Goal: Ask a question: Seek information or help from site administrators or community

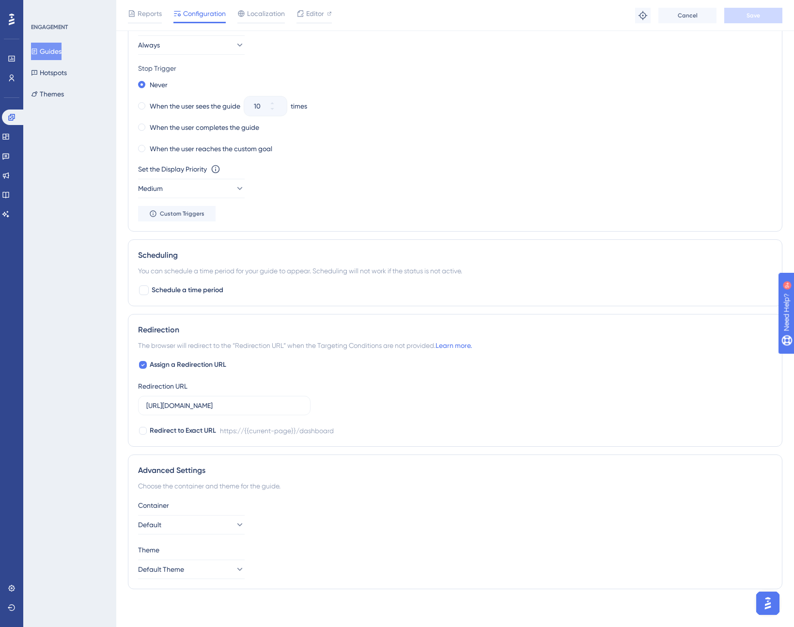
scroll to position [558, 0]
click at [63, 94] on button "Themes" at bounding box center [47, 93] width 33 height 17
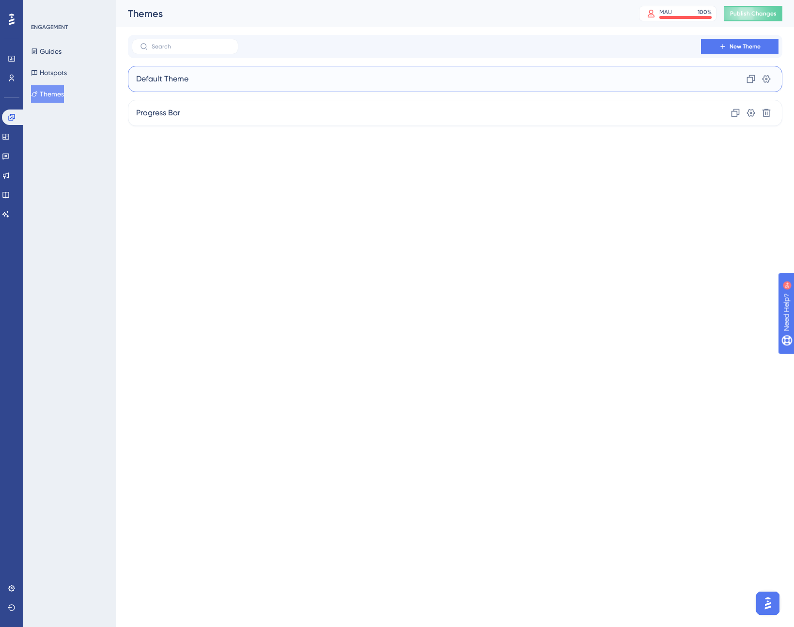
click at [243, 79] on div "Default Theme Clone Settings" at bounding box center [455, 79] width 655 height 26
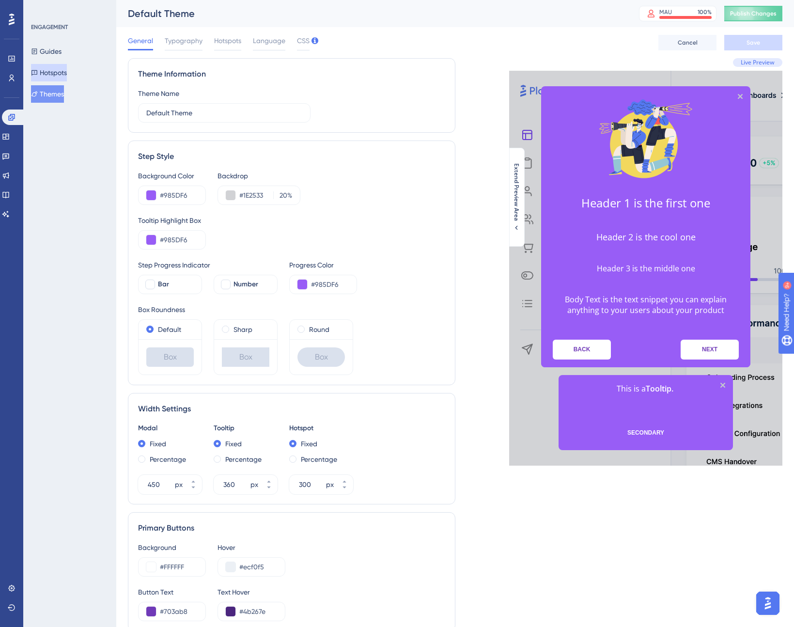
click at [45, 72] on button "Hotspots" at bounding box center [49, 72] width 36 height 17
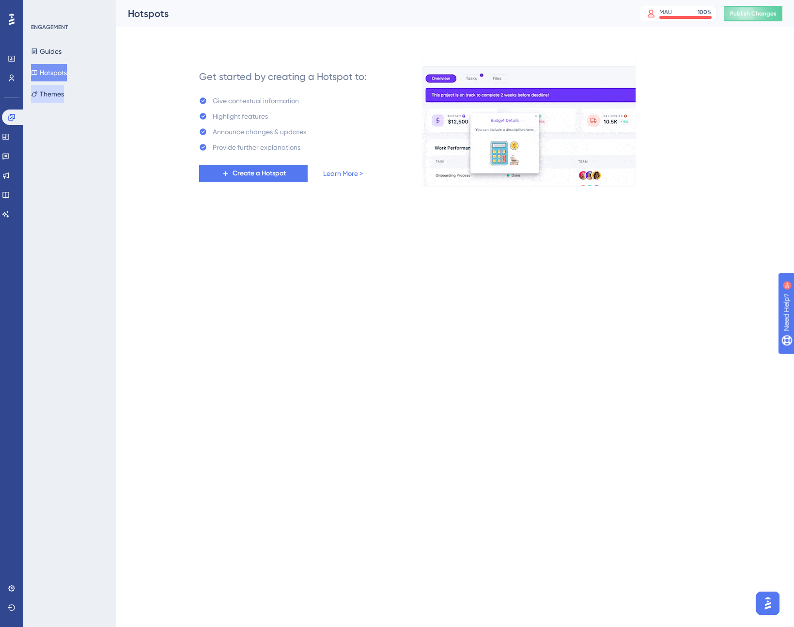
click at [54, 89] on button "Themes" at bounding box center [47, 93] width 33 height 17
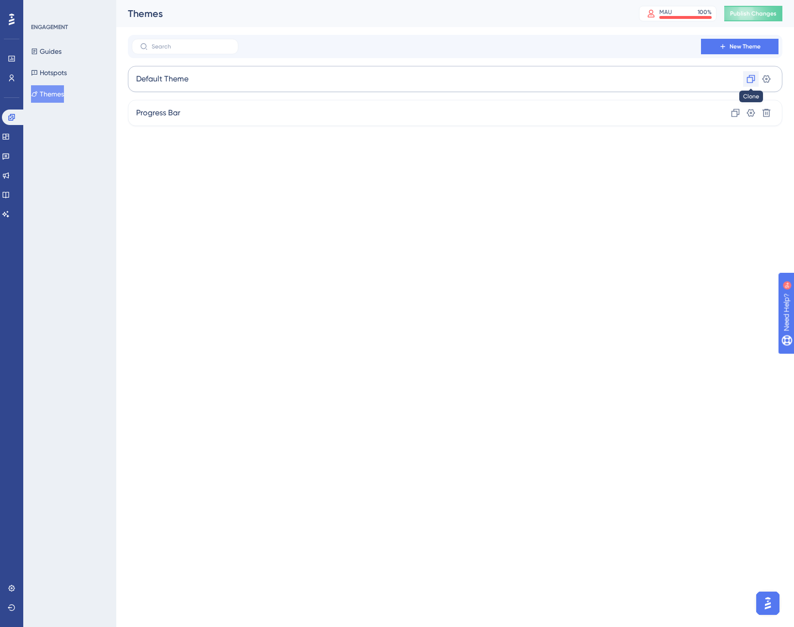
click at [749, 79] on icon at bounding box center [751, 79] width 10 height 10
click at [156, 112] on span "Copy - Default Theme" at bounding box center [175, 113] width 79 height 12
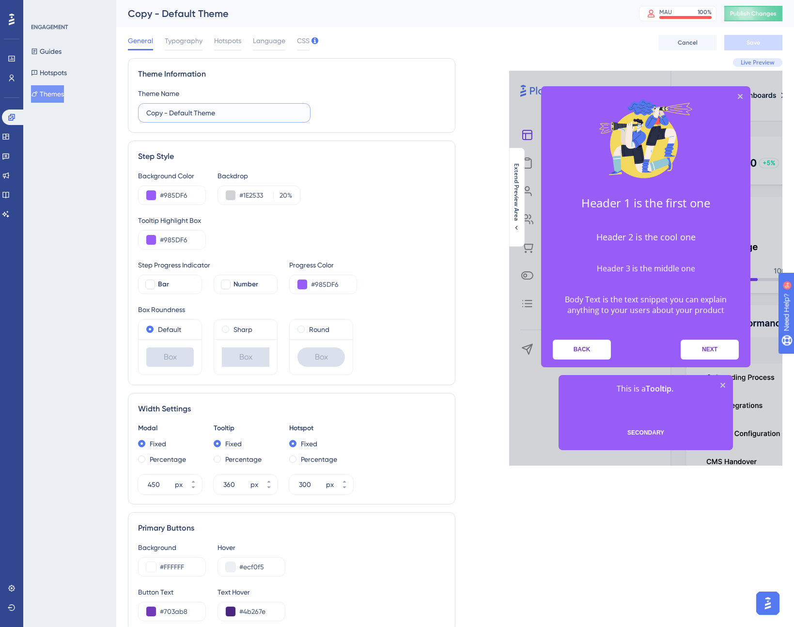
drag, startPoint x: 171, startPoint y: 113, endPoint x: 126, endPoint y: 110, distance: 44.2
click at [128, 111] on div "Theme Information Theme Name Copy - Default Theme" at bounding box center [292, 95] width 328 height 75
type input "MOBILE Default Theme"
click at [142, 459] on span at bounding box center [141, 458] width 7 height 7
click at [148, 457] on input "radio" at bounding box center [148, 457] width 0 height 0
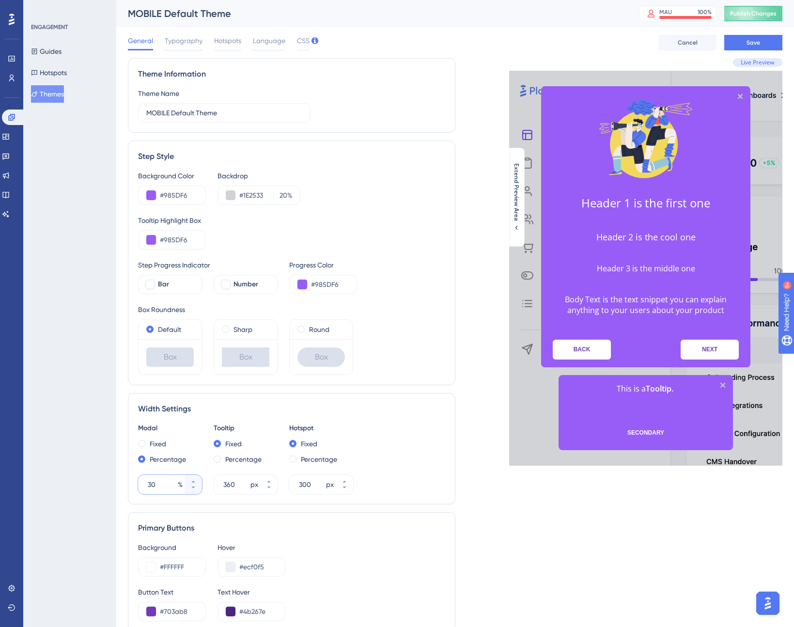
drag, startPoint x: 158, startPoint y: 484, endPoint x: 129, endPoint y: 484, distance: 29.1
click at [129, 484] on div "Width Settings Modal Fixed Percentage 30 % Tooltip Fixed Percentage 360 px Hots…" at bounding box center [292, 448] width 328 height 111
type input "80"
click at [219, 458] on span at bounding box center [217, 458] width 7 height 7
click at [224, 457] on input "radio" at bounding box center [224, 457] width 0 height 0
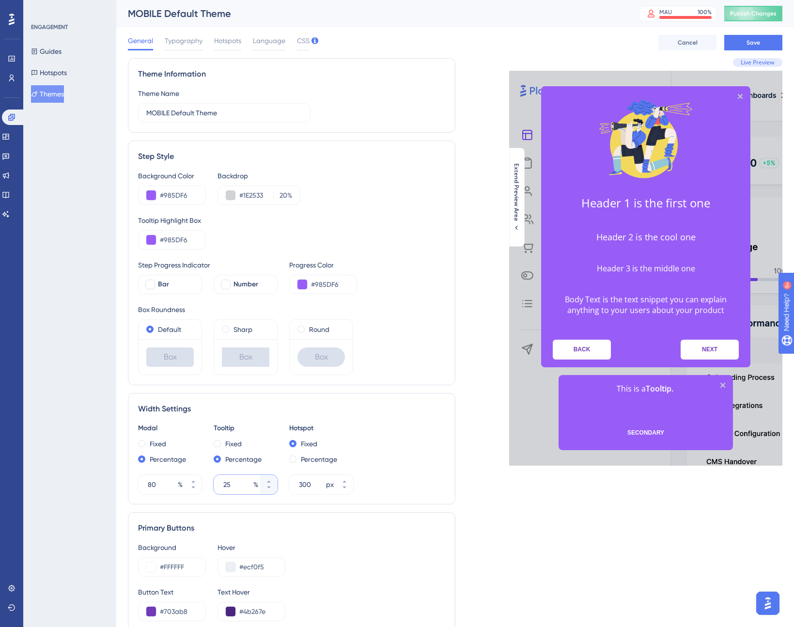
drag, startPoint x: 235, startPoint y: 486, endPoint x: 213, endPoint y: 483, distance: 21.5
click at [214, 484] on div "25 %" at bounding box center [237, 484] width 47 height 19
type input "80"
click at [748, 42] on span "Save" at bounding box center [754, 43] width 14 height 8
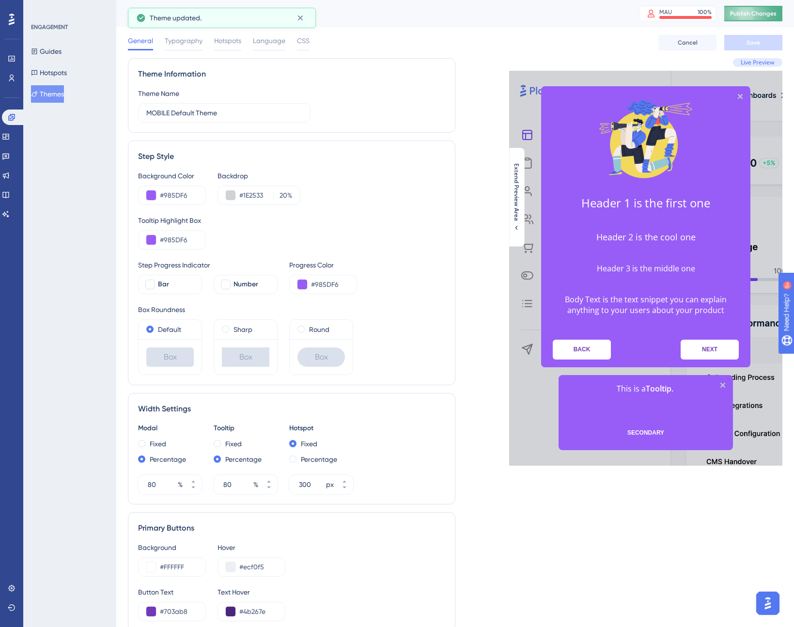
click at [761, 13] on span "Publish Changes" at bounding box center [753, 14] width 47 height 8
click at [58, 50] on button "Guides" at bounding box center [46, 51] width 31 height 17
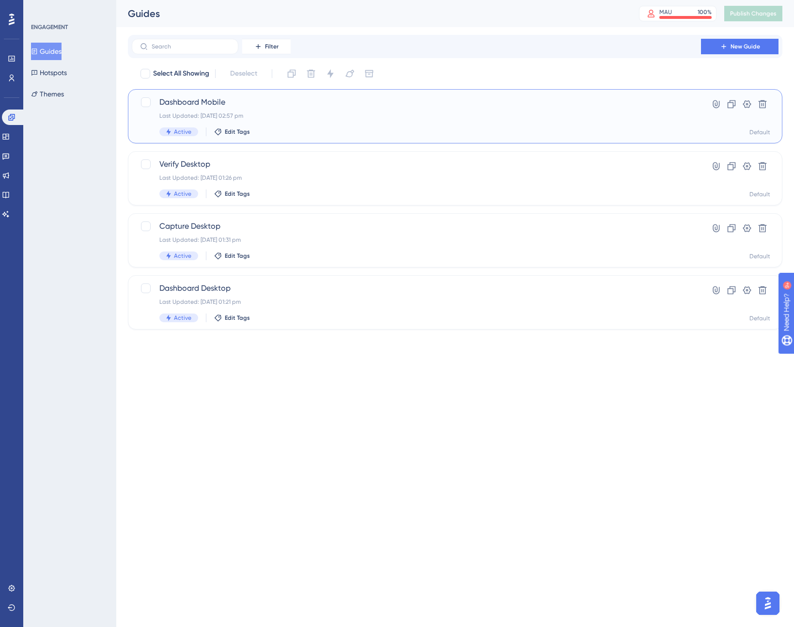
click at [321, 121] on div "Dashboard Mobile Last Updated: 29 Sept 2025 02:57 pm Active Edit Tags" at bounding box center [416, 116] width 514 height 40
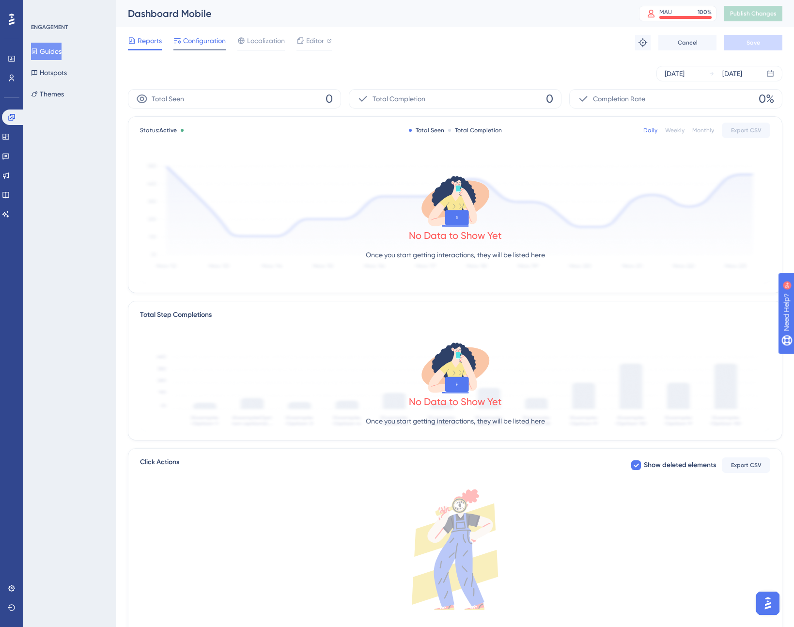
click at [215, 39] on span "Configuration" at bounding box center [204, 41] width 43 height 12
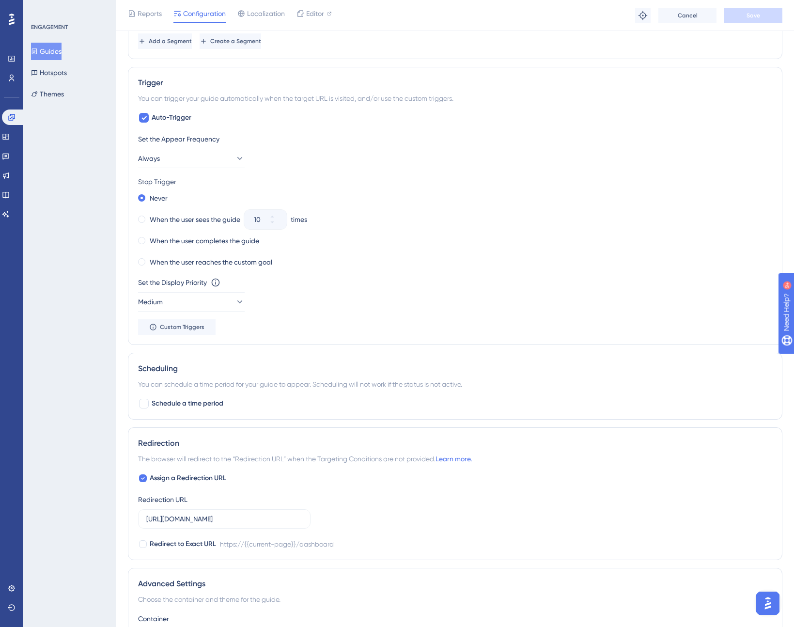
scroll to position [558, 0]
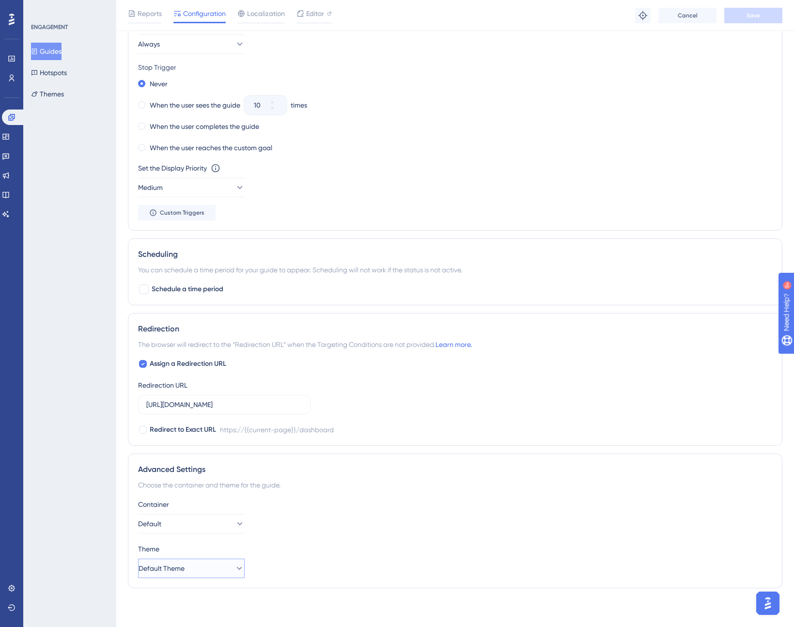
click at [217, 572] on button "Default Theme" at bounding box center [191, 568] width 107 height 19
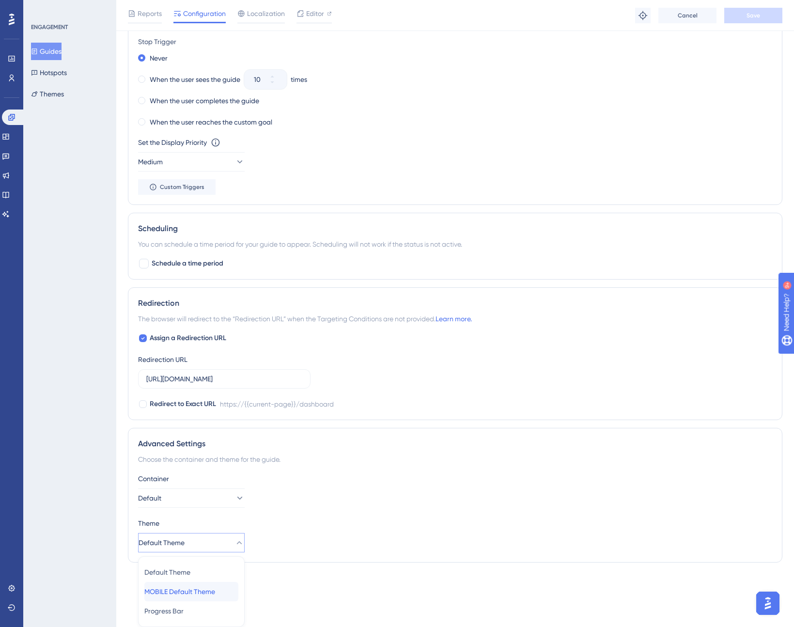
click at [208, 591] on span "MOBILE Default Theme" at bounding box center [179, 592] width 71 height 12
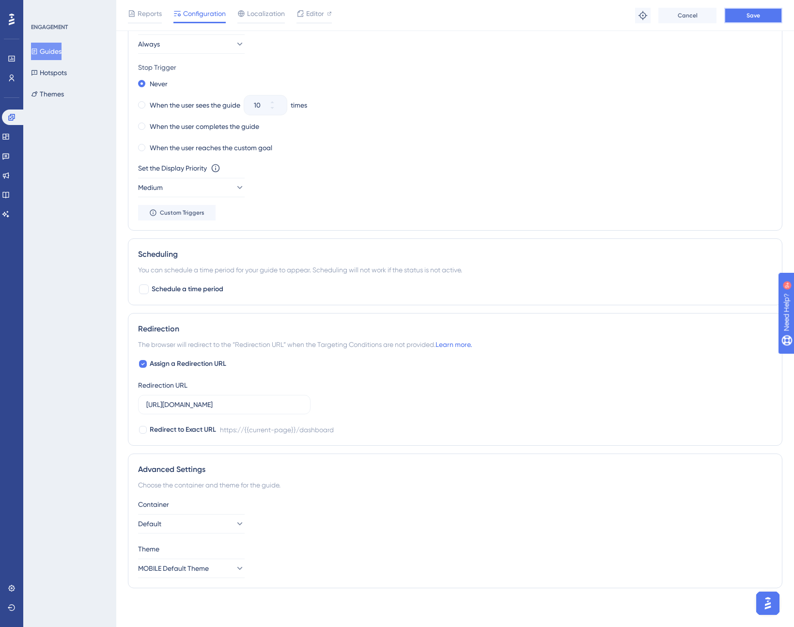
click at [757, 17] on span "Save" at bounding box center [754, 16] width 14 height 8
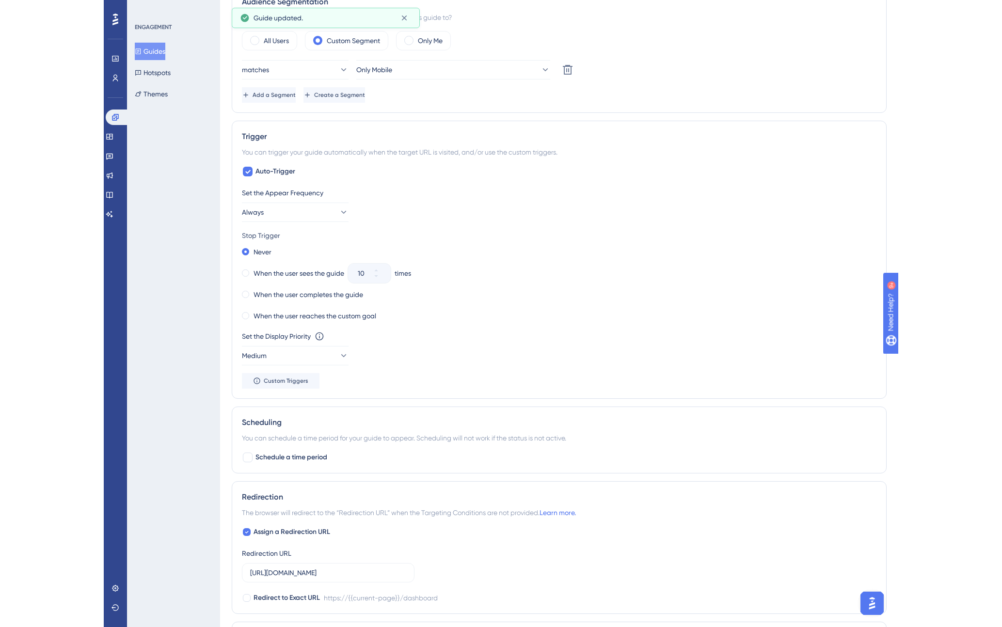
scroll to position [0, 0]
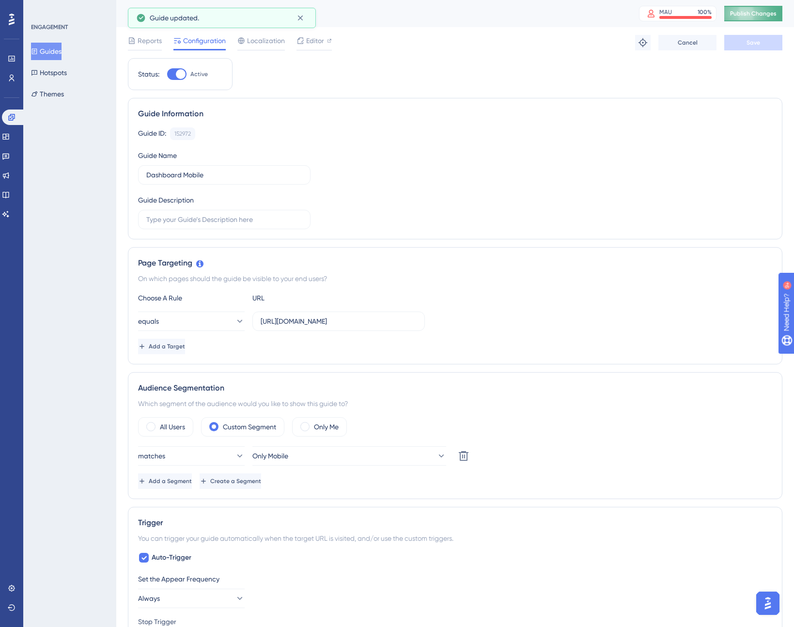
click at [754, 17] on span "Publish Changes" at bounding box center [753, 14] width 47 height 8
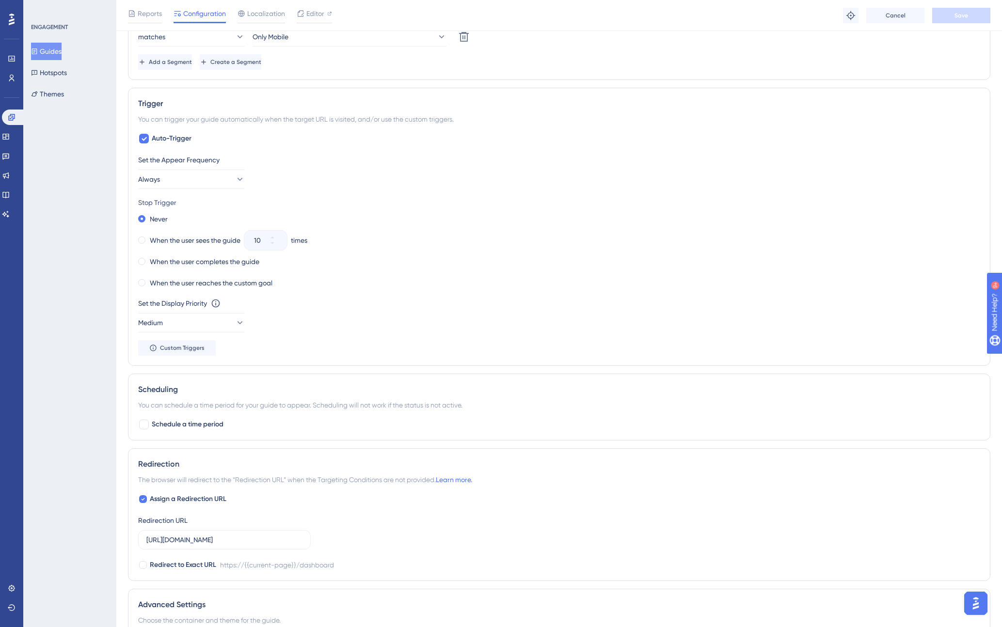
scroll to position [558, 0]
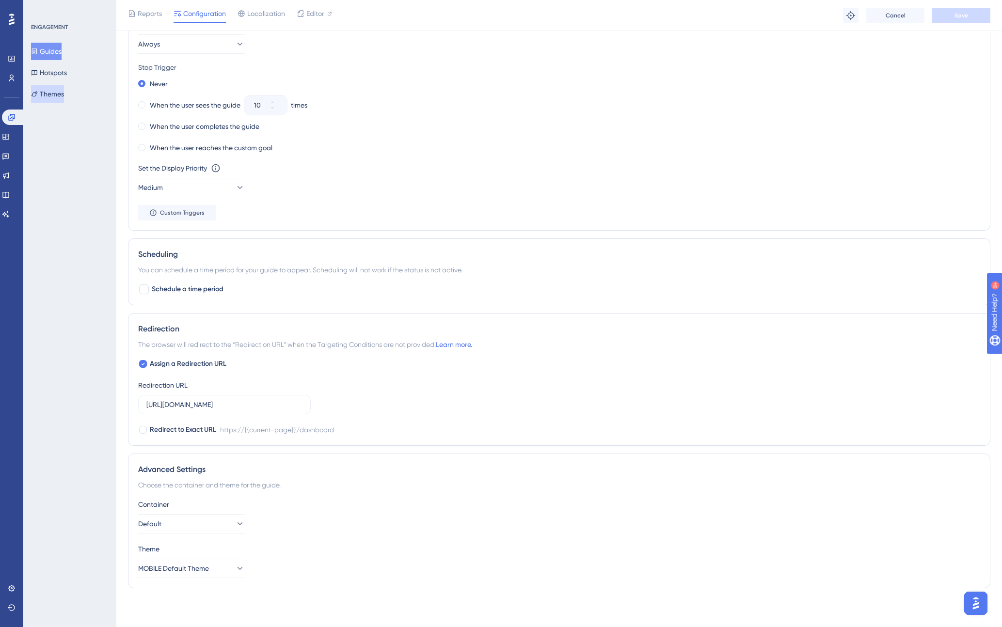
click at [62, 94] on button "Themes" at bounding box center [47, 93] width 33 height 17
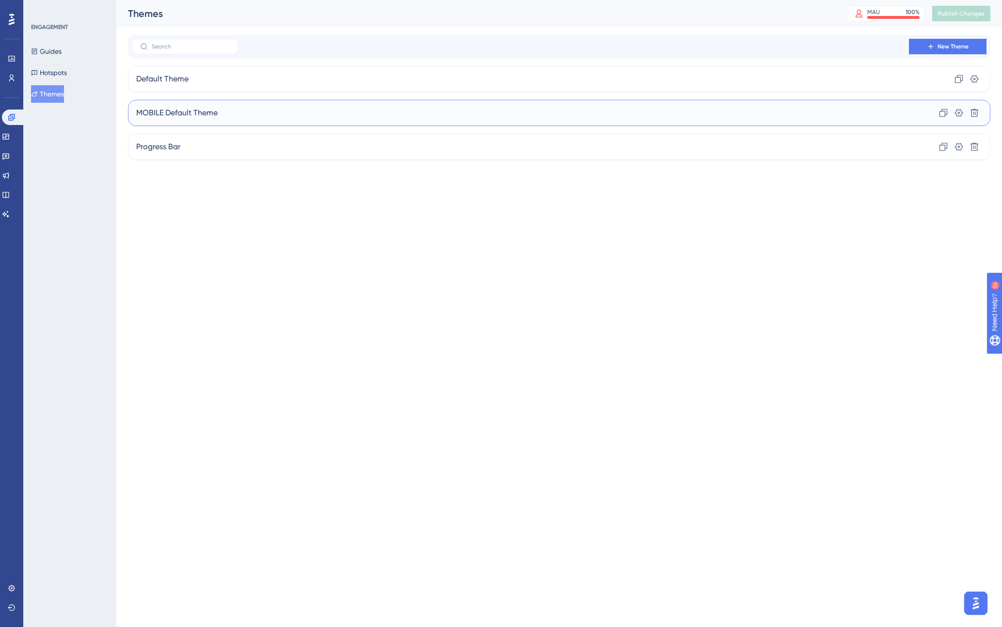
click at [260, 115] on div "MOBILE Default Theme Clone Settings Delete" at bounding box center [559, 113] width 862 height 26
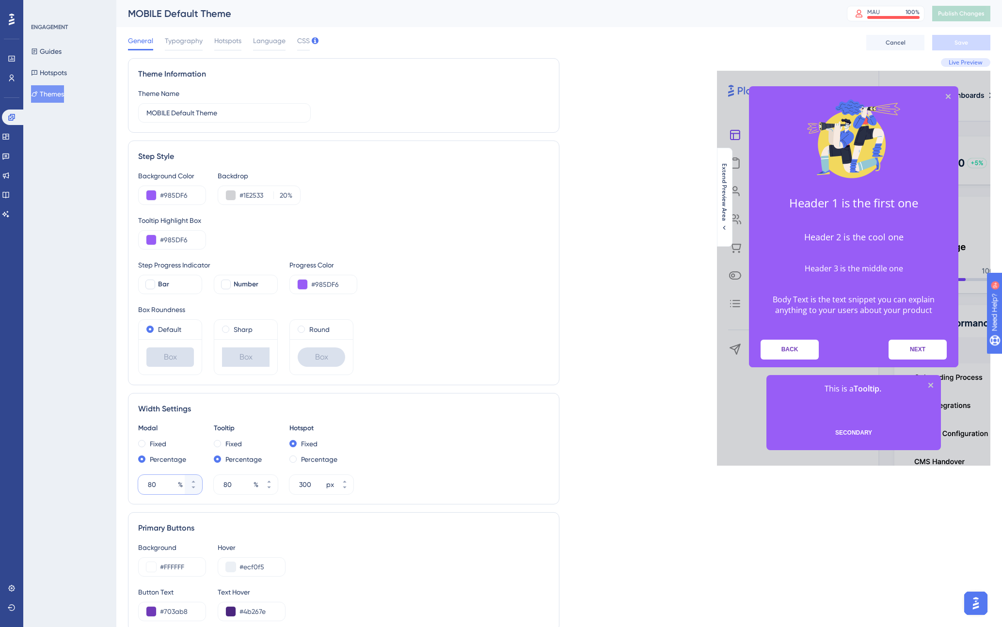
drag, startPoint x: 159, startPoint y: 484, endPoint x: 135, endPoint y: 484, distance: 24.2
click at [135, 484] on div "Width Settings Modal Fixed Percentage 80 % Tooltip Fixed Percentage 80 % Hotspo…" at bounding box center [343, 448] width 431 height 111
click at [839, 43] on span "Save" at bounding box center [961, 43] width 14 height 8
click at [839, 12] on span "Publish Changes" at bounding box center [961, 14] width 47 height 8
click at [153, 485] on input "90" at bounding box center [162, 485] width 28 height 12
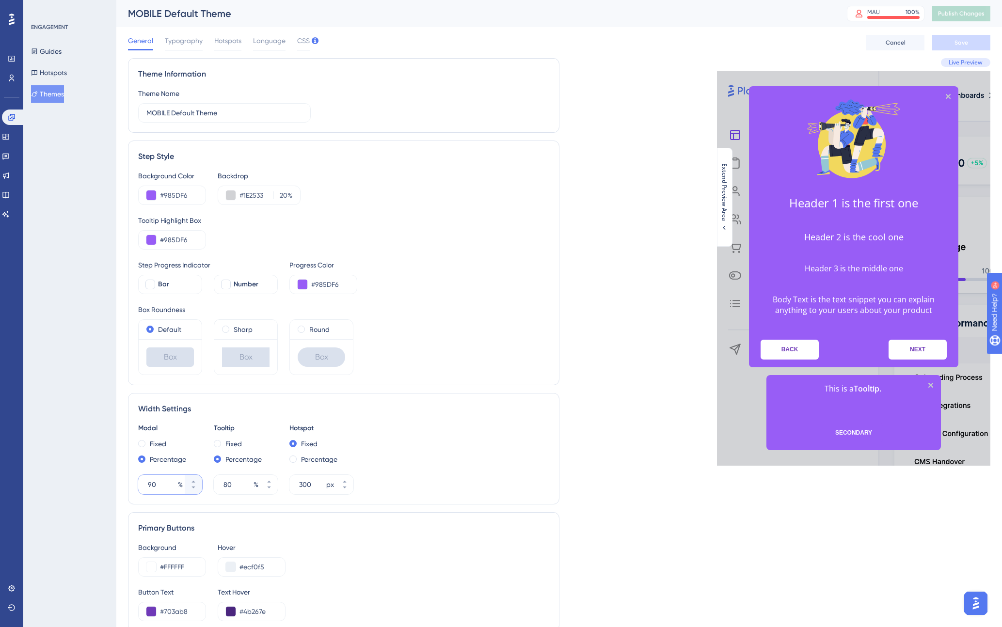
click at [150, 485] on input "90" at bounding box center [162, 485] width 28 height 12
type input "98"
drag, startPoint x: 228, startPoint y: 483, endPoint x: 236, endPoint y: 483, distance: 8.3
click at [236, 483] on input "80" at bounding box center [237, 485] width 28 height 12
click at [221, 486] on div "0 %" at bounding box center [237, 484] width 47 height 19
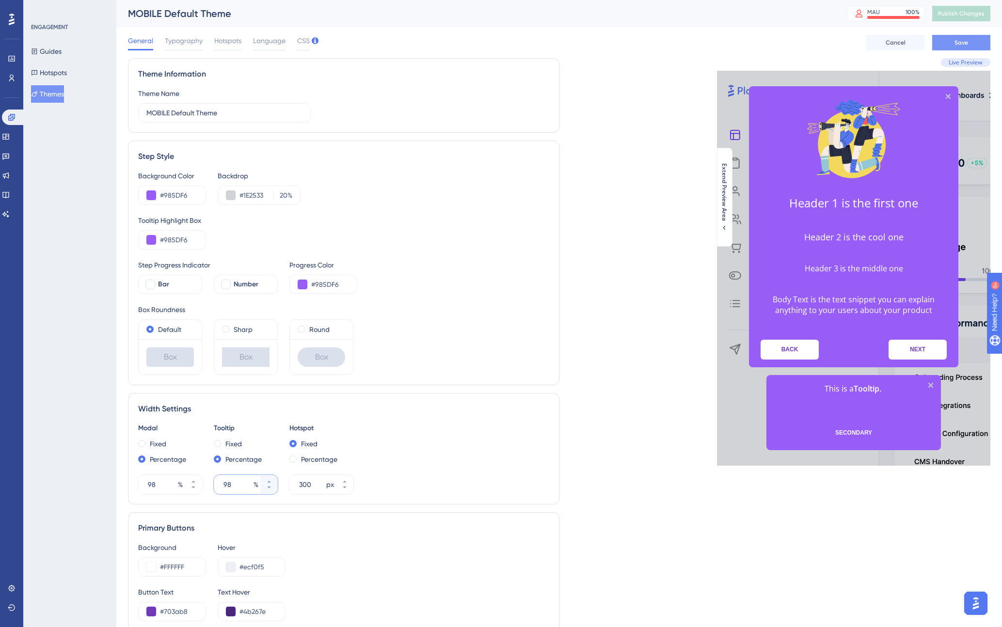
type input "98"
click at [839, 39] on span "Save" at bounding box center [961, 43] width 14 height 8
click at [839, 16] on span "Publish Changes" at bounding box center [961, 14] width 47 height 8
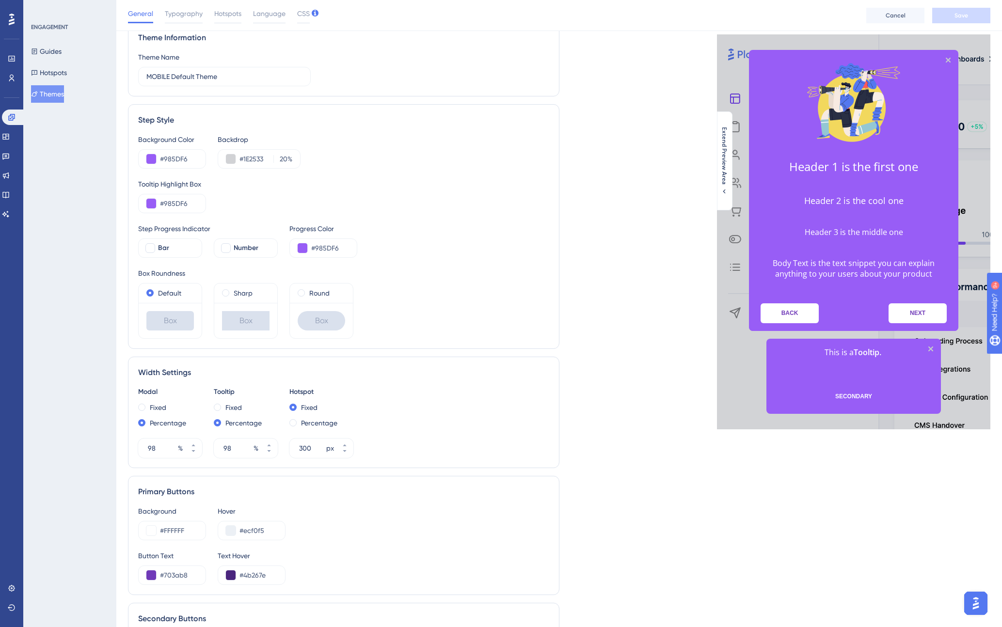
scroll to position [39, 0]
click at [839, 605] on img "Open AI Assistant Launcher" at bounding box center [975, 603] width 17 height 17
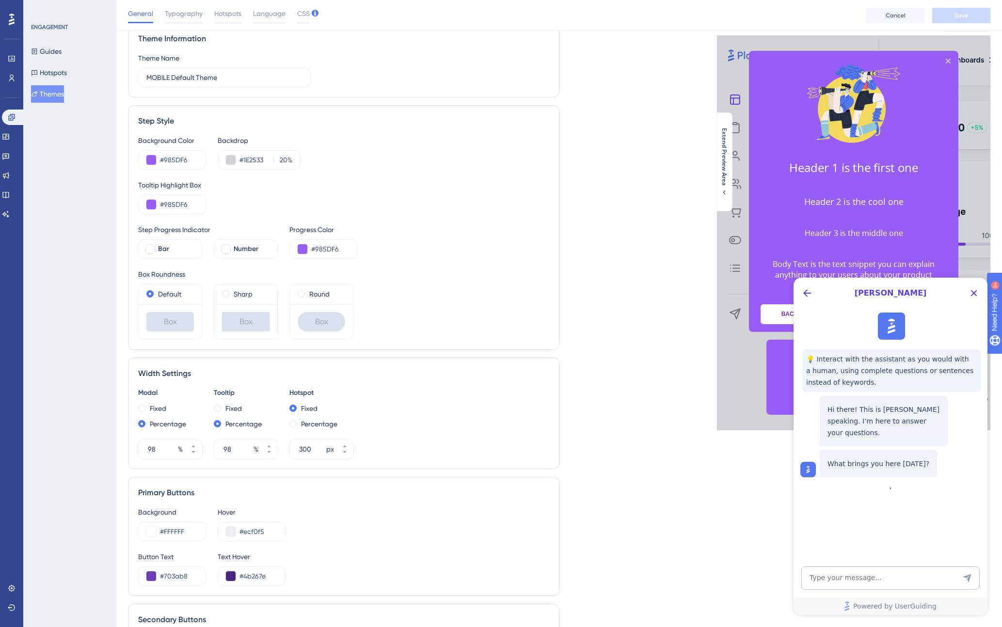
scroll to position [277, 0]
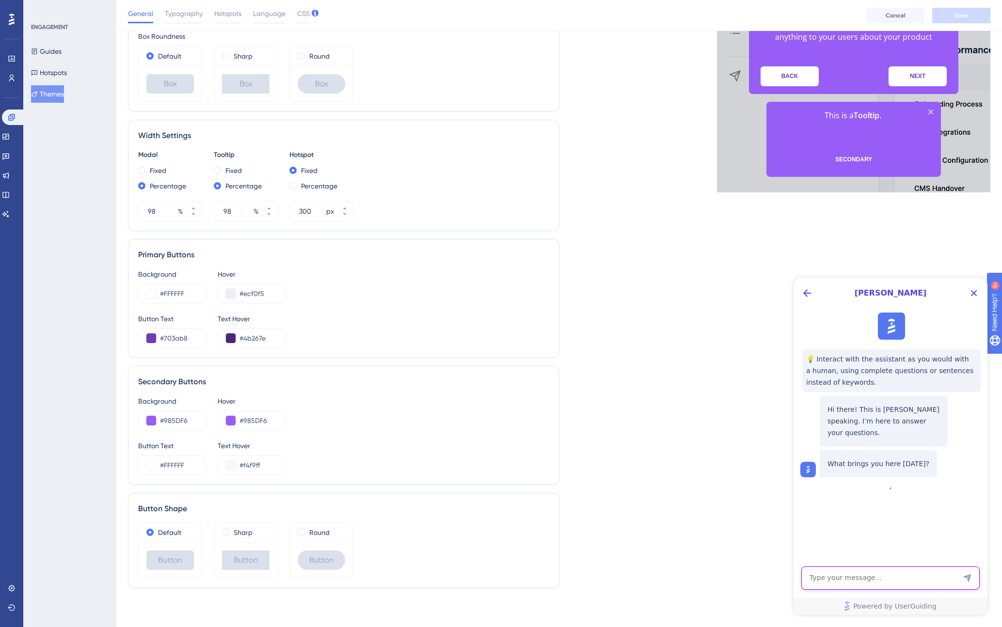
click at [839, 584] on textarea "AI Assistant Text Input" at bounding box center [890, 577] width 178 height 23
type textarea "I want to speak to a human"
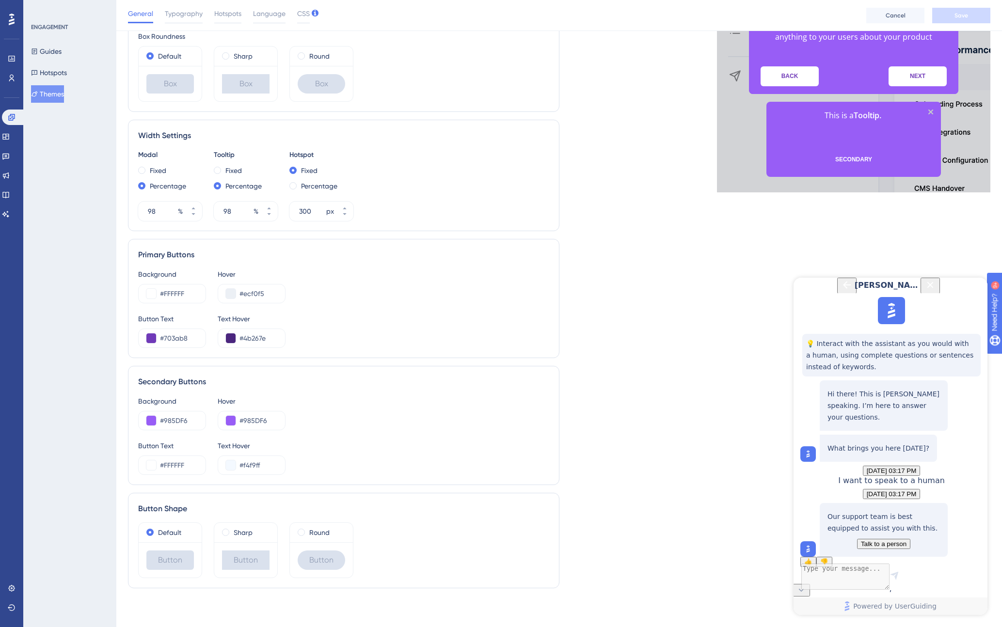
scroll to position [75, 0]
click at [839, 540] on span "Talk to a person" at bounding box center [884, 543] width 46 height 7
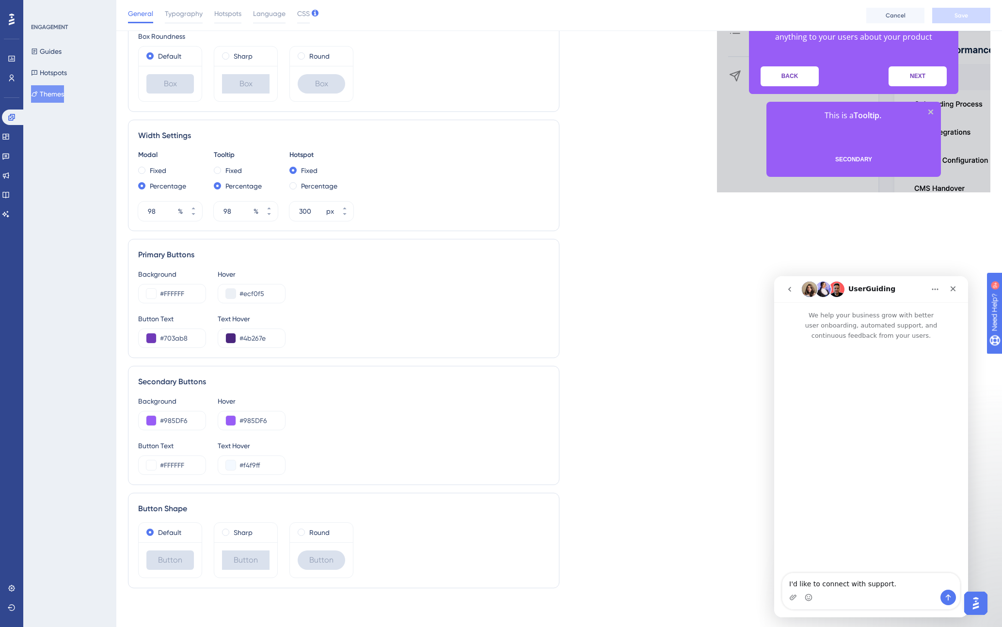
scroll to position [0, 0]
drag, startPoint x: 896, startPoint y: 584, endPoint x: 774, endPoint y: 582, distance: 121.7
click at [774, 582] on div "I'd like to connect with support. I'd like to connect with support." at bounding box center [871, 591] width 194 height 37
type textarea "I have set modal to be 98% width on mobile devices but it is clearly much small…"
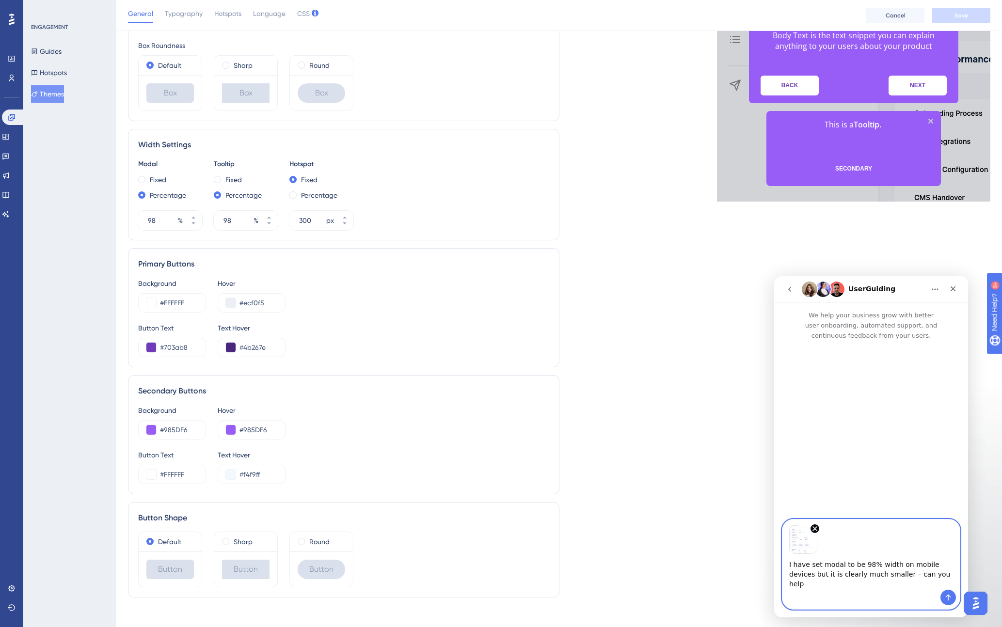
scroll to position [275, 0]
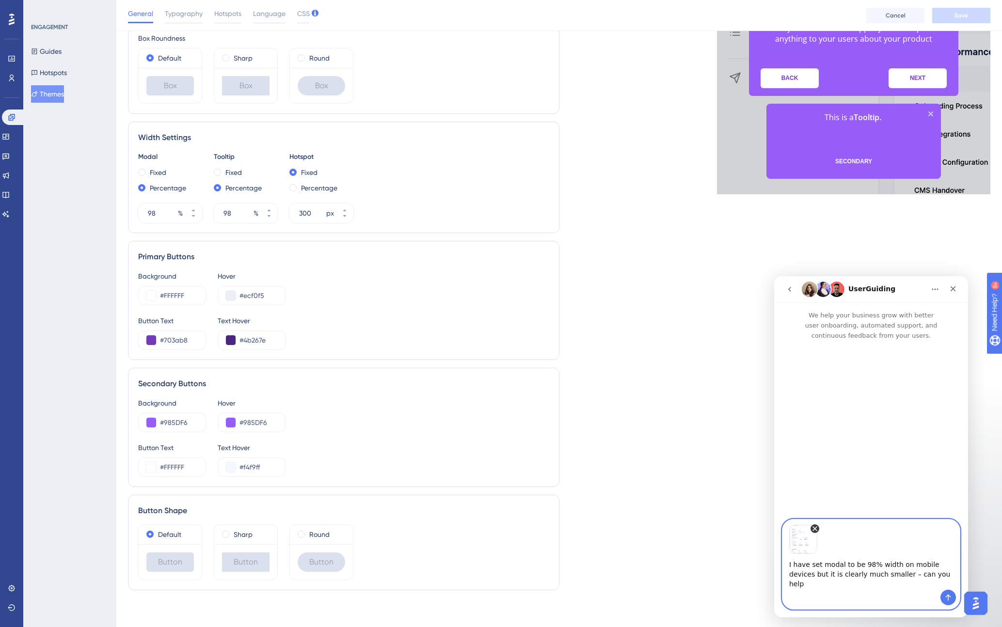
click at [815, 533] on icon "Remove image 1" at bounding box center [815, 529] width 8 height 8
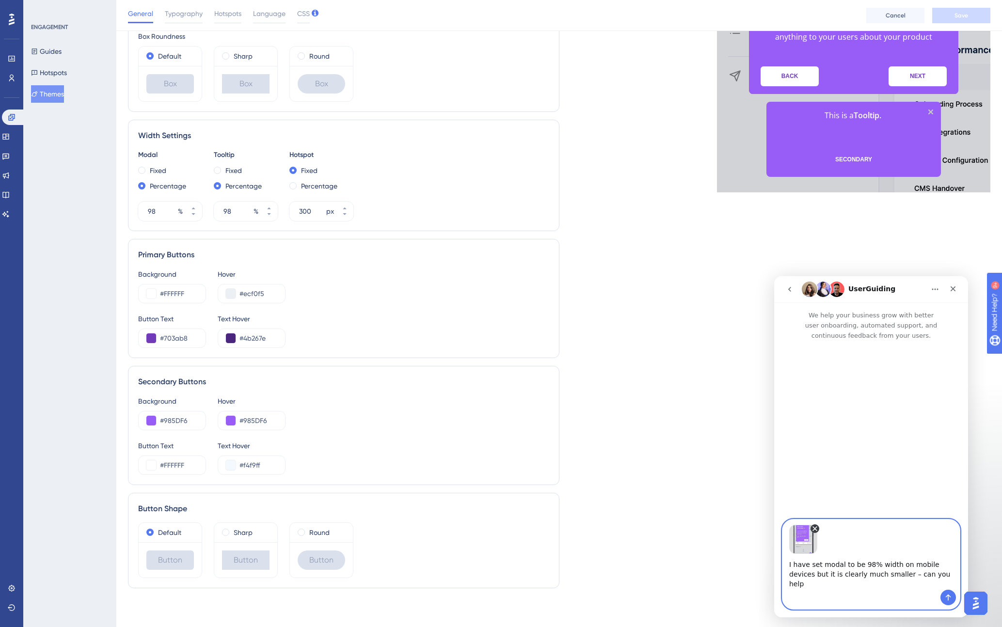
click at [814, 531] on icon "Remove image 1" at bounding box center [815, 529] width 4 height 4
click at [839, 593] on button "Send a message…" at bounding box center [948, 598] width 16 height 16
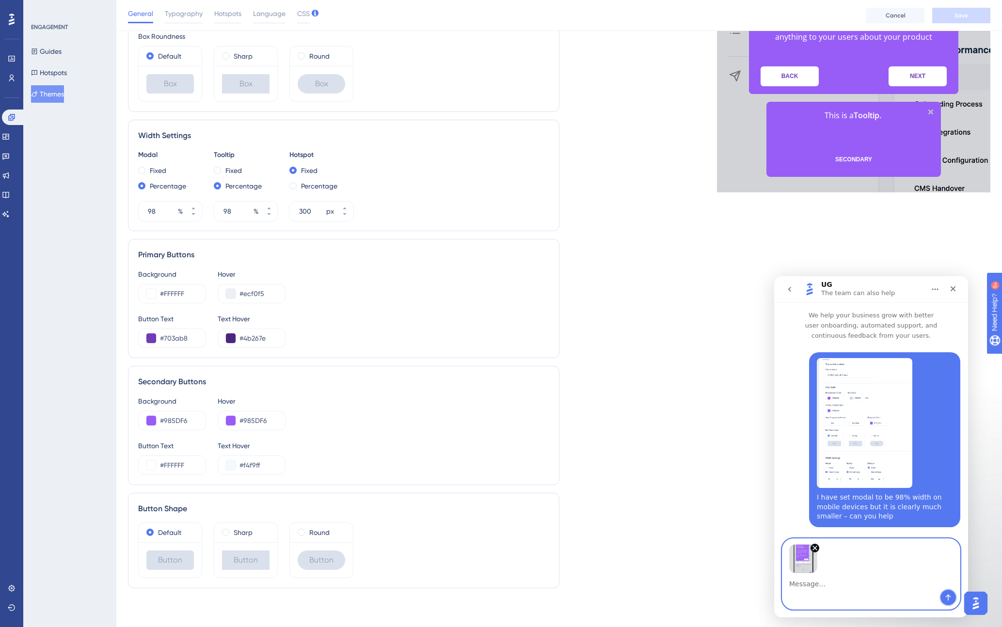
click at [839, 596] on icon "Send a message…" at bounding box center [948, 598] width 8 height 8
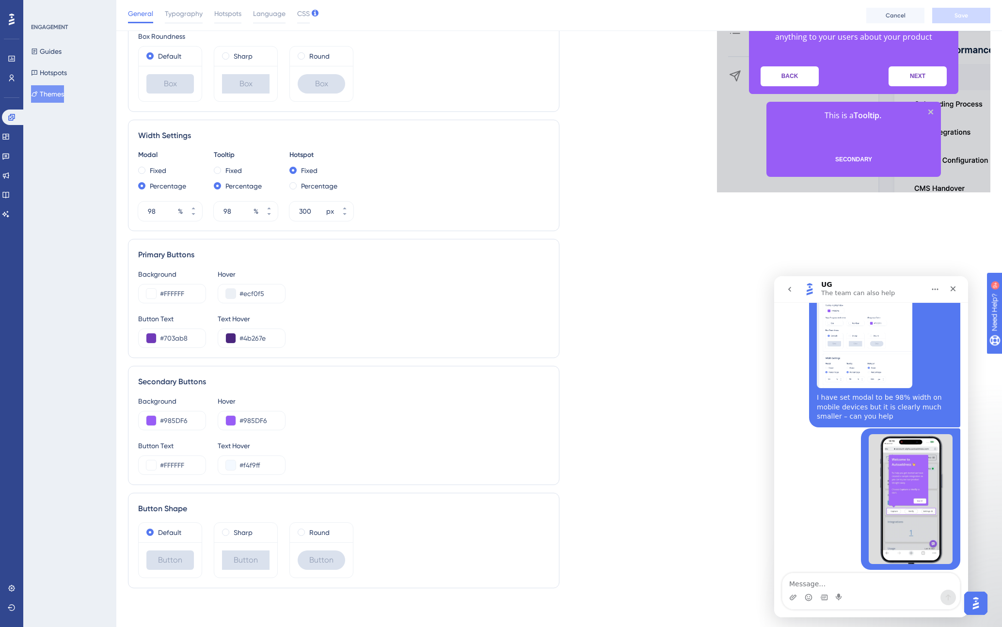
scroll to position [107, 0]
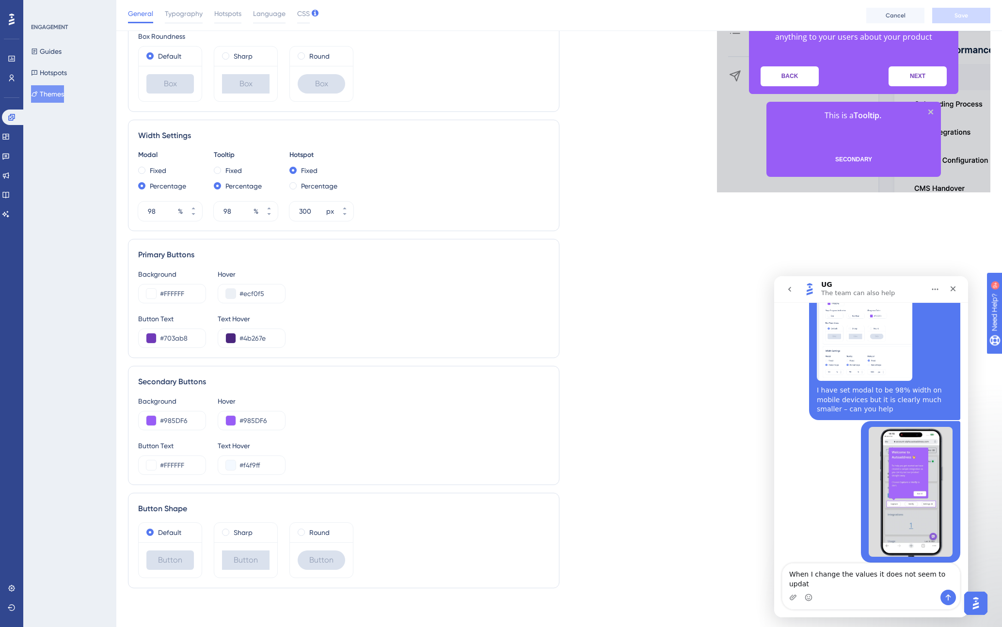
type textarea "When I change the values it does not seem to update"
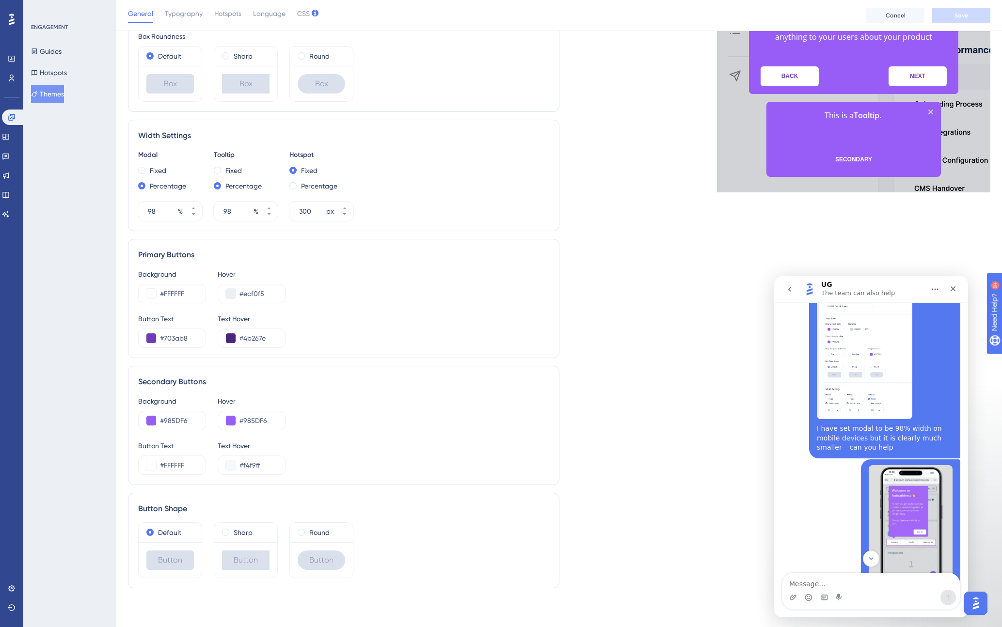
scroll to position [139, 0]
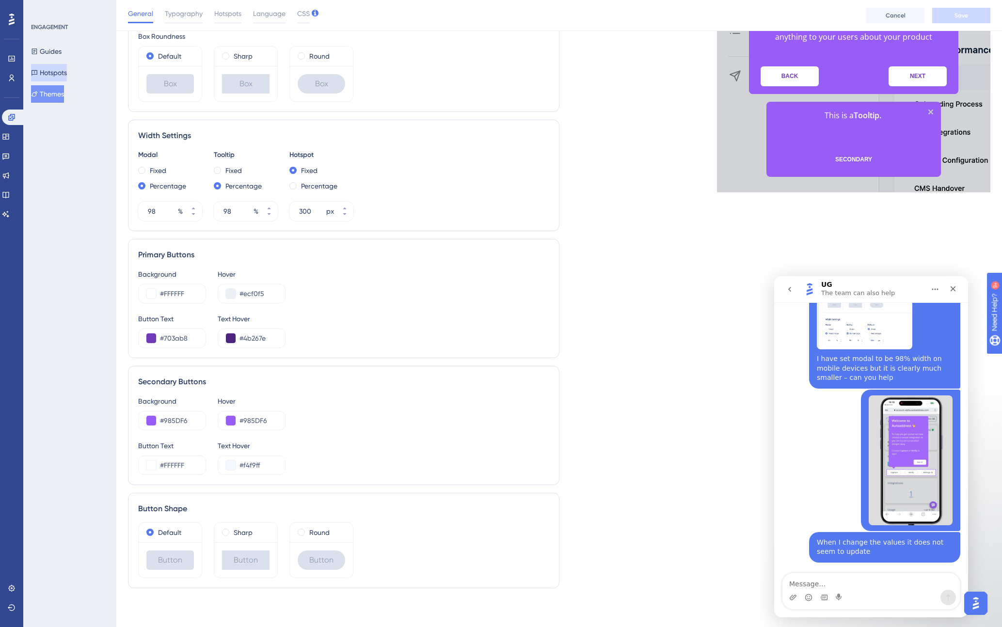
click at [50, 69] on button "Hotspots" at bounding box center [49, 72] width 36 height 17
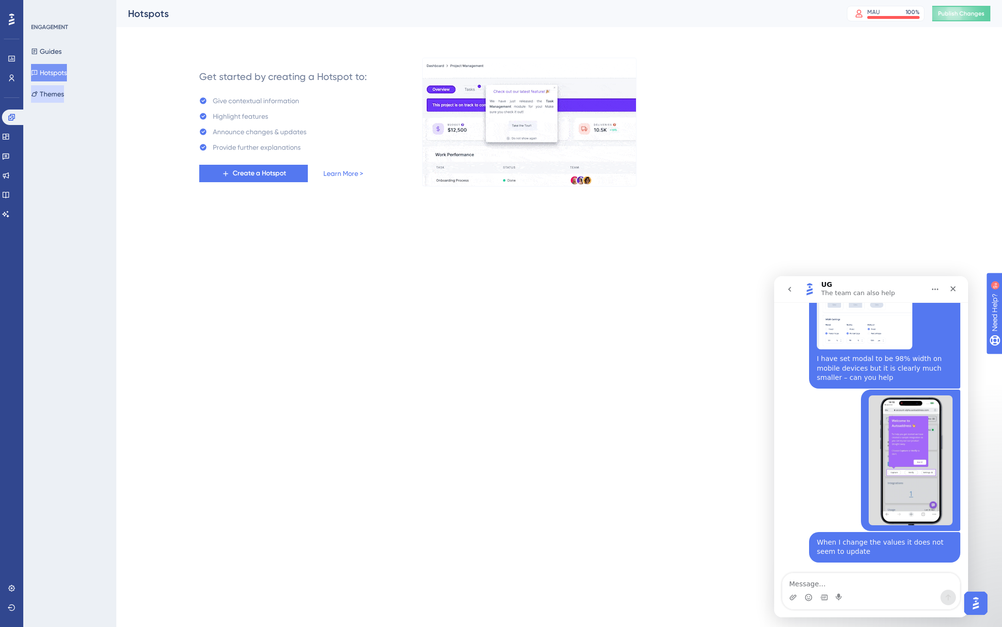
click at [46, 97] on button "Themes" at bounding box center [47, 93] width 33 height 17
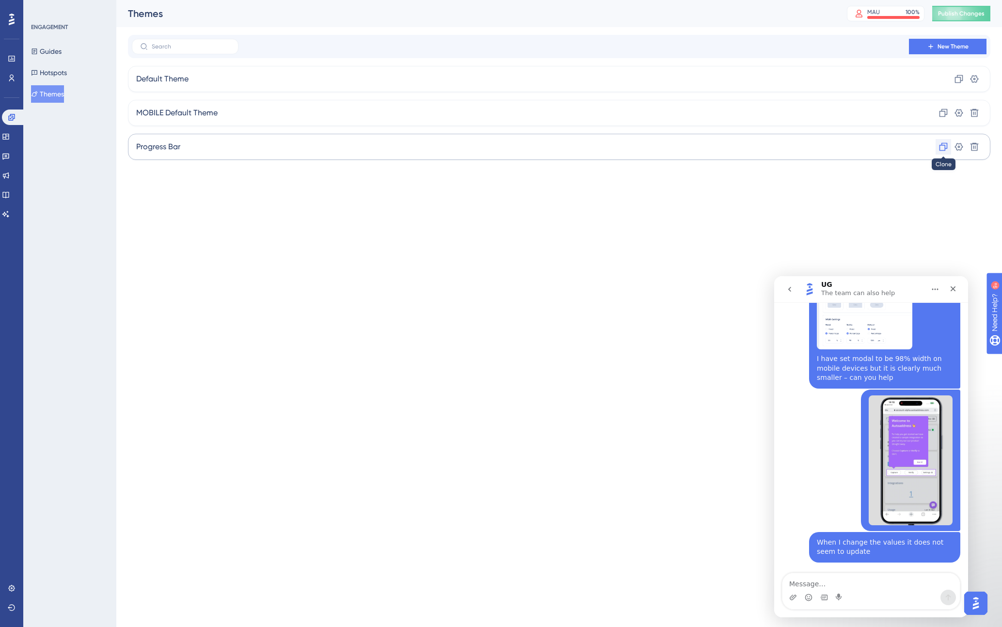
click at [839, 146] on icon at bounding box center [943, 147] width 8 height 8
click at [246, 113] on div "Copy - Progress Bar Clone Settings Delete" at bounding box center [559, 113] width 862 height 26
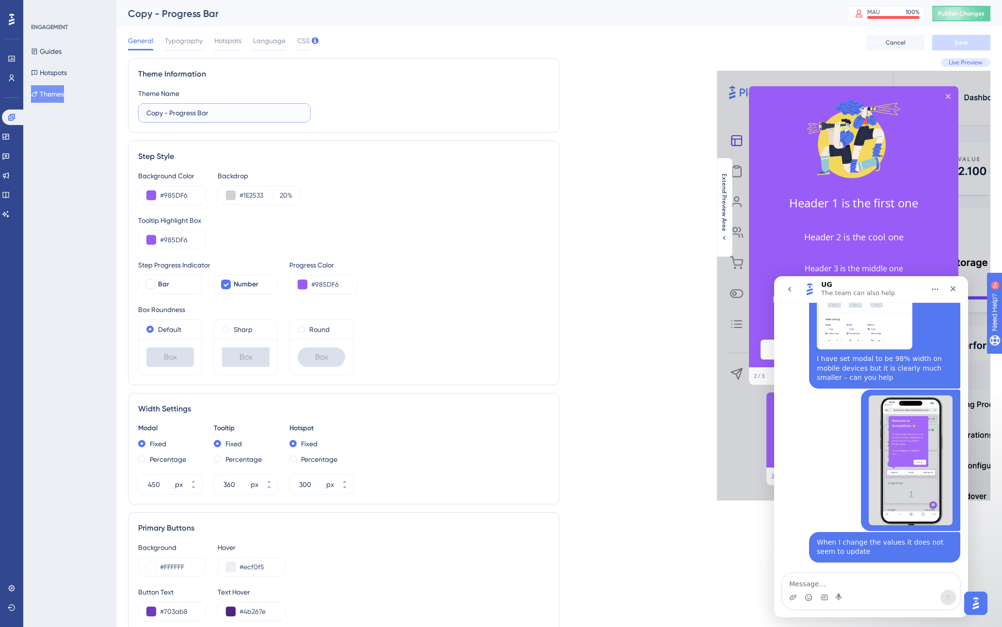
drag, startPoint x: 167, startPoint y: 112, endPoint x: 135, endPoint y: 110, distance: 32.5
click at [135, 110] on div "Theme Information Theme Name Copy - Progress Bar" at bounding box center [343, 95] width 431 height 75
type input "MOBILE Progress Bar"
click at [140, 457] on span at bounding box center [141, 458] width 7 height 7
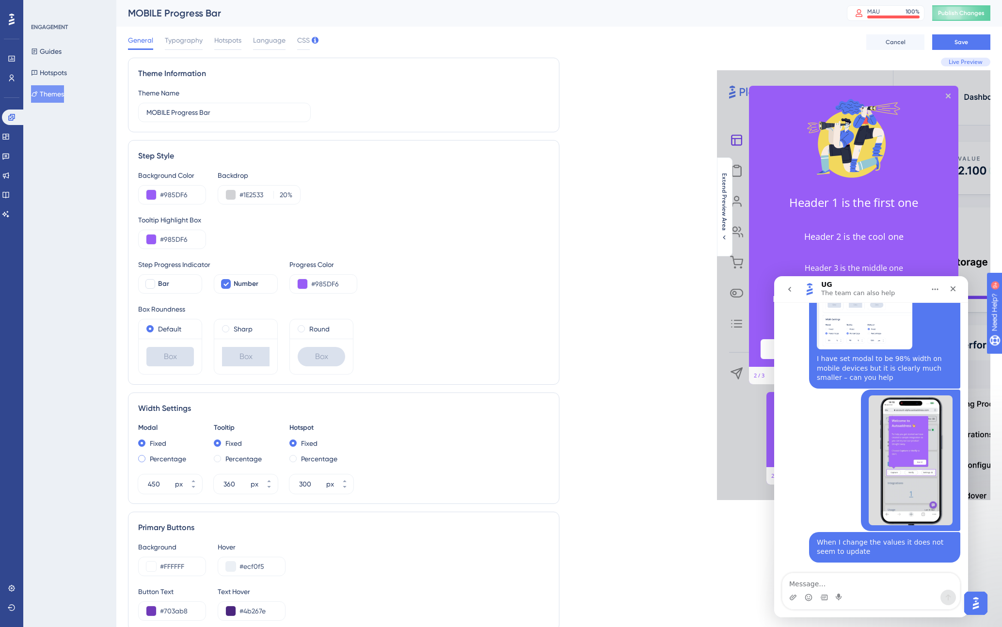
click at [148, 456] on input "radio" at bounding box center [148, 456] width 0 height 0
drag, startPoint x: 156, startPoint y: 485, endPoint x: 142, endPoint y: 485, distance: 13.6
click at [142, 485] on div "30 %" at bounding box center [161, 483] width 47 height 19
type input "98"
click at [221, 457] on div "Percentage" at bounding box center [246, 459] width 64 height 12
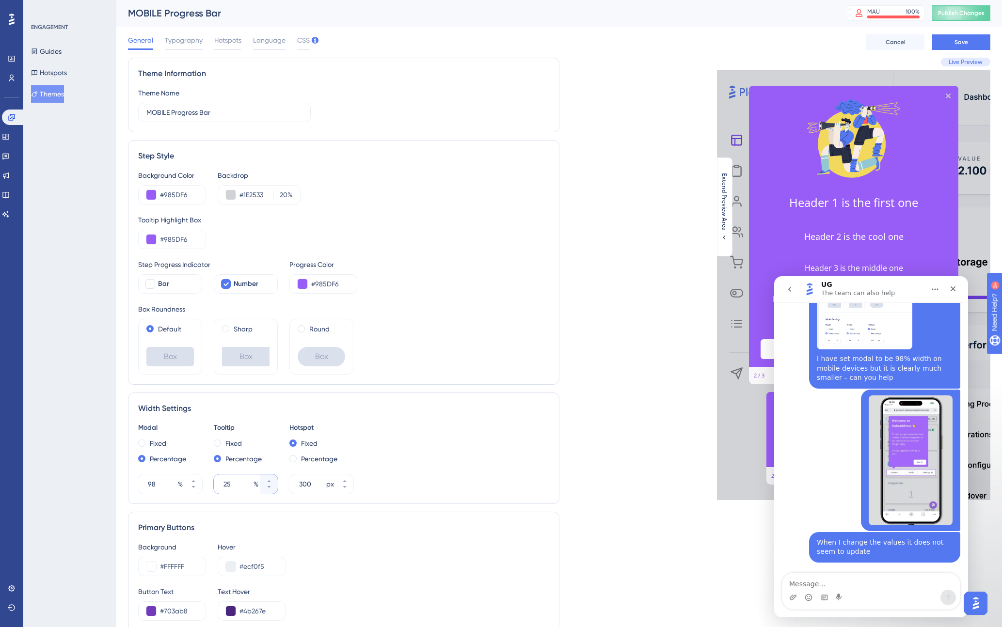
drag, startPoint x: 234, startPoint y: 485, endPoint x: 215, endPoint y: 484, distance: 18.4
click at [215, 484] on div "25 %" at bounding box center [237, 483] width 47 height 19
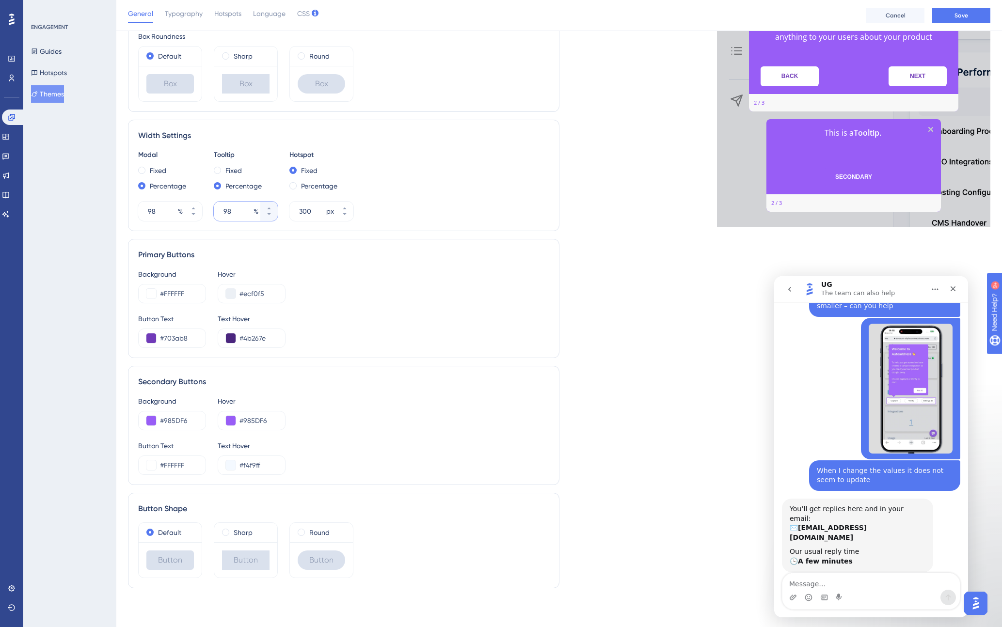
scroll to position [0, 0]
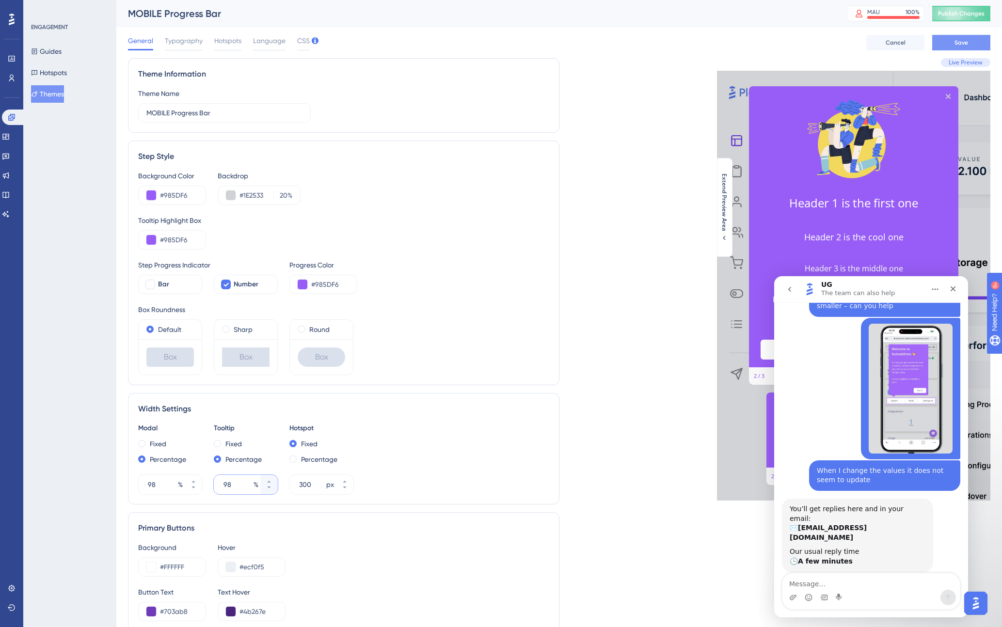
type input "98"
click at [839, 44] on span "Save" at bounding box center [961, 43] width 14 height 8
click at [839, 14] on span "Publish Changes" at bounding box center [961, 14] width 47 height 8
click at [57, 50] on button "Guides" at bounding box center [46, 51] width 31 height 17
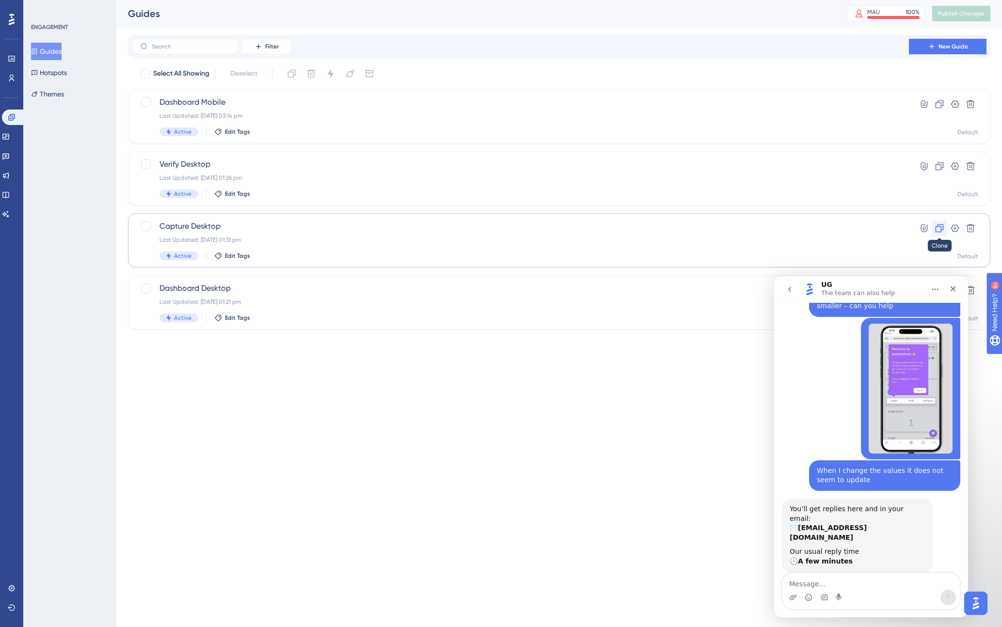
click at [839, 228] on icon at bounding box center [939, 228] width 10 height 10
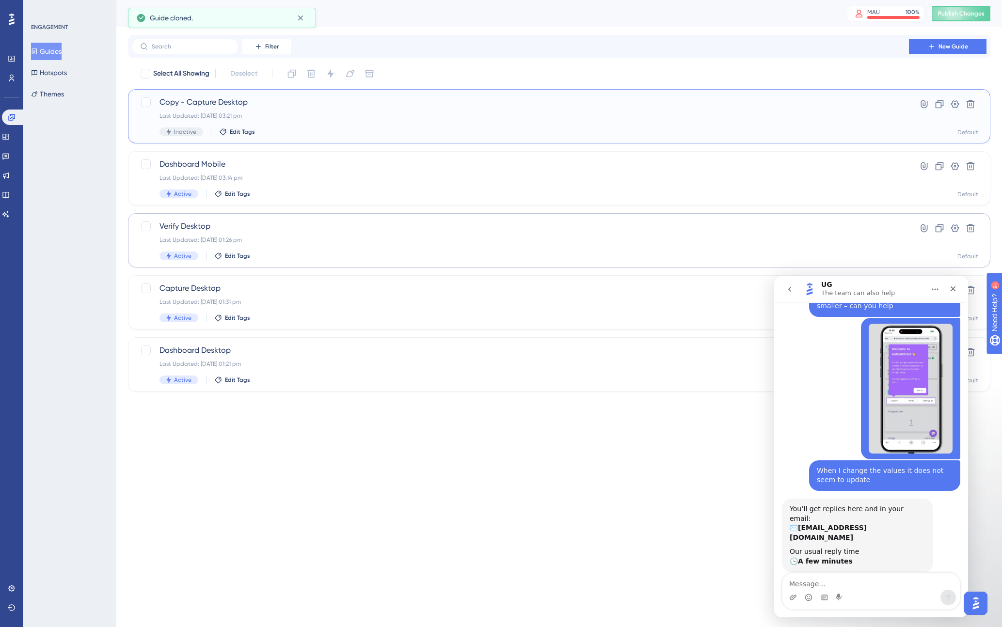
click at [290, 117] on div "Last Updated: 29 Sept 2025 03:21 pm" at bounding box center [520, 116] width 722 height 8
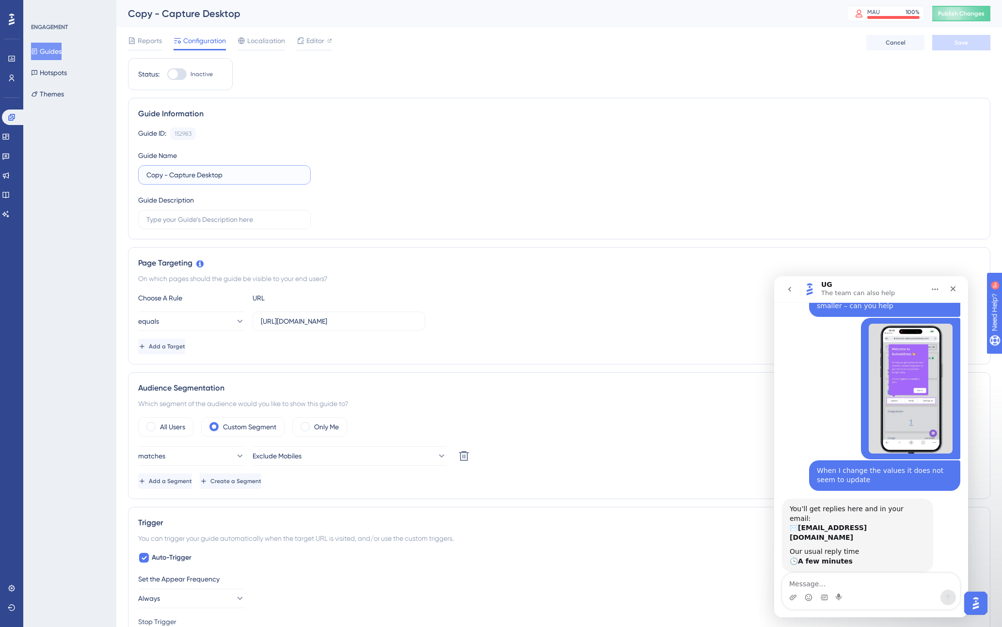
drag, startPoint x: 170, startPoint y: 174, endPoint x: 137, endPoint y: 173, distance: 33.0
click at [137, 173] on div "Guide Information Guide ID: 152983 Copy Guide Name Copy - Capture Desktop Guide…" at bounding box center [559, 168] width 862 height 141
drag, startPoint x: 173, startPoint y: 174, endPoint x: 210, endPoint y: 177, distance: 37.4
click at [210, 177] on input "Capture Desktop" at bounding box center [224, 175] width 156 height 11
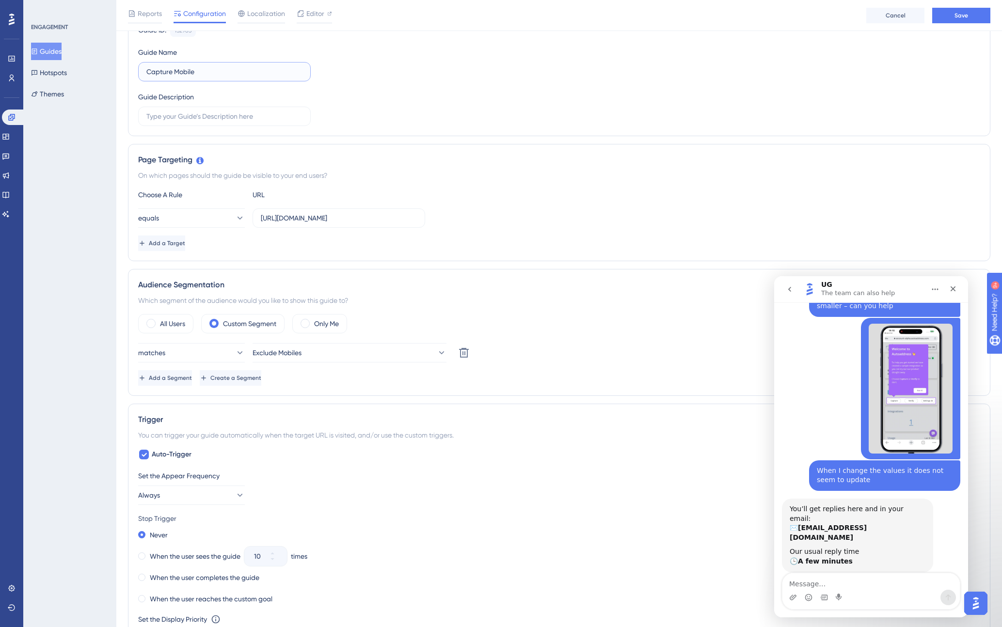
scroll to position [110, 0]
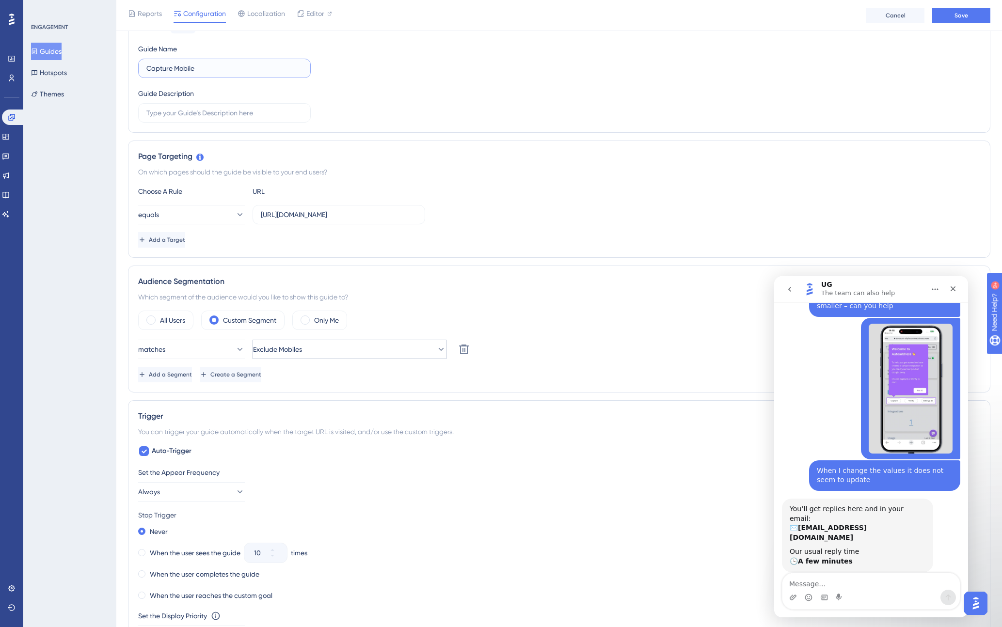
type input "Capture Mobile"
click at [402, 349] on button "Exclude Mobiles" at bounding box center [349, 349] width 194 height 19
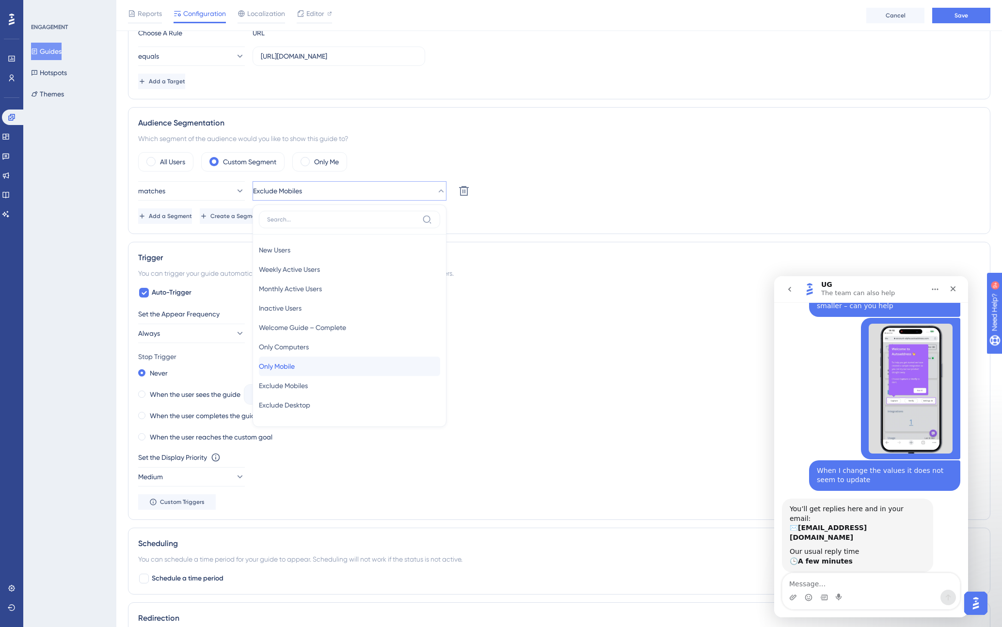
click at [316, 365] on div "Only Mobile Only Mobile" at bounding box center [349, 366] width 181 height 19
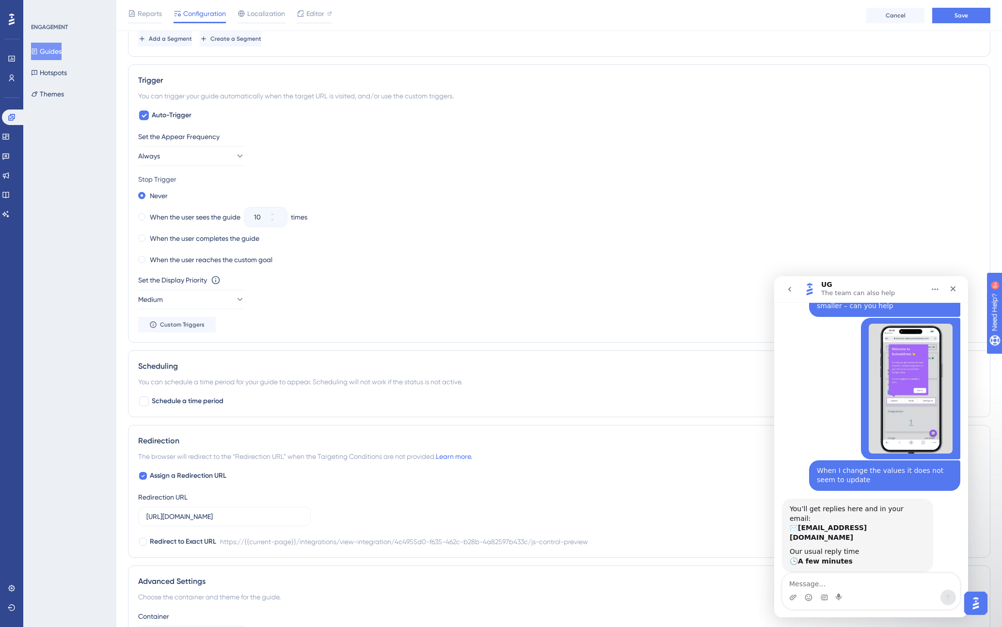
scroll to position [558, 0]
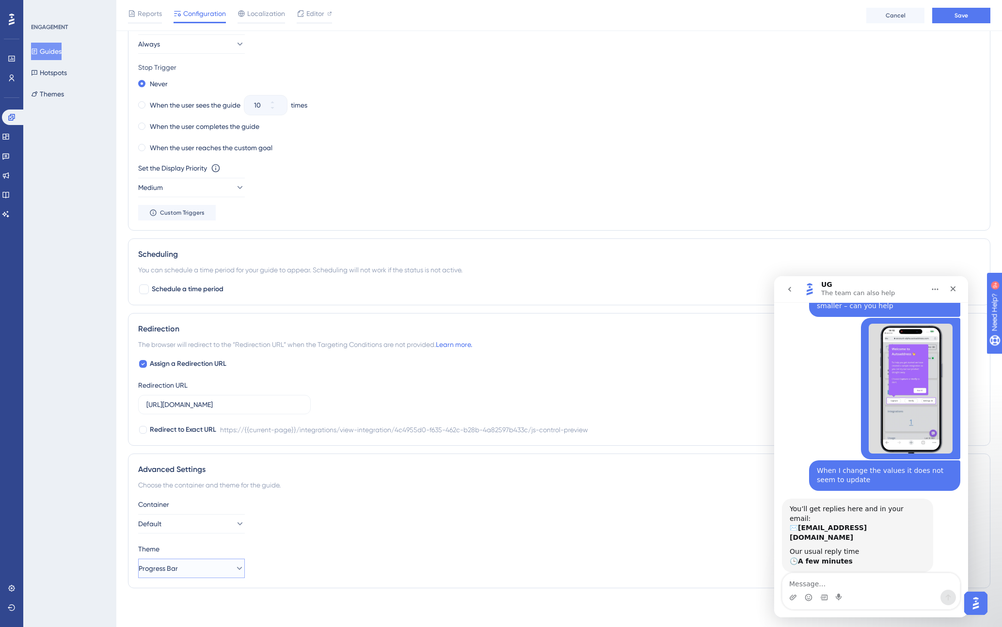
click at [204, 572] on button "Progress Bar" at bounding box center [191, 568] width 107 height 19
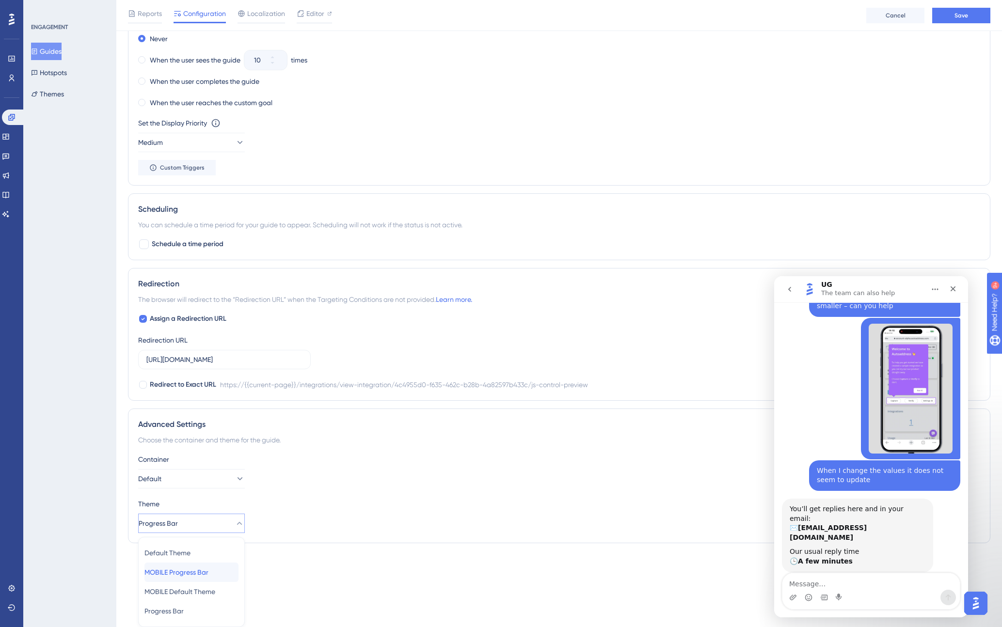
click at [217, 571] on div "MOBILE Progress Bar MOBILE Progress Bar" at bounding box center [191, 572] width 94 height 19
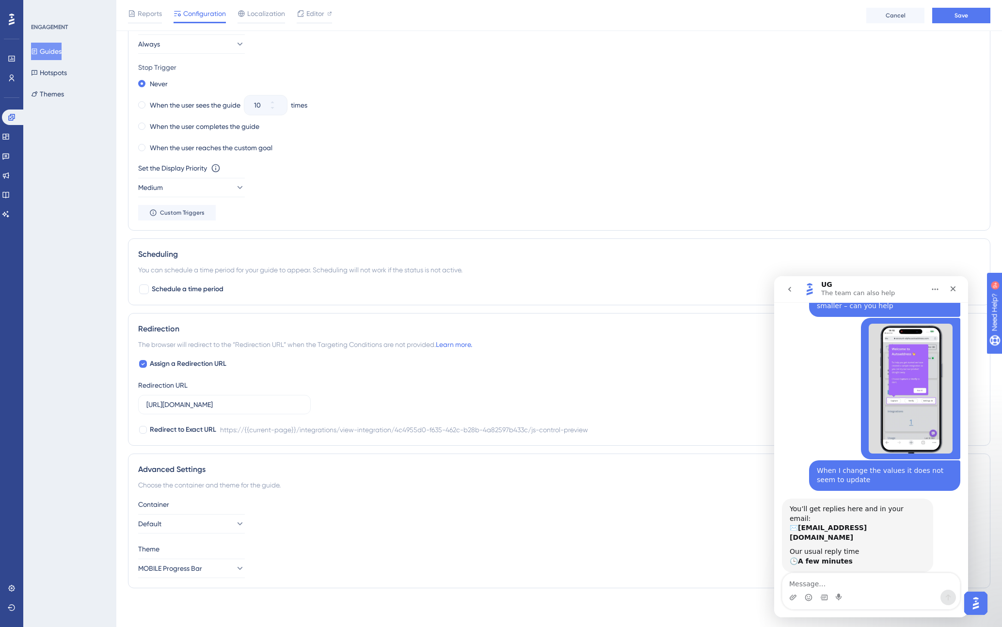
scroll to position [558, 0]
click at [839, 18] on button "Save" at bounding box center [961, 16] width 58 height 16
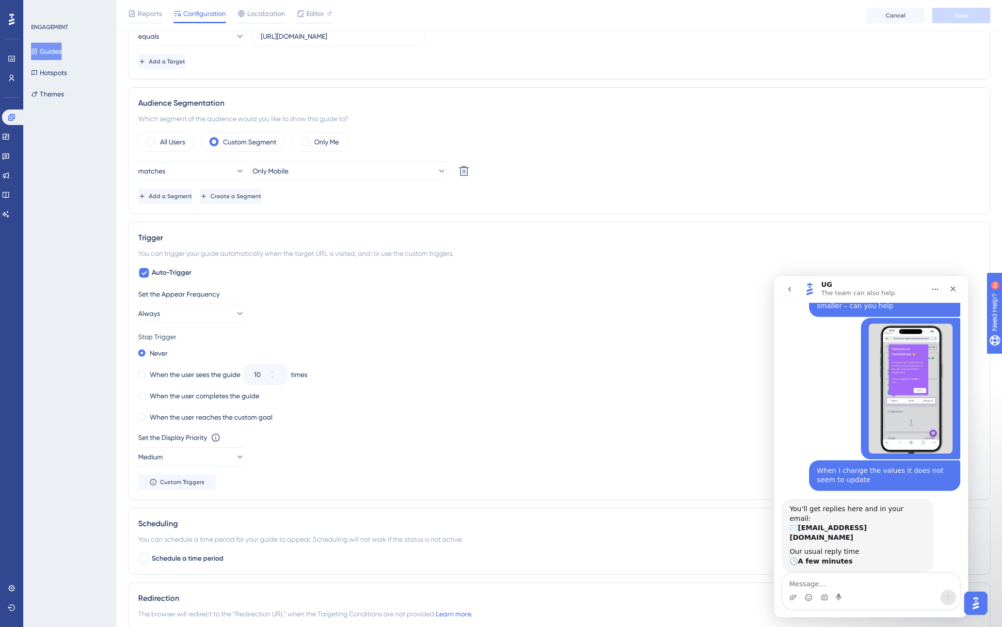
scroll to position [0, 0]
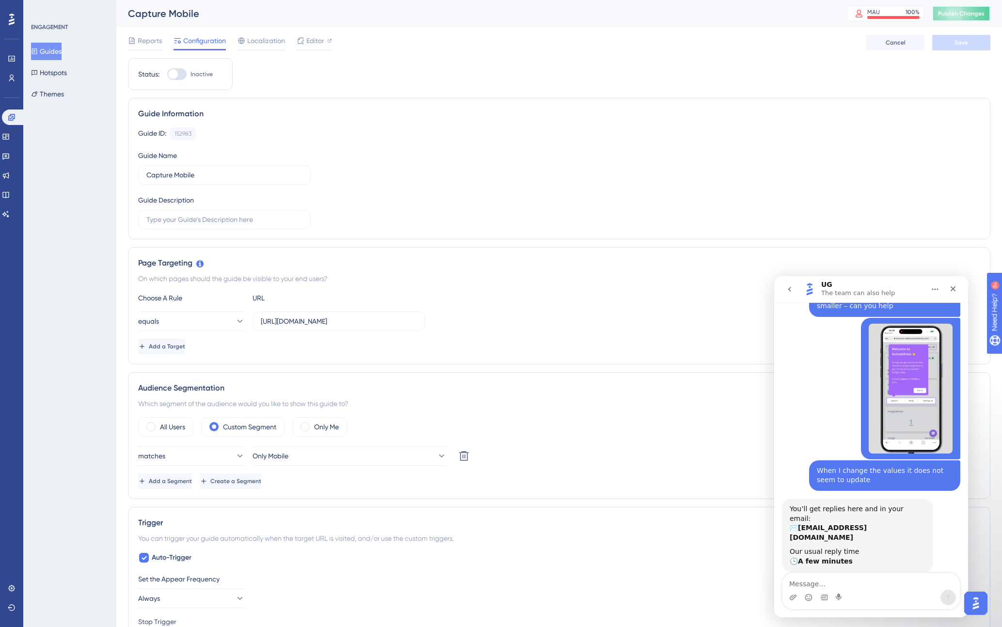
click at [839, 15] on span "Publish Changes" at bounding box center [961, 14] width 47 height 8
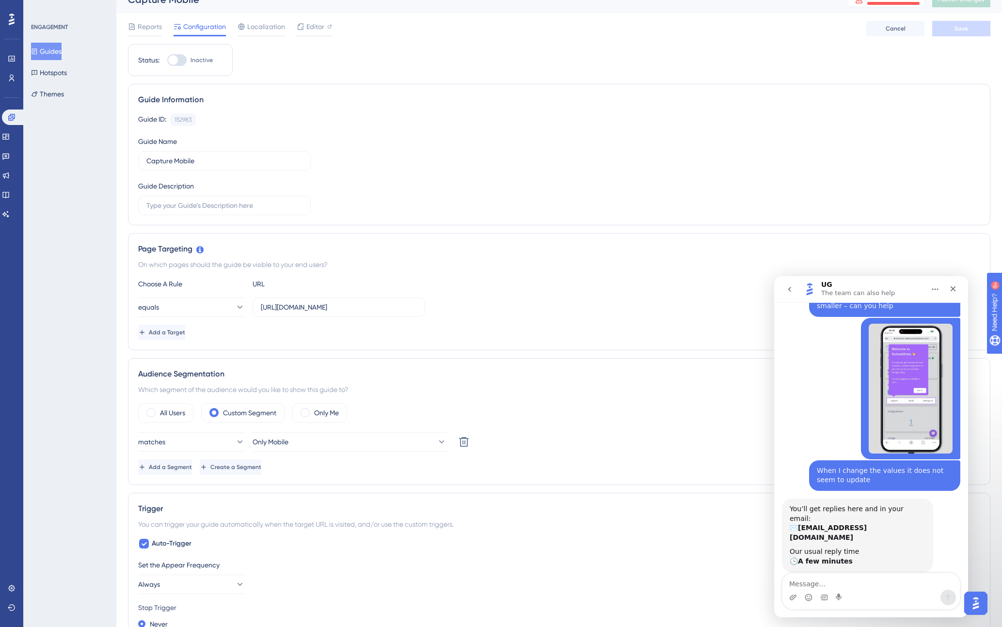
click at [172, 58] on div at bounding box center [173, 60] width 10 height 10
click at [167, 60] on input "Inactive" at bounding box center [167, 60] width 0 height 0
checkbox input "true"
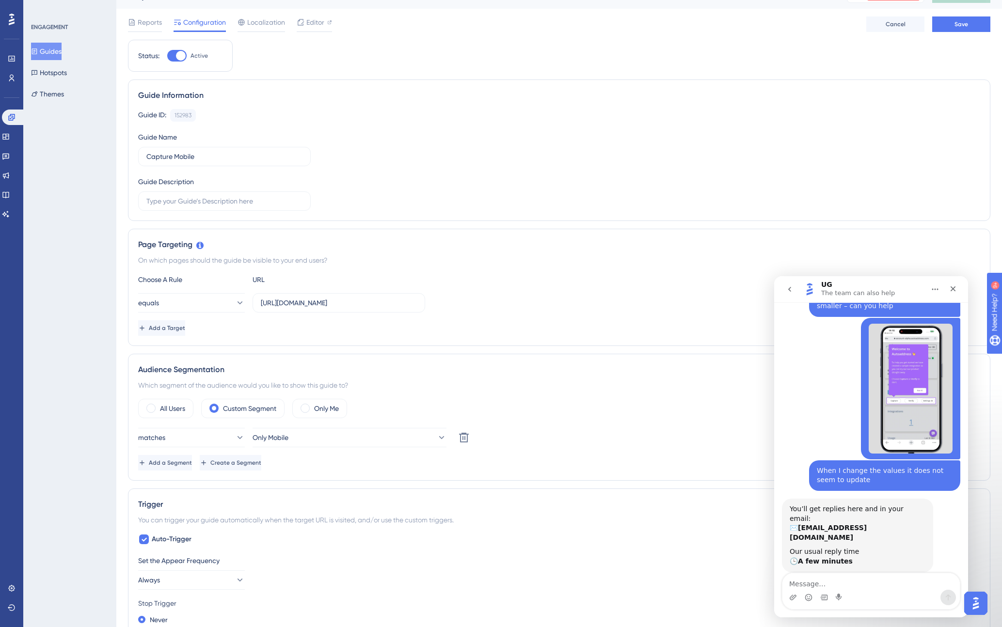
scroll to position [0, 0]
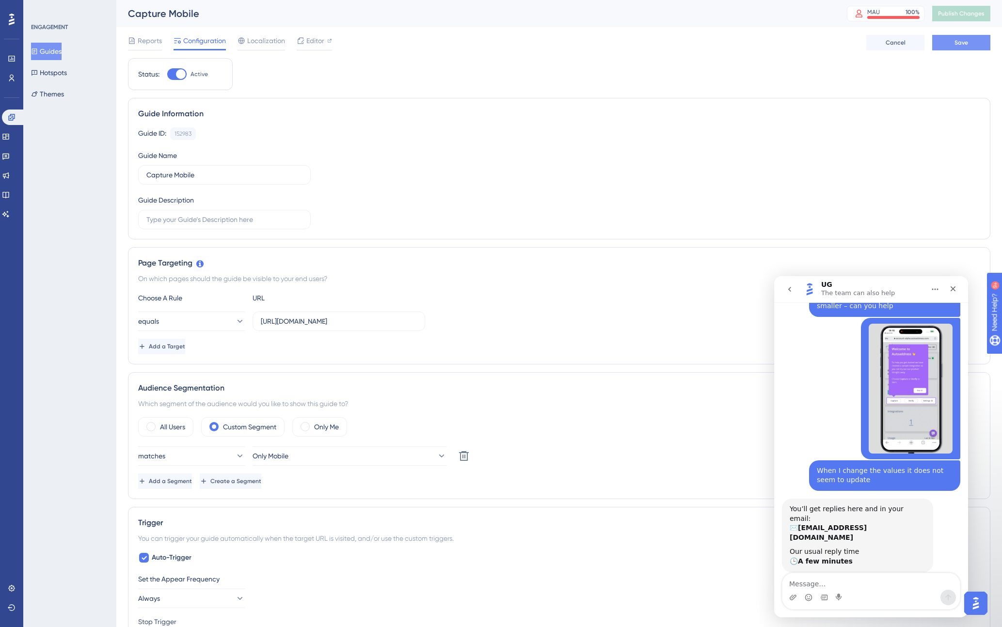
click at [839, 41] on button "Save" at bounding box center [961, 43] width 58 height 16
click at [839, 14] on span "Publish Changes" at bounding box center [961, 14] width 47 height 8
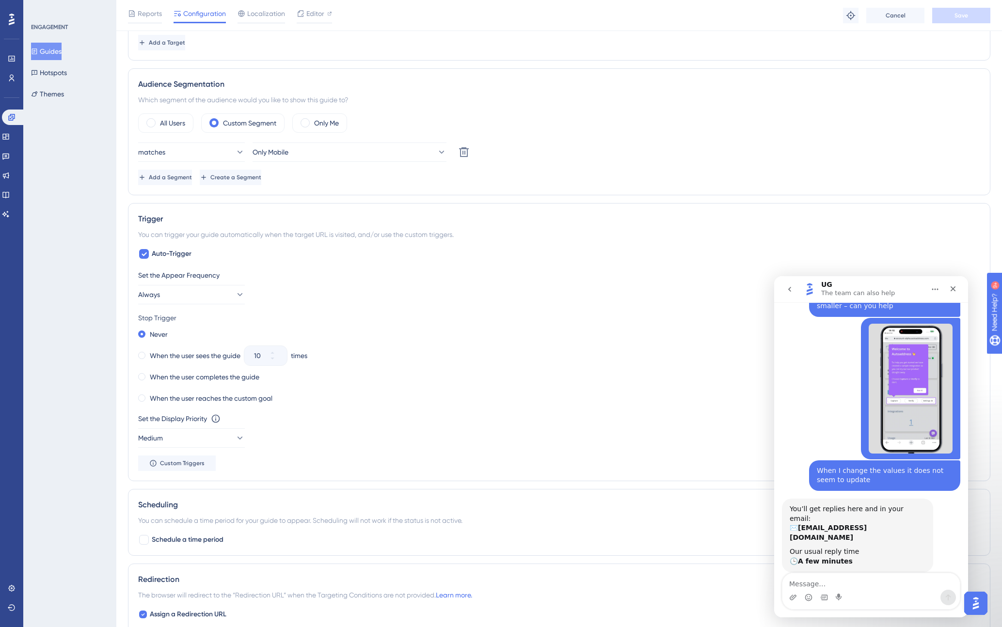
scroll to position [301, 0]
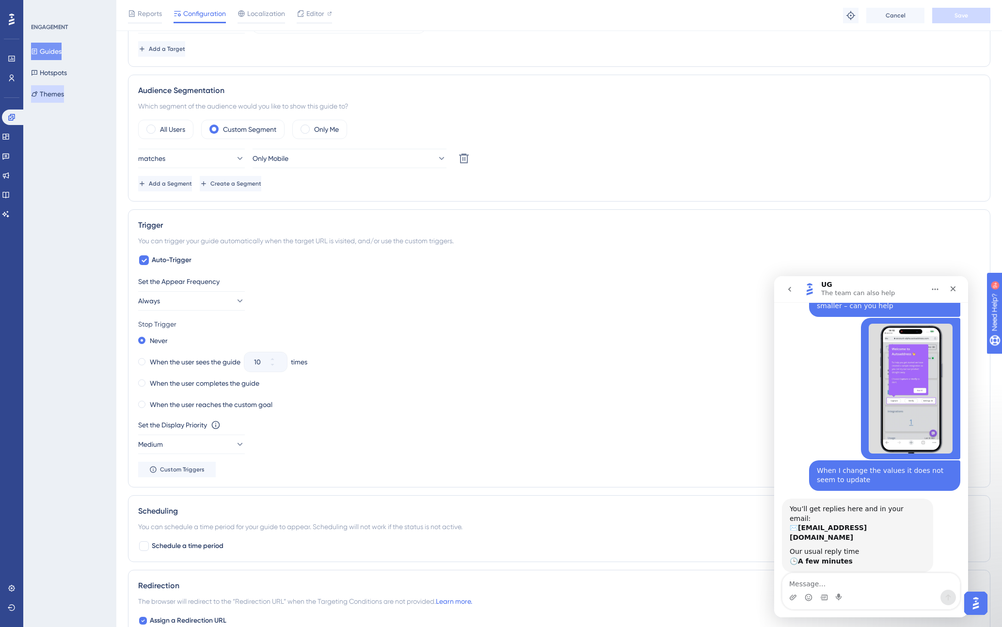
click at [53, 92] on button "Themes" at bounding box center [47, 93] width 33 height 17
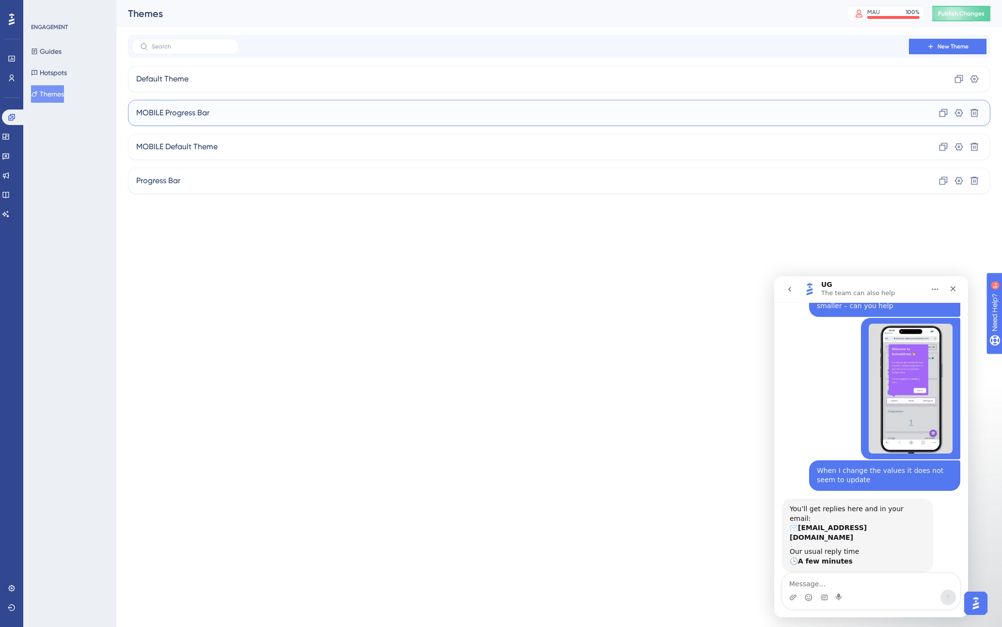
click at [239, 110] on div "MOBILE Progress Bar Clone Settings Delete" at bounding box center [559, 113] width 862 height 26
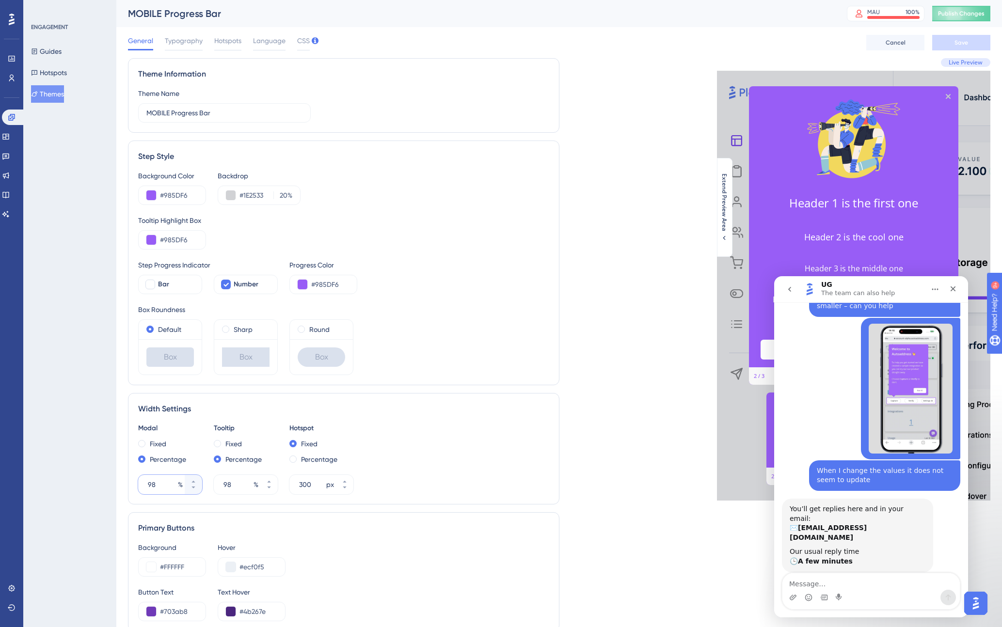
drag, startPoint x: 158, startPoint y: 485, endPoint x: 140, endPoint y: 484, distance: 18.4
click at [140, 484] on div "98 %" at bounding box center [161, 484] width 47 height 19
type input "80"
drag, startPoint x: 229, startPoint y: 483, endPoint x: 214, endPoint y: 483, distance: 14.5
click at [214, 483] on div "98 %" at bounding box center [237, 484] width 47 height 19
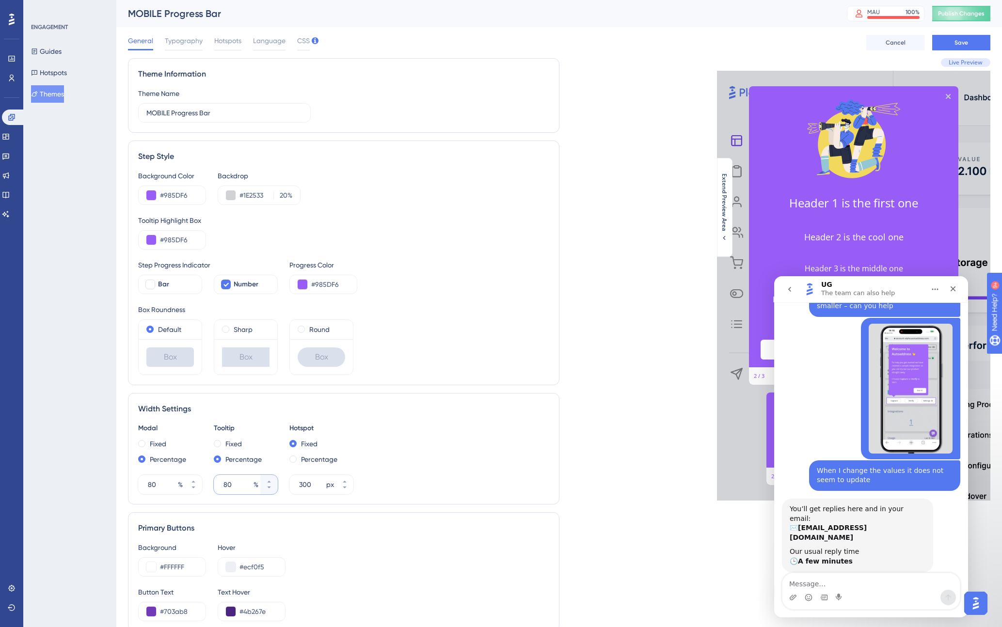
scroll to position [102, 0]
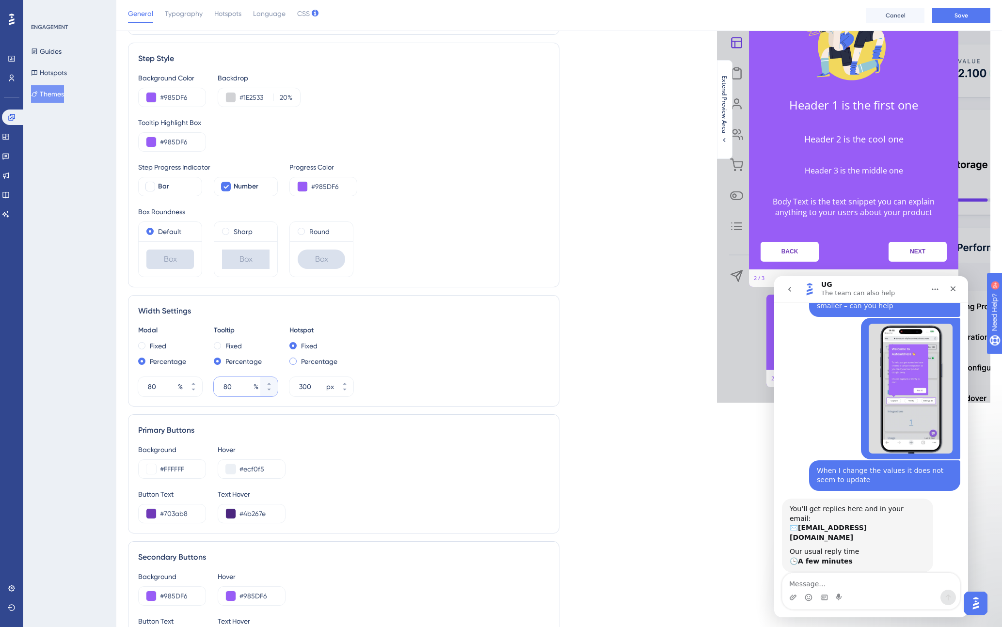
type input "80"
click at [292, 360] on span at bounding box center [292, 361] width 7 height 7
click at [299, 359] on input "radio" at bounding box center [299, 359] width 0 height 0
drag, startPoint x: 311, startPoint y: 387, endPoint x: 282, endPoint y: 382, distance: 29.5
click at [285, 384] on div "Modal Fixed Percentage 80 % Tooltip Fixed Percentage 80 % Hotspot Fixed Percent…" at bounding box center [343, 361] width 411 height 72
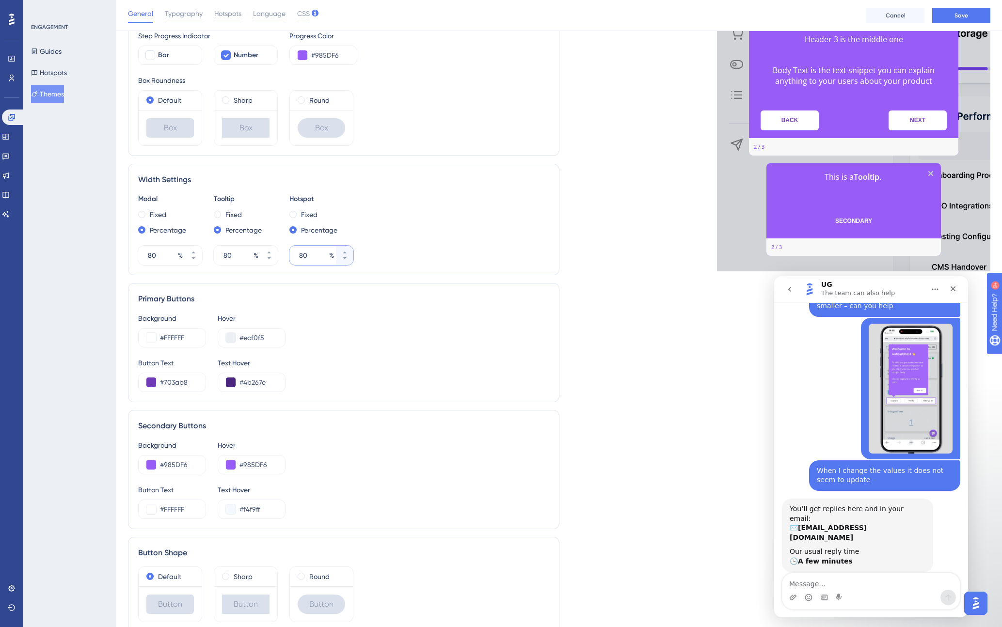
scroll to position [277, 0]
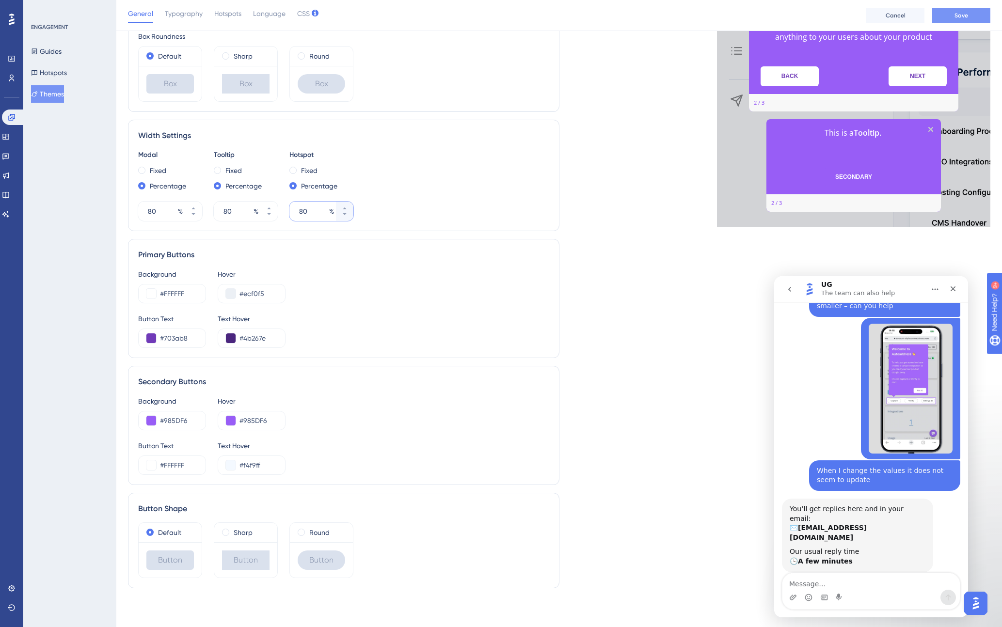
type input "80"
click at [839, 13] on span "Save" at bounding box center [961, 16] width 14 height 8
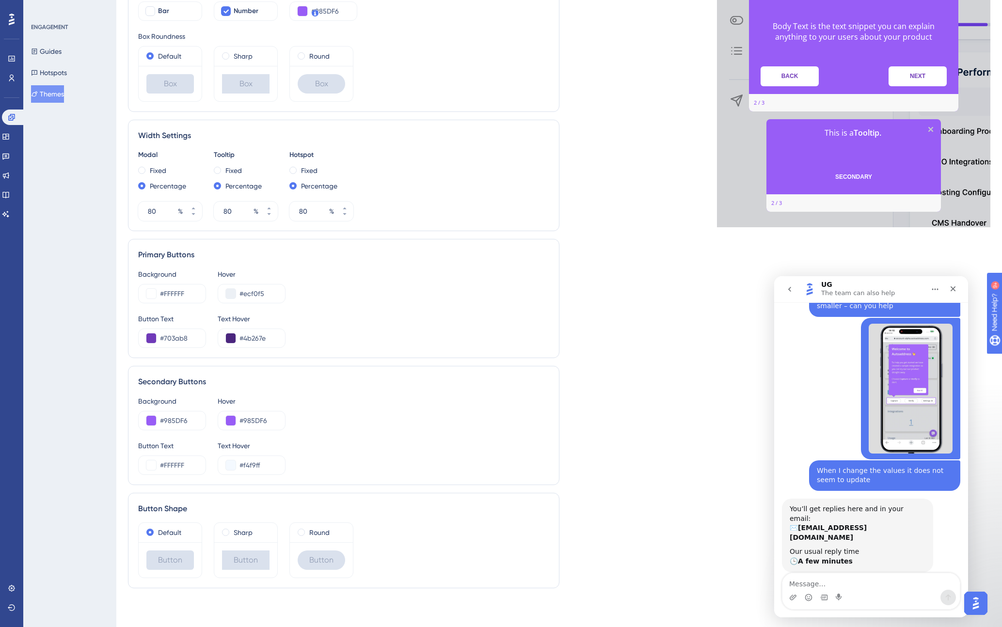
scroll to position [0, 0]
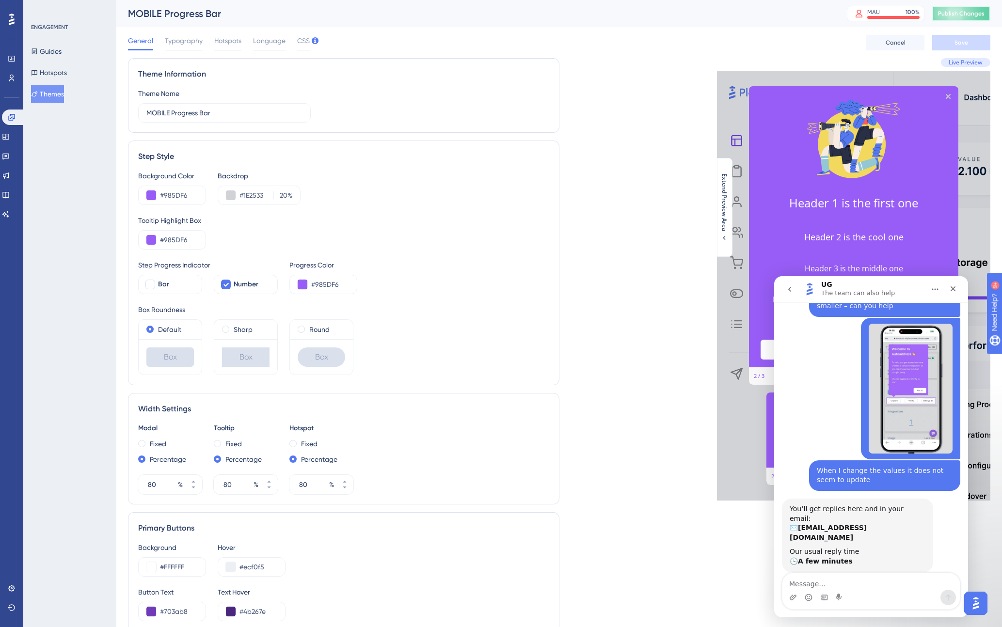
click at [839, 13] on span "Publish Changes" at bounding box center [961, 14] width 47 height 8
click at [61, 51] on button "Guides" at bounding box center [46, 51] width 31 height 17
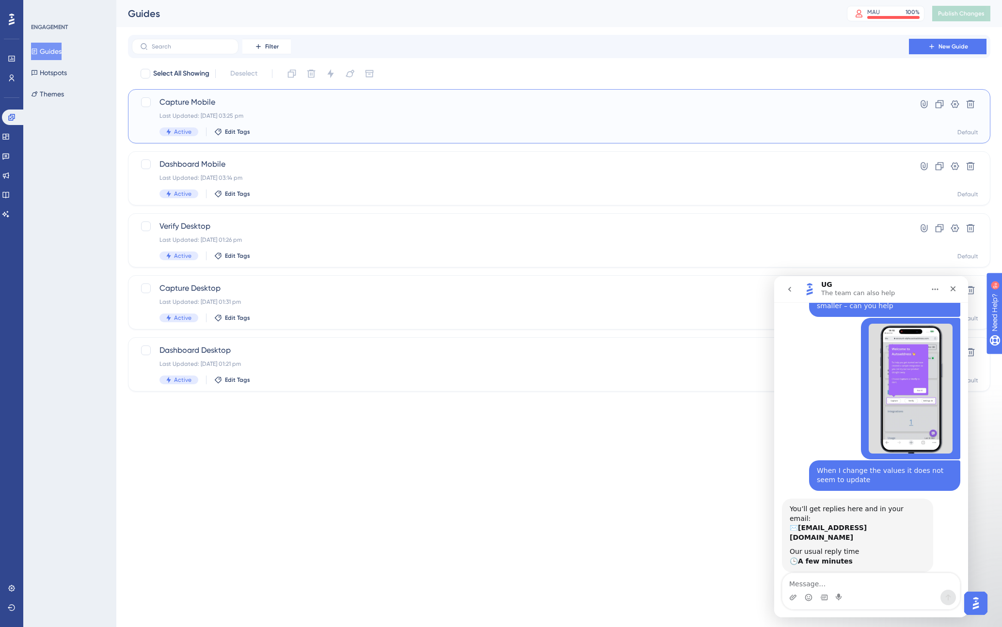
click at [599, 117] on div "Last Updated: 29 Sept 2025 03:25 pm" at bounding box center [520, 116] width 722 height 8
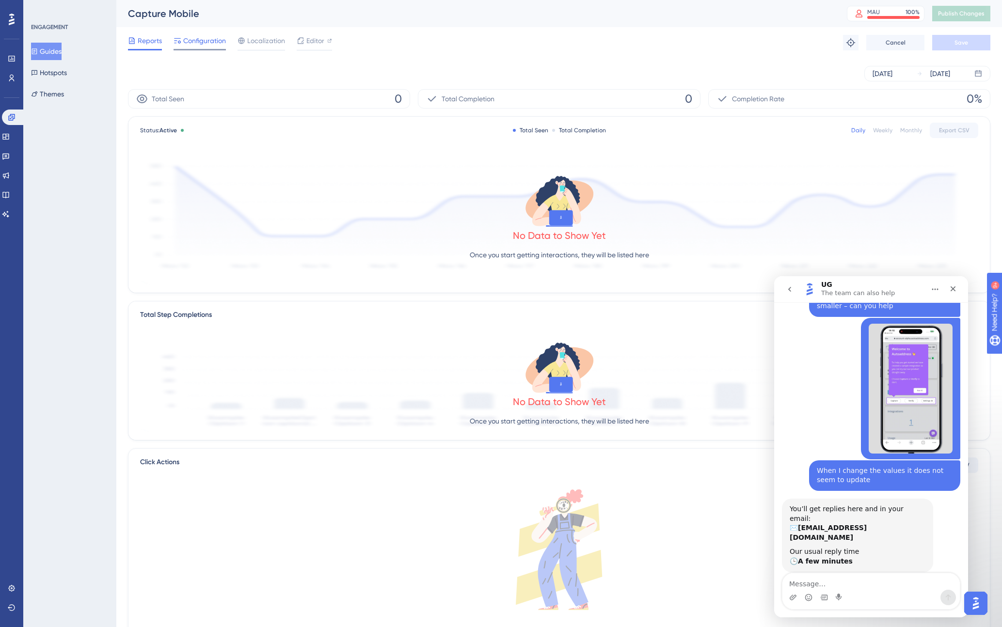
click at [211, 38] on span "Configuration" at bounding box center [204, 41] width 43 height 12
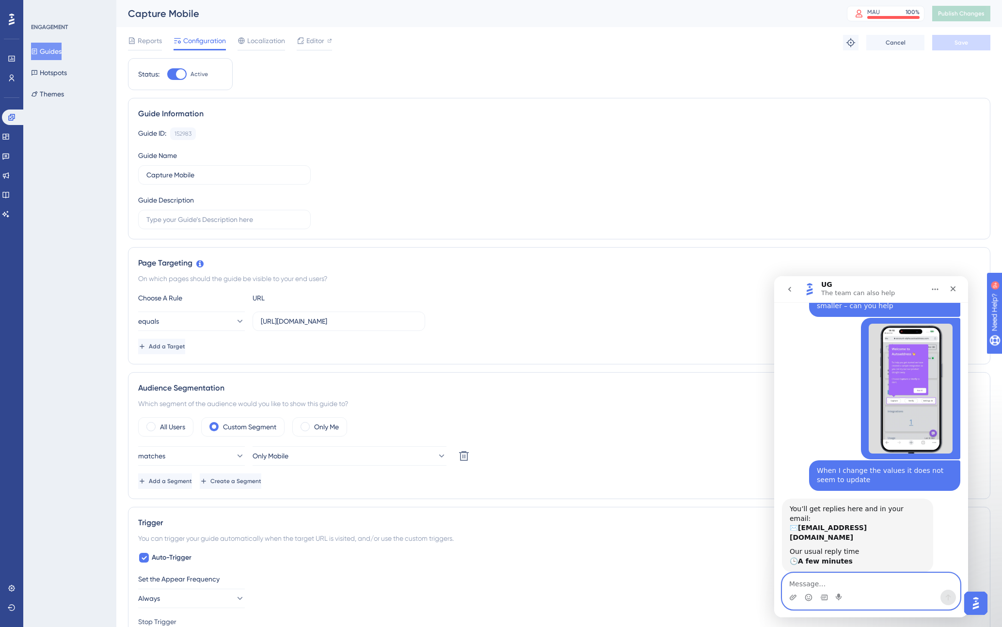
click at [806, 587] on textarea "Message…" at bounding box center [870, 581] width 177 height 16
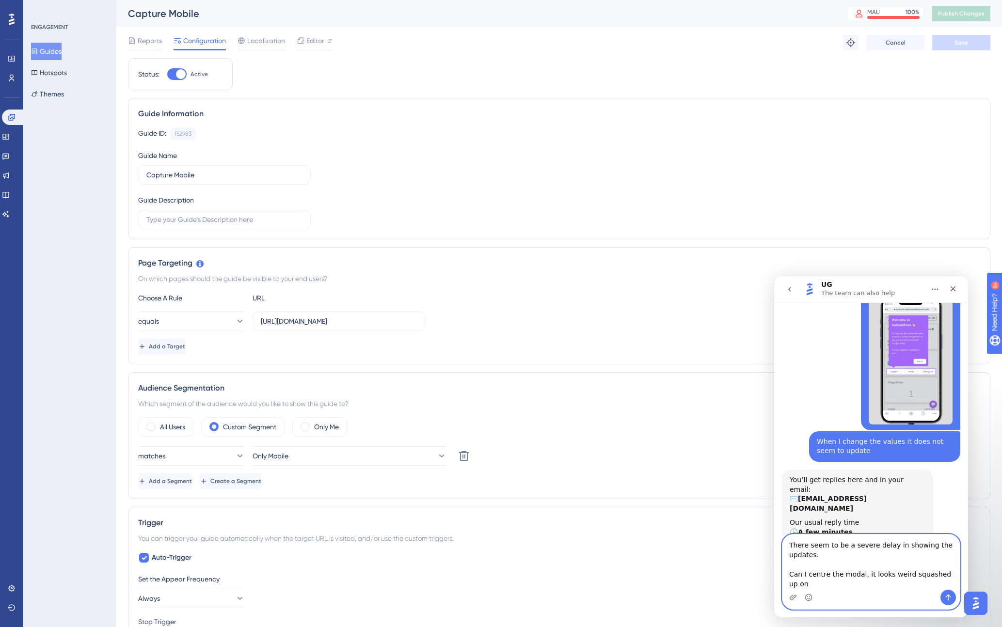
scroll to position [249, 0]
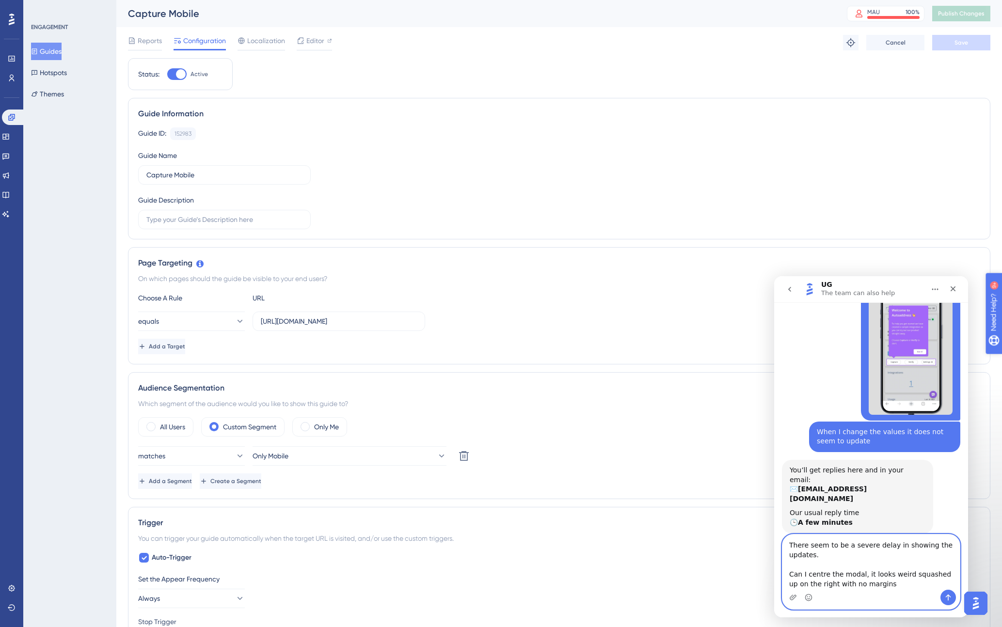
type textarea "There seem to be a severe delay in showing the updates. Can I centre the modal,…"
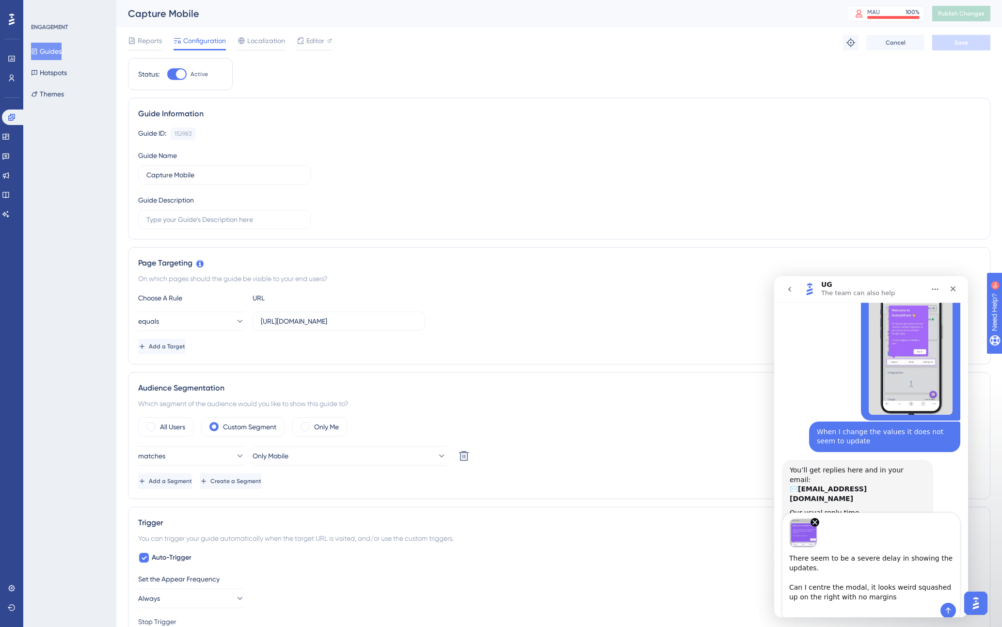
scroll to position [270, 0]
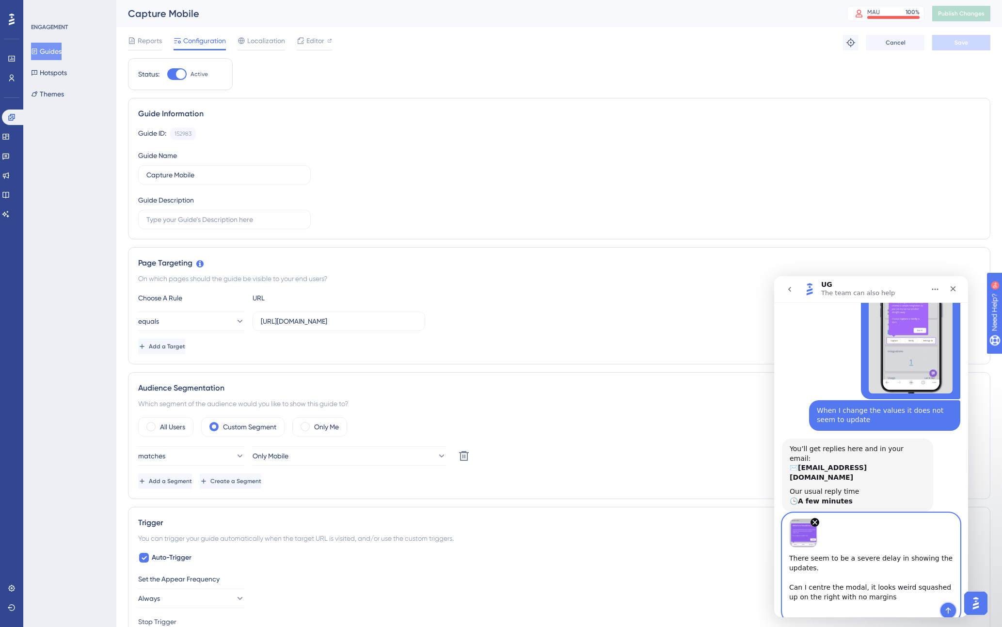
click at [839, 609] on icon "Send a message…" at bounding box center [947, 611] width 5 height 6
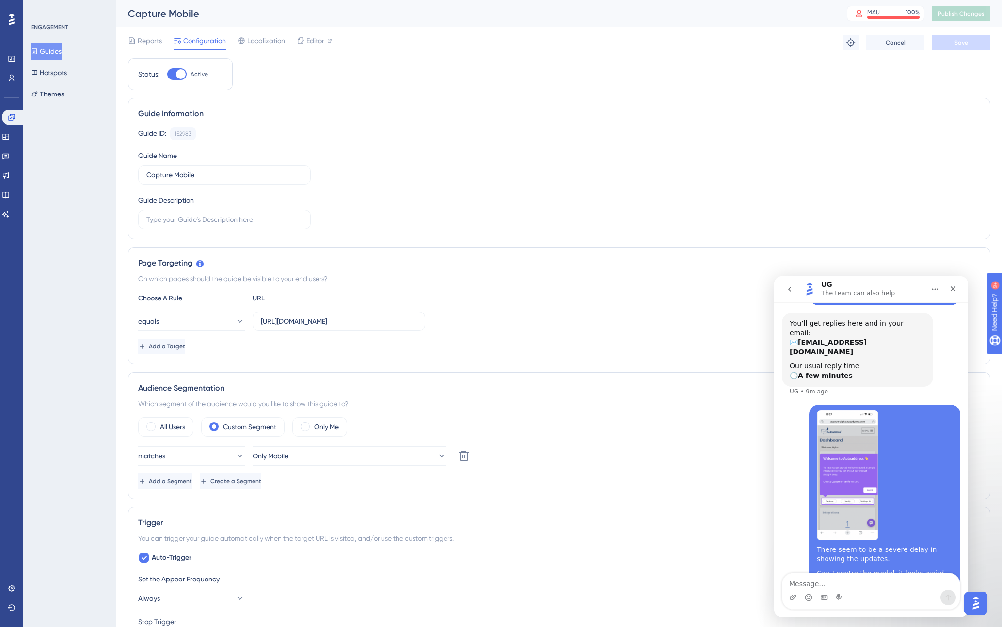
scroll to position [407, 0]
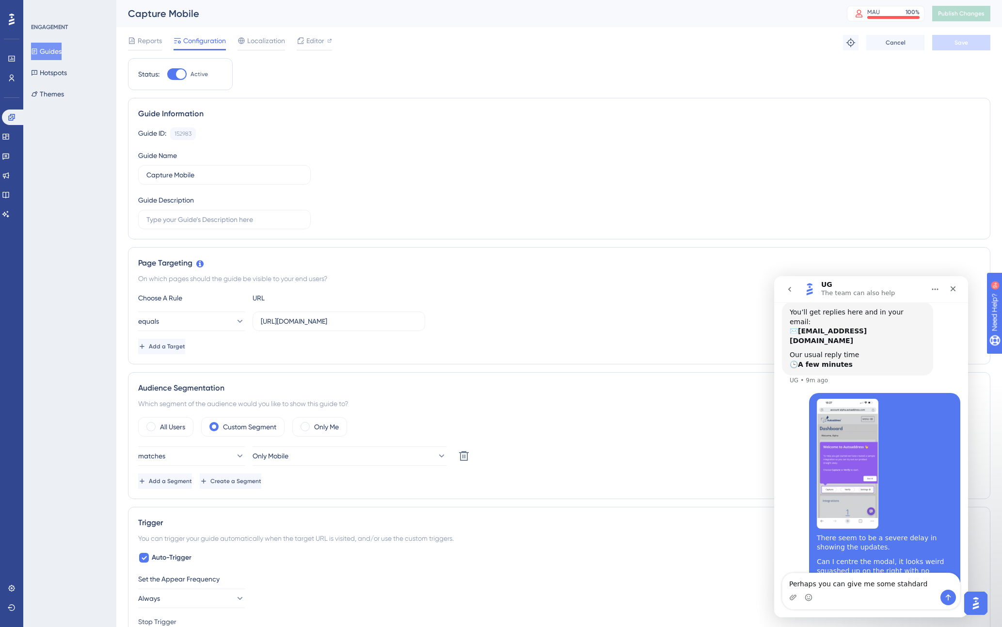
drag, startPoint x: 889, startPoint y: 584, endPoint x: 959, endPoint y: 578, distance: 71.1
click at [839, 585] on textarea "Perhaps you can give me some stahdard" at bounding box center [870, 581] width 177 height 16
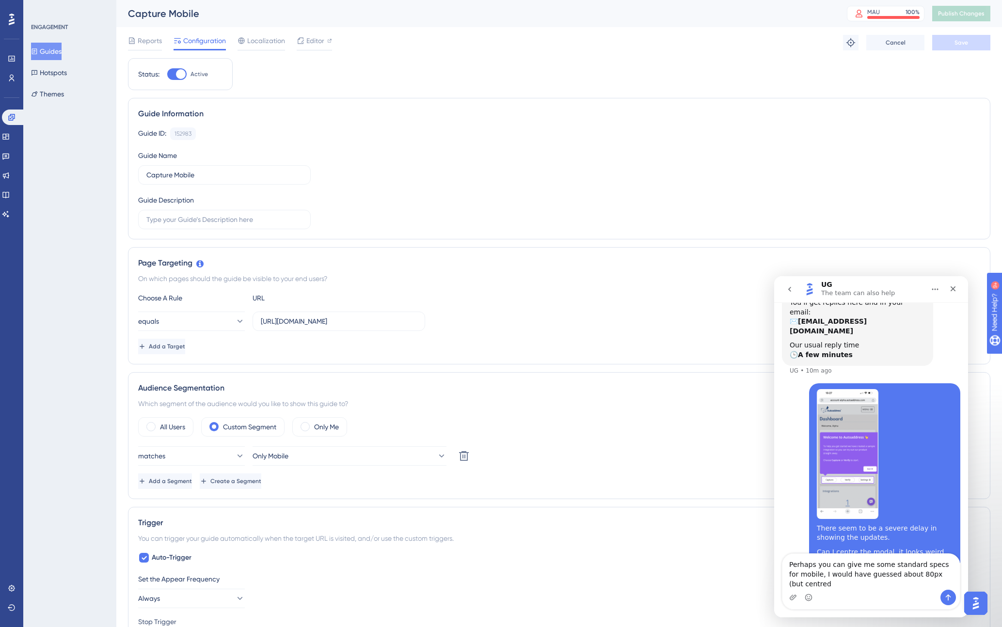
scroll to position [426, 0]
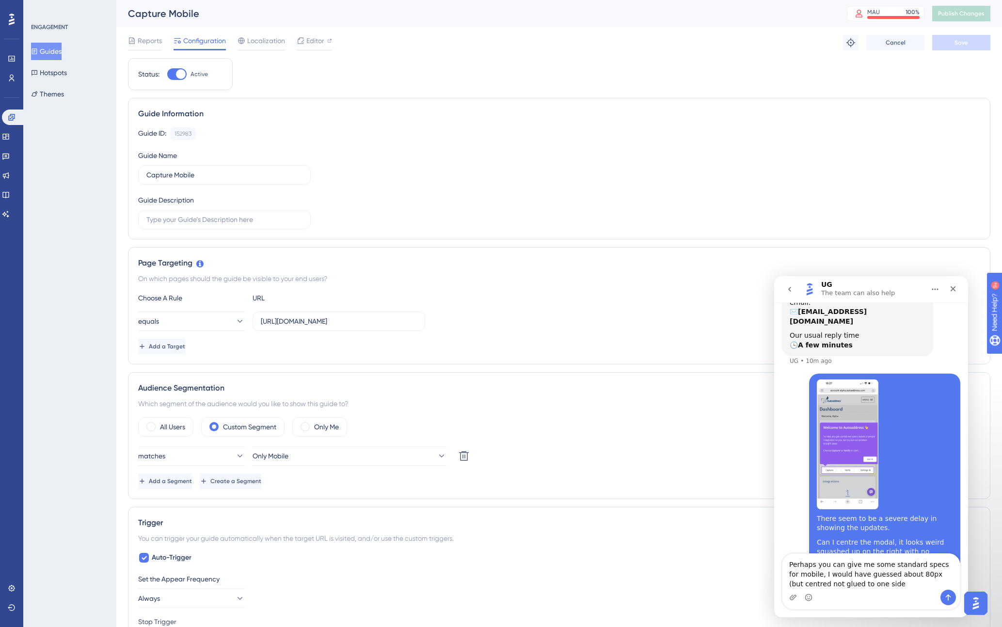
type textarea "Perhaps you can give me some standard specs for mobile, I would have guessed ab…"
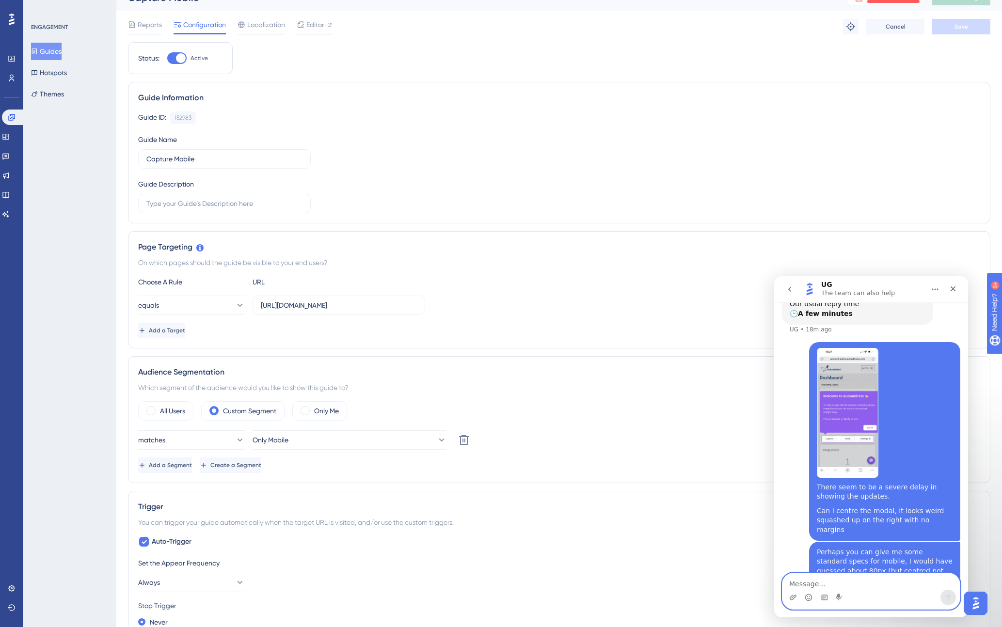
scroll to position [0, 0]
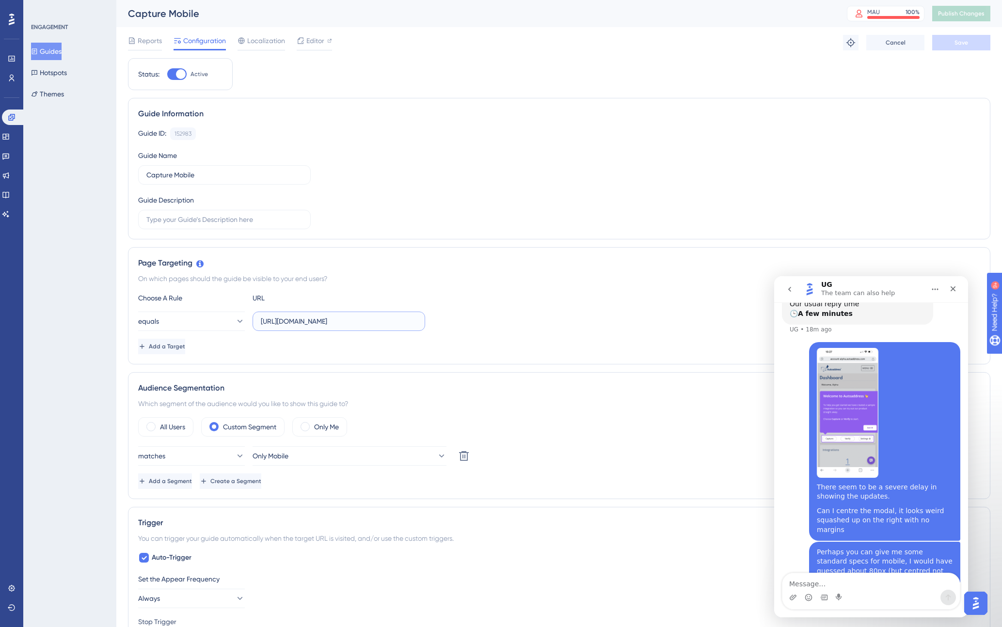
click at [356, 321] on input "[URL][DOMAIN_NAME]" at bounding box center [339, 321] width 156 height 11
drag, startPoint x: 412, startPoint y: 322, endPoint x: 441, endPoint y: 323, distance: 29.6
click at [441, 323] on div "equals https://account-alpha.autoaddress.com/integrations/view-integration/4c49…" at bounding box center [559, 321] width 842 height 19
drag, startPoint x: 260, startPoint y: 320, endPoint x: 513, endPoint y: 321, distance: 252.5
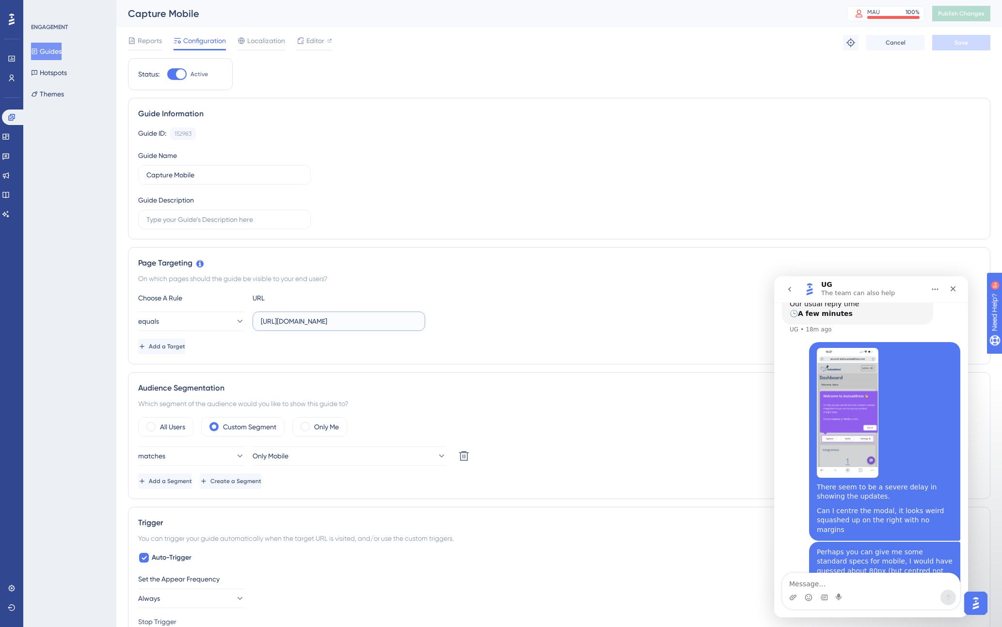
click at [513, 321] on div "equals https://account-alpha.autoaddress.com/integrations/view-integration/4c49…" at bounding box center [559, 321] width 842 height 19
paste input "[URL][DOMAIN_NAME]"
type input "[URL][DOMAIN_NAME]"
click at [314, 134] on div "Guide ID: 152983 Copy" at bounding box center [559, 133] width 842 height 13
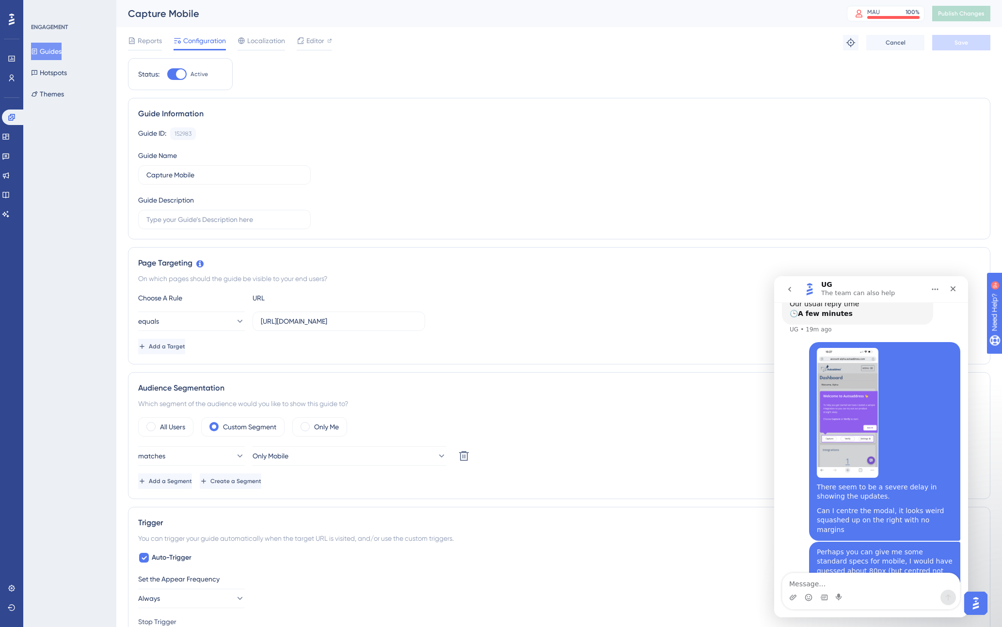
click at [526, 201] on div "Guide ID: 152983 Copy Guide Name Capture Mobile Guide Description" at bounding box center [559, 178] width 842 height 102
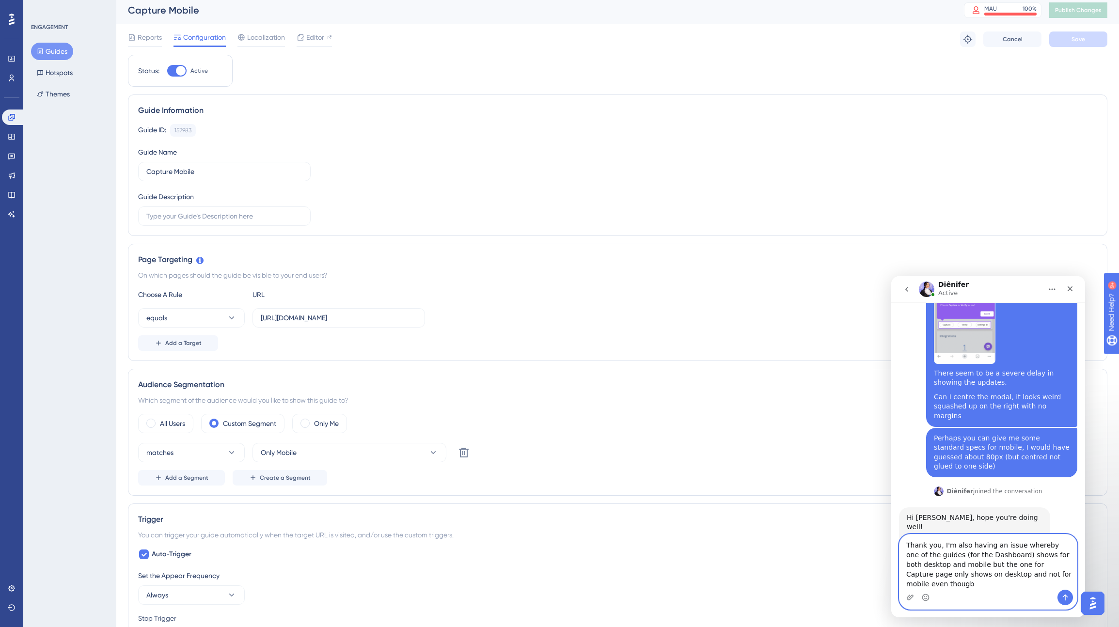
scroll to position [572, 0]
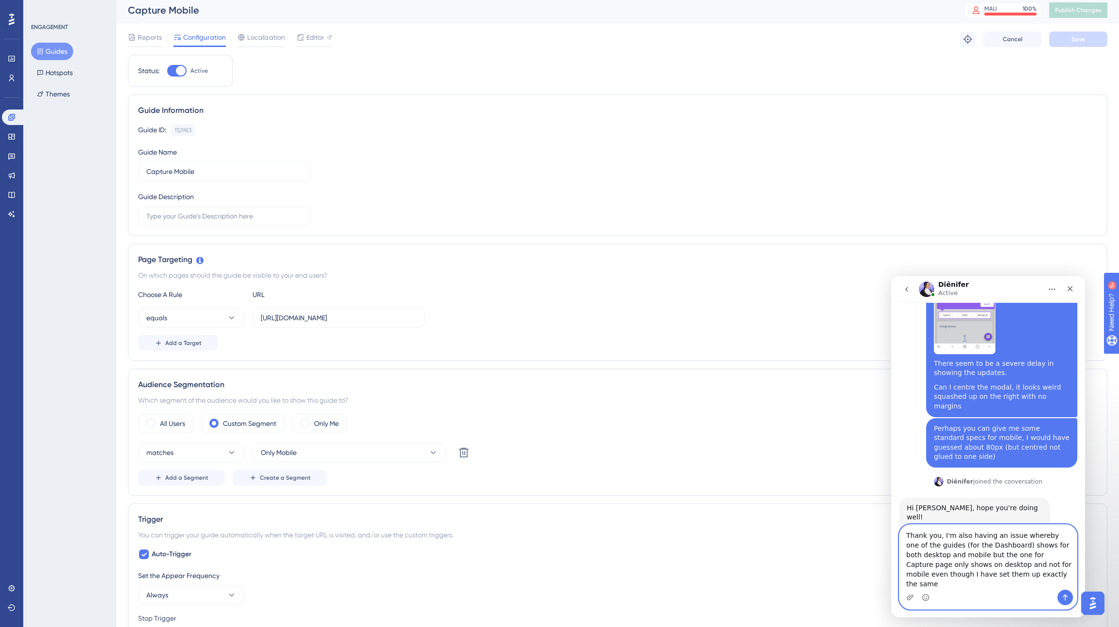
type textarea "Thank you, I'm also having an issue whereby one of the guides (for the Dashboar…"
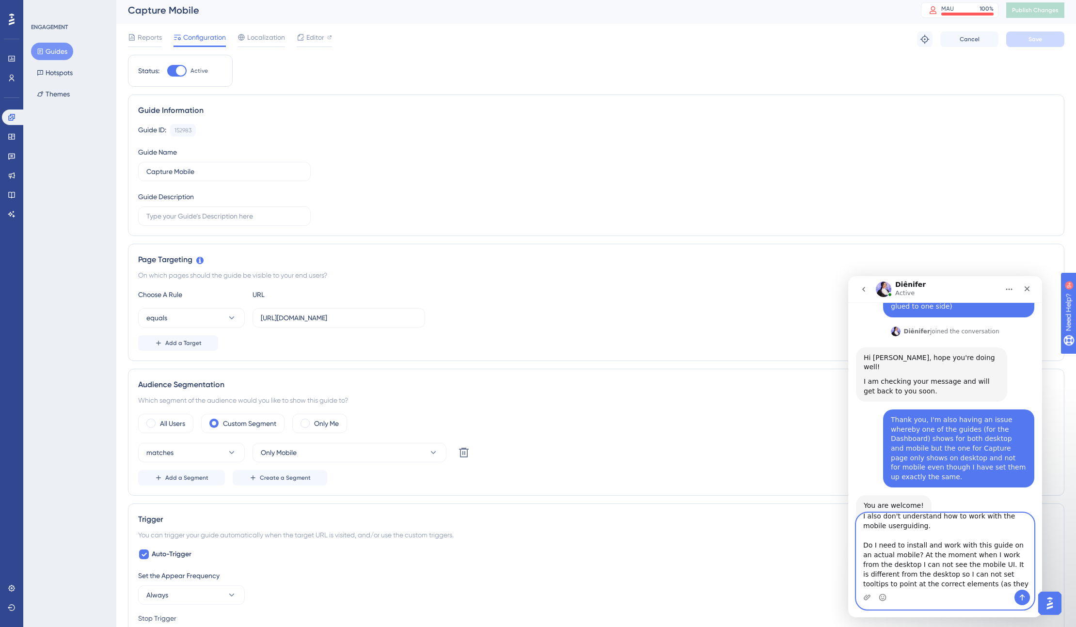
scroll to position [16, 0]
type textarea "I also don't understand how to work with the mobile userguiding. Do I need to i…"
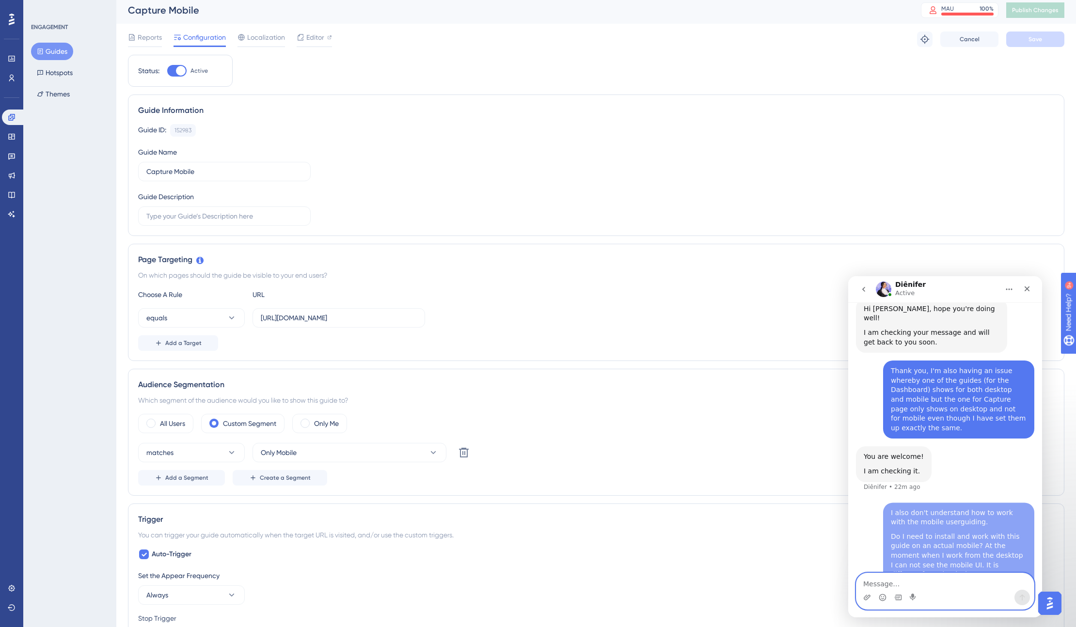
scroll to position [771, 0]
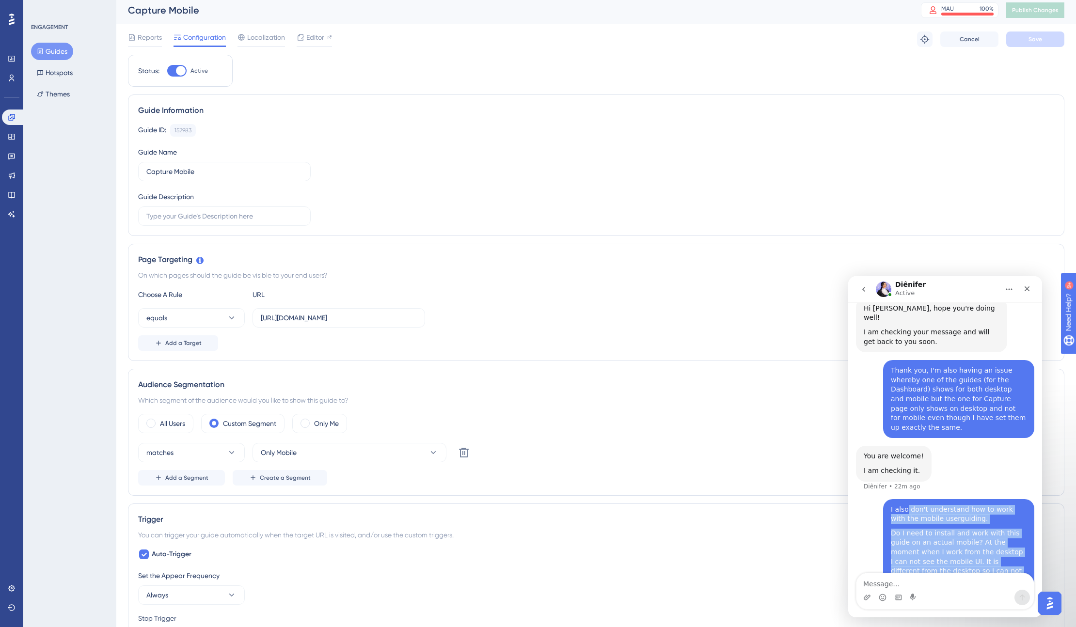
drag, startPoint x: 961, startPoint y: 552, endPoint x: 908, endPoint y: 474, distance: 94.9
click at [908, 505] on div "I also don't understand how to work with the mobile userguiding. Do I need to i…" at bounding box center [959, 555] width 136 height 100
copy div "don't understand how to work with the mobile userguiding. Do I need to install …"
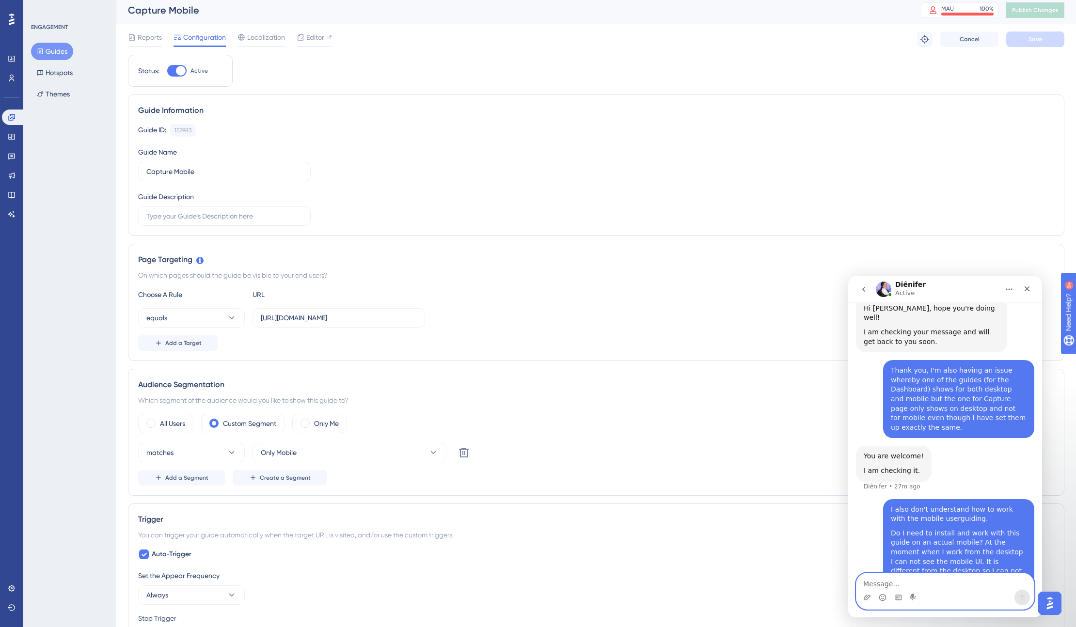
click at [878, 586] on textarea "Message…" at bounding box center [944, 581] width 177 height 16
paste textarea "For example the second step of the guide points to the UI which lets you select…"
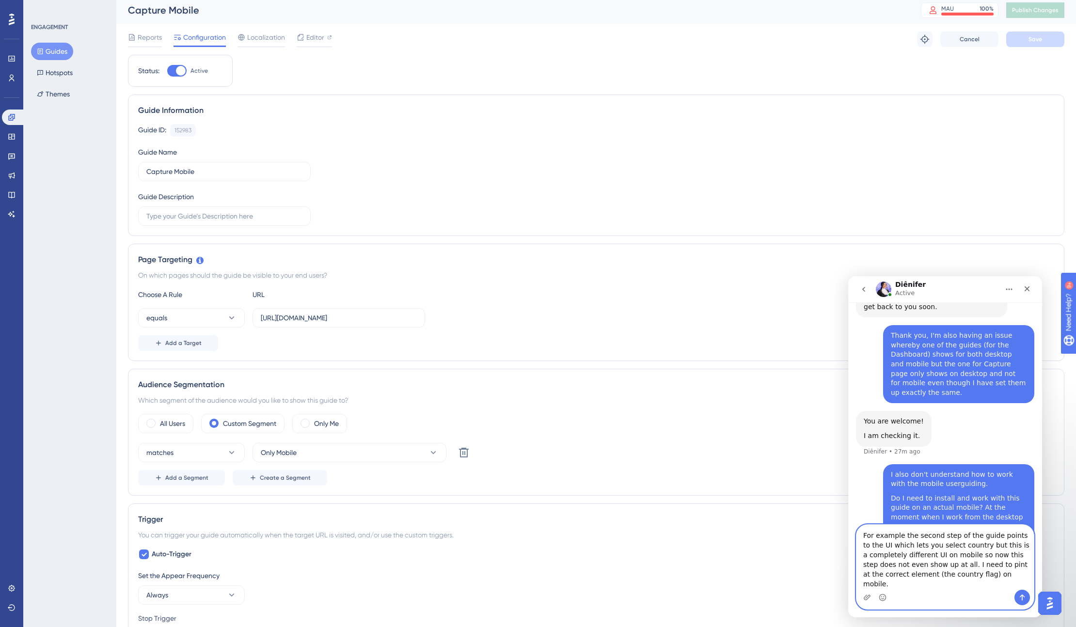
scroll to position [810, 0]
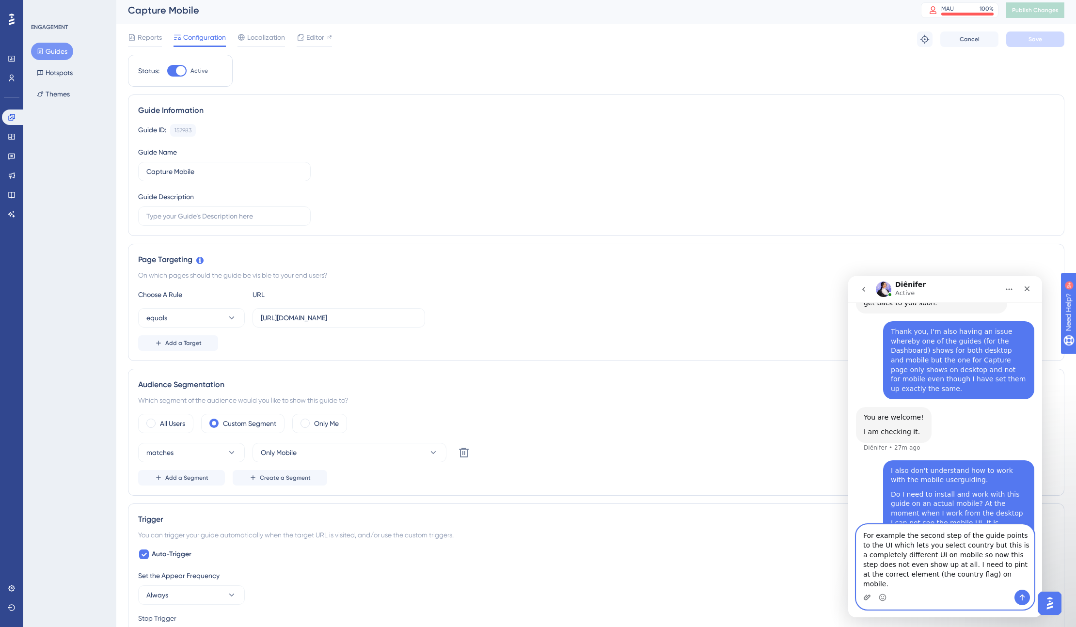
type textarea "For example the second step of the guide points to the UI which lets you select…"
click at [866, 596] on icon "Upload attachment" at bounding box center [867, 598] width 8 height 8
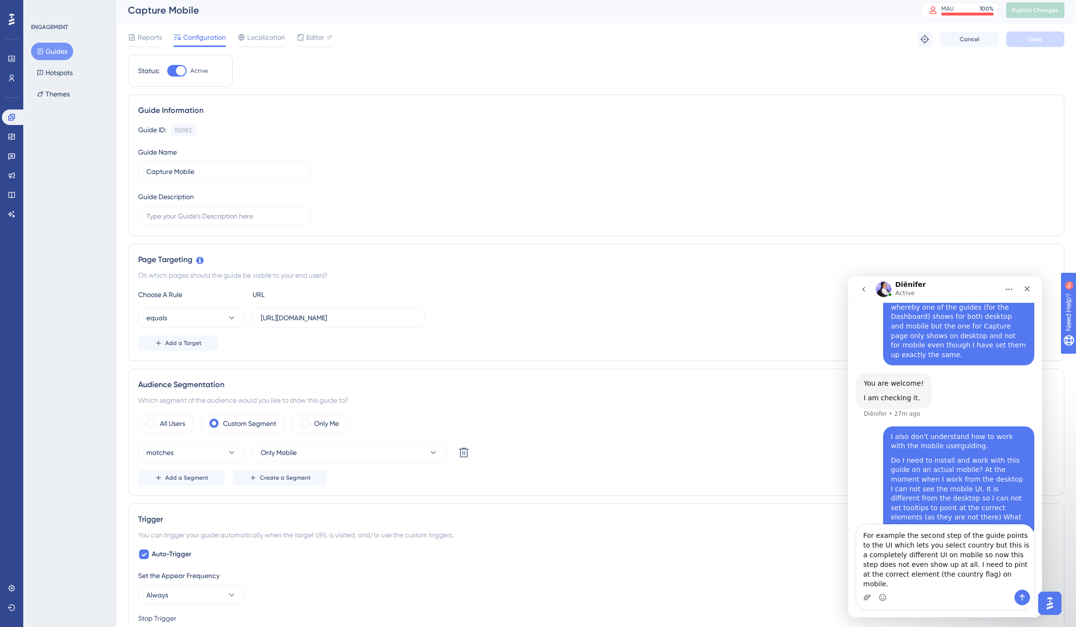
scroll to position [848, 0]
click at [1001, 596] on icon "Send a message…" at bounding box center [1022, 598] width 8 height 8
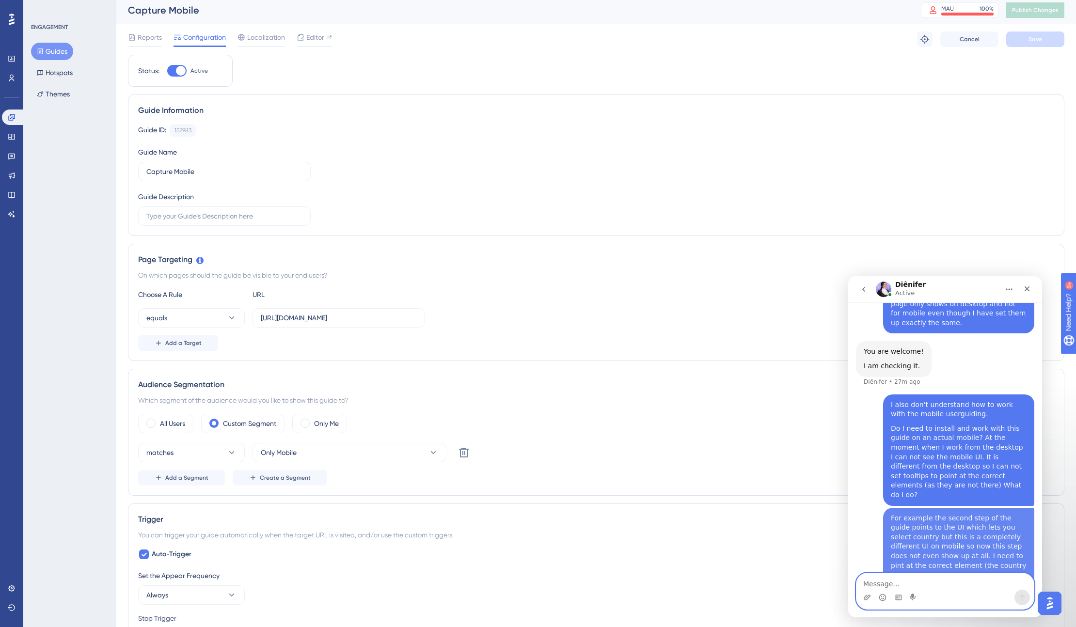
scroll to position [879, 0]
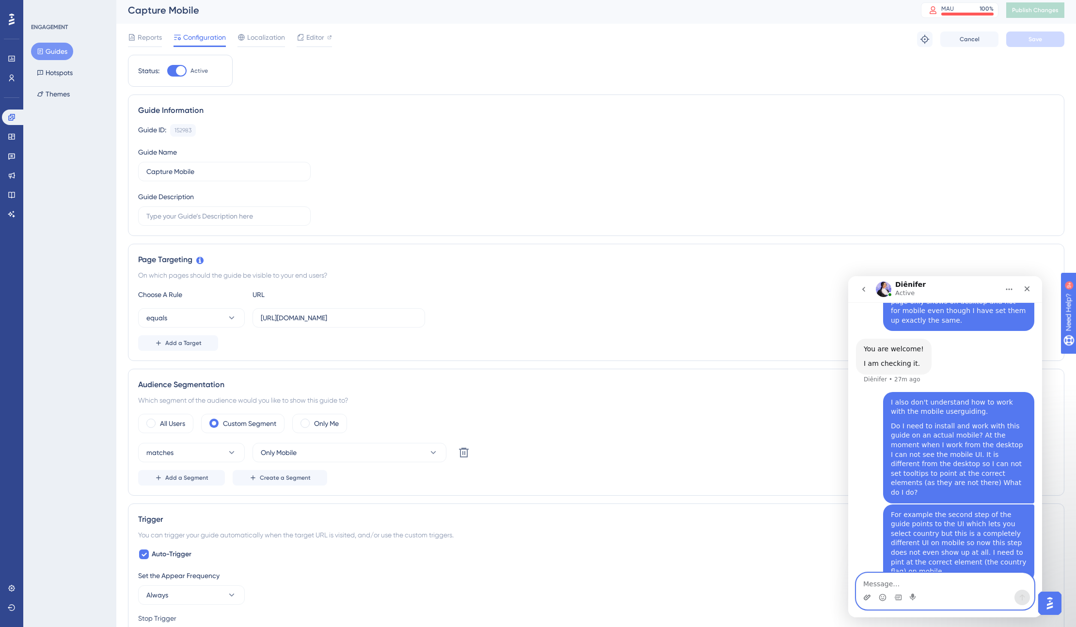
click at [867, 597] on icon "Upload attachment" at bounding box center [867, 597] width 7 height 5
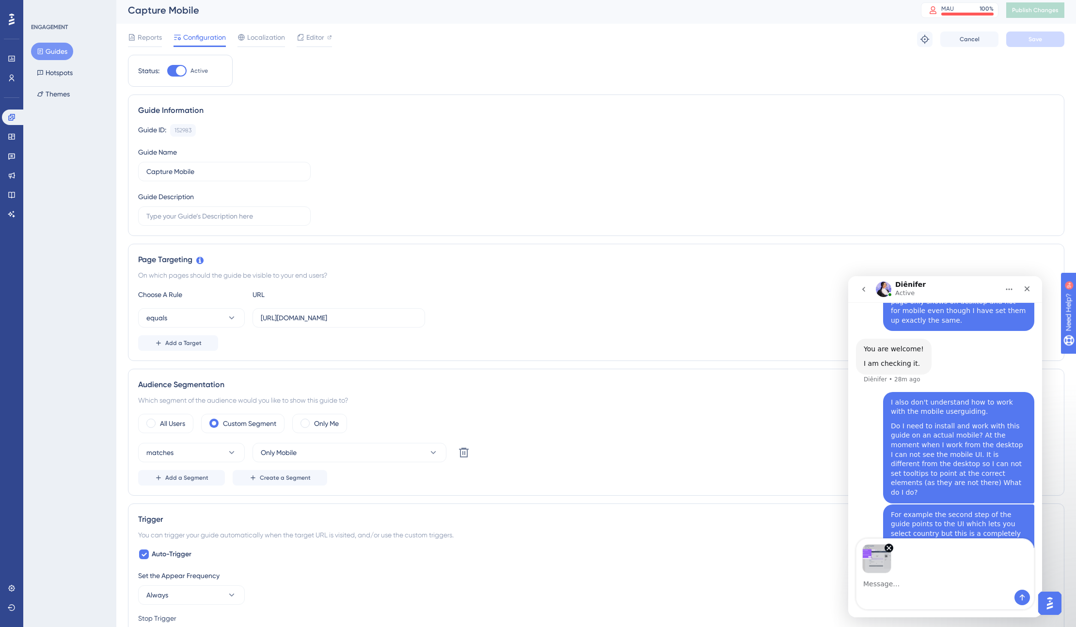
scroll to position [913, 0]
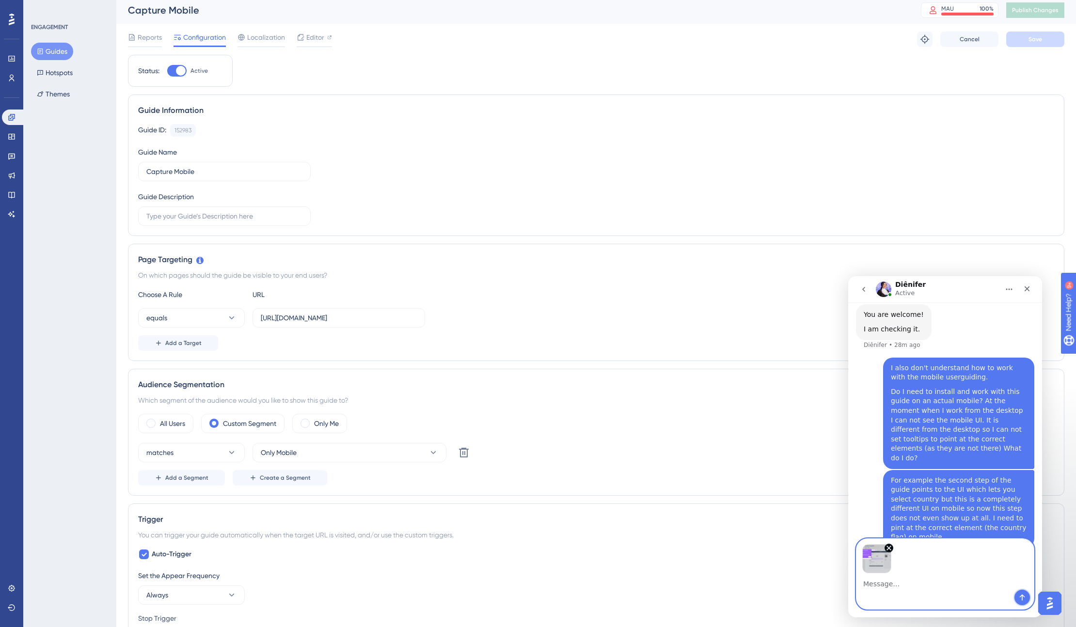
click at [1001, 597] on icon "Send a message…" at bounding box center [1022, 598] width 8 height 8
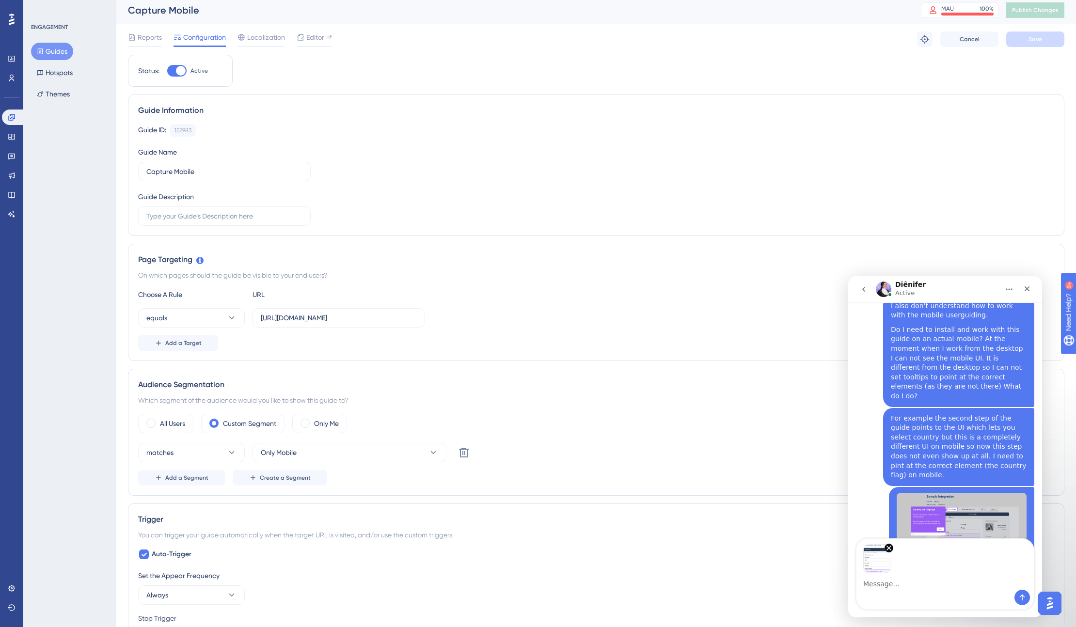
scroll to position [1009, 0]
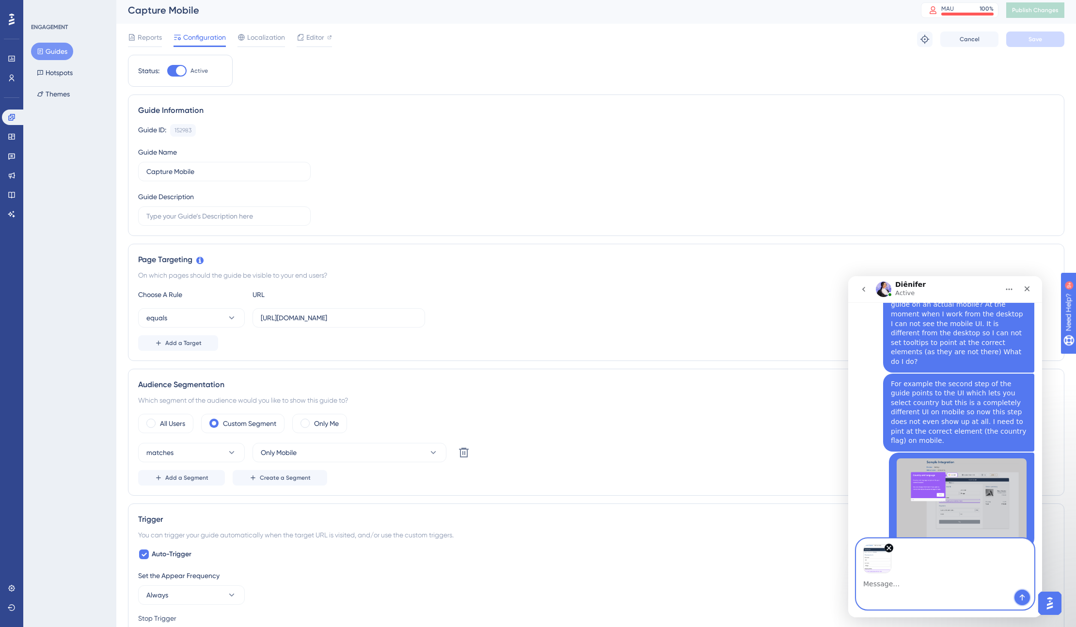
drag, startPoint x: 1024, startPoint y: 598, endPoint x: 1037, endPoint y: 595, distance: 13.2
click at [1001, 598] on icon "Send a message…" at bounding box center [1022, 598] width 8 height 8
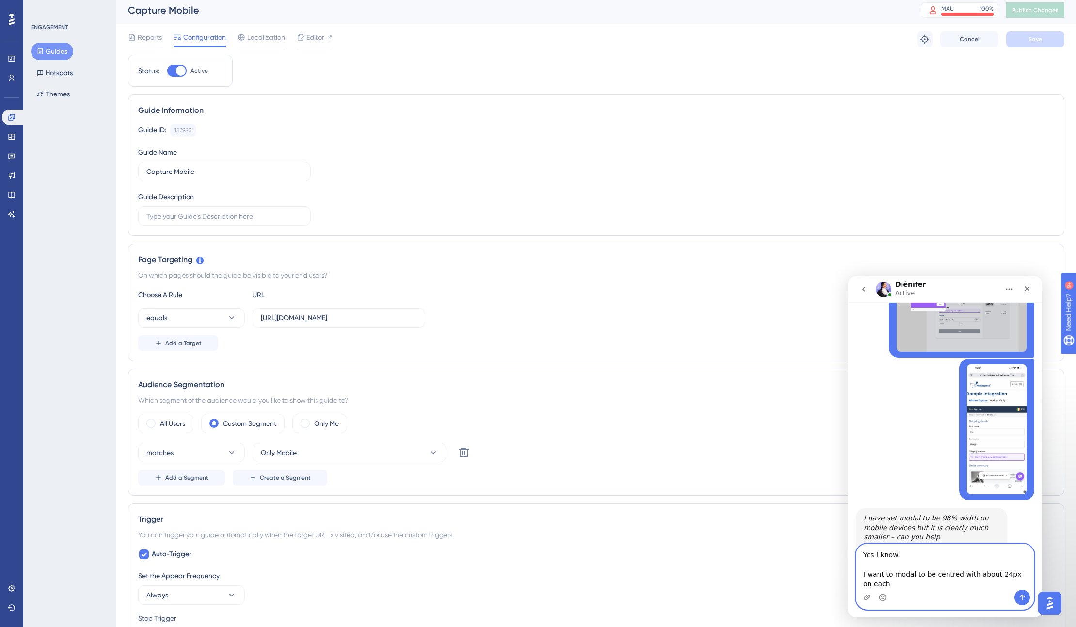
scroll to position [1200, 0]
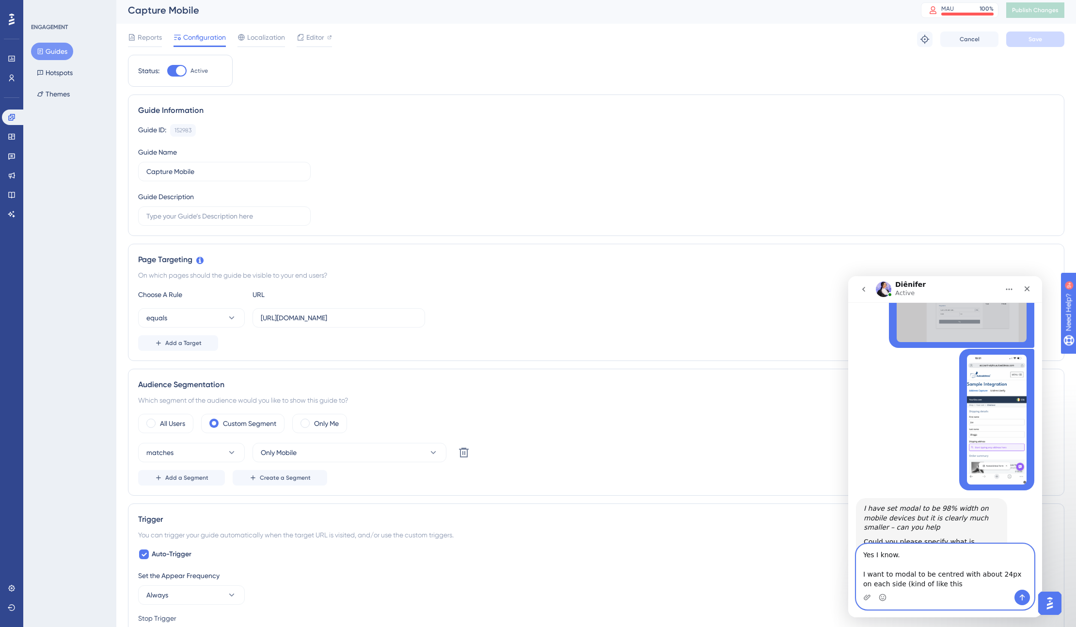
type textarea "Yes I know. I want to modal to be centred with about 24px on each side (kind of…"
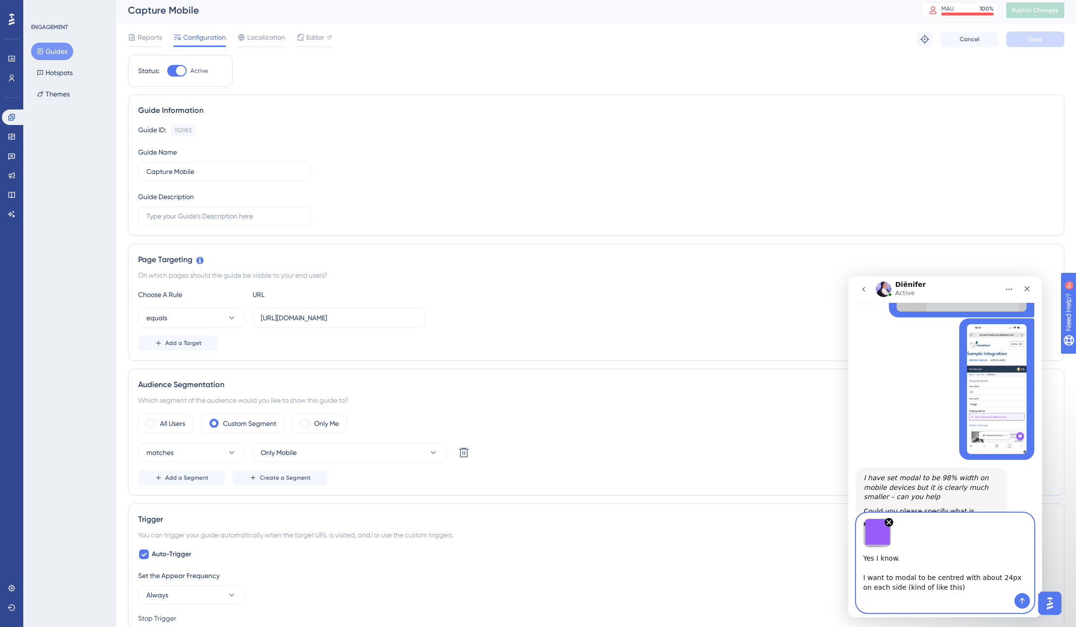
scroll to position [1231, 0]
click at [1001, 602] on icon "Send a message…" at bounding box center [1022, 601] width 8 height 8
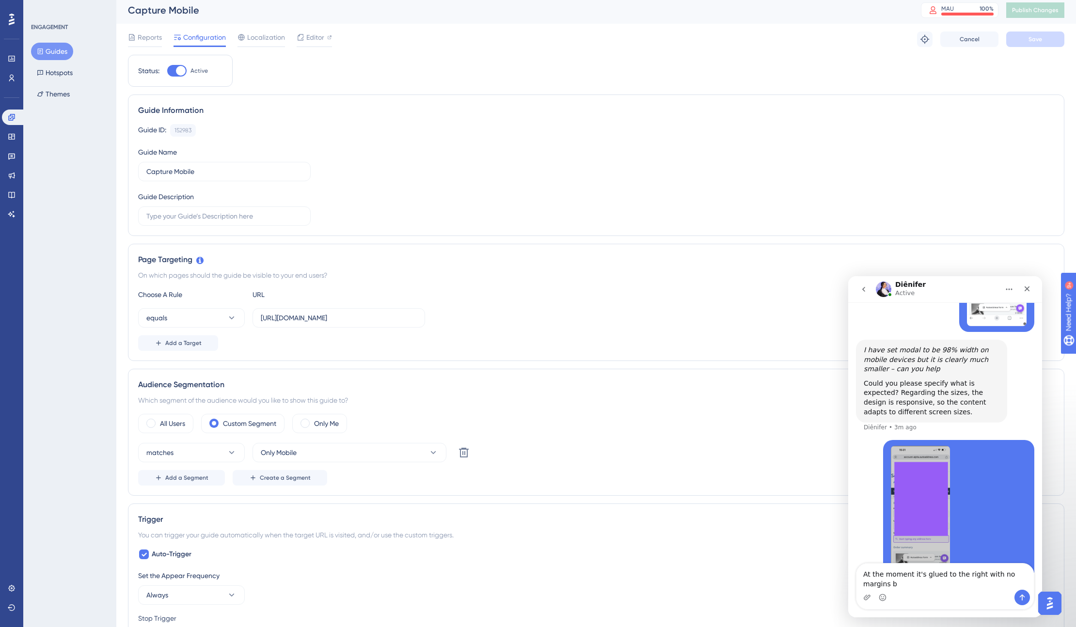
scroll to position [1368, 0]
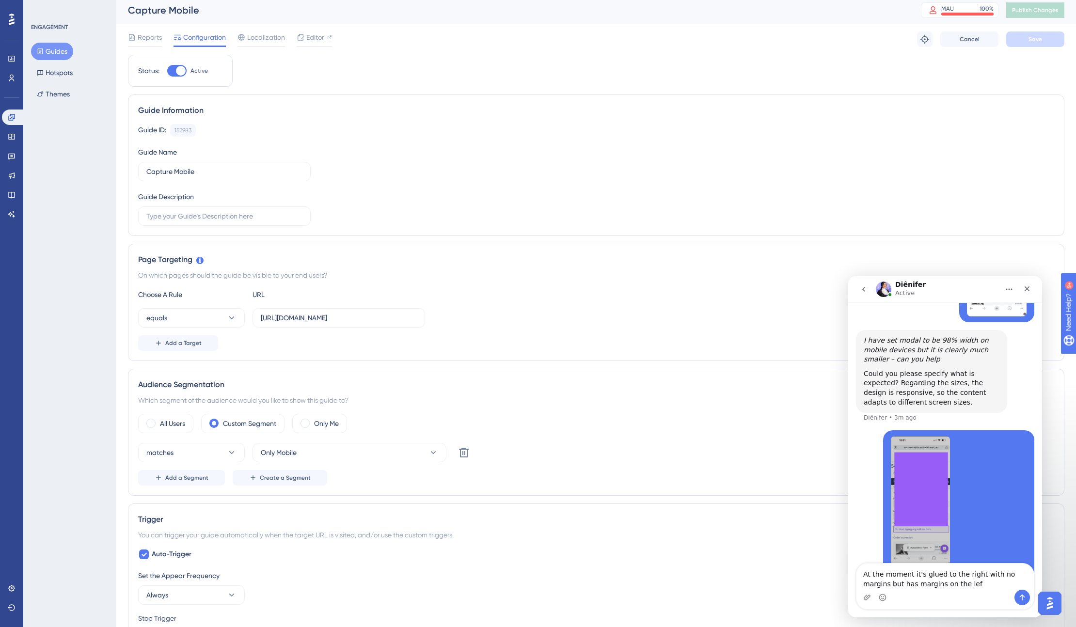
type textarea "At the moment it's glued to the right with no margins but has margins on the le…"
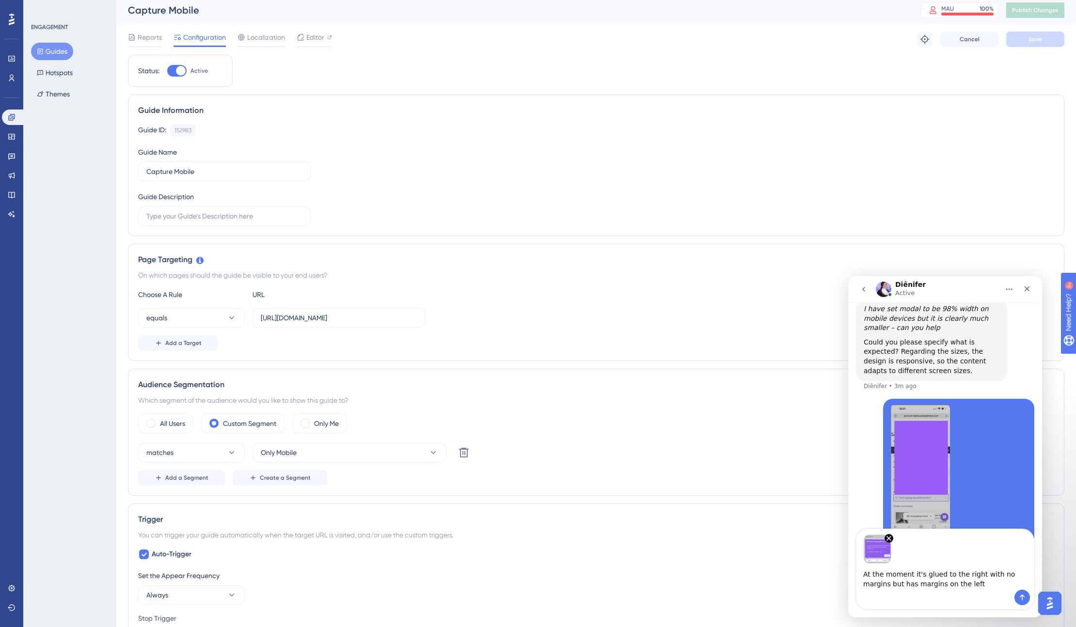
scroll to position [1402, 0]
click at [1001, 594] on icon "Send a message…" at bounding box center [1022, 598] width 8 height 8
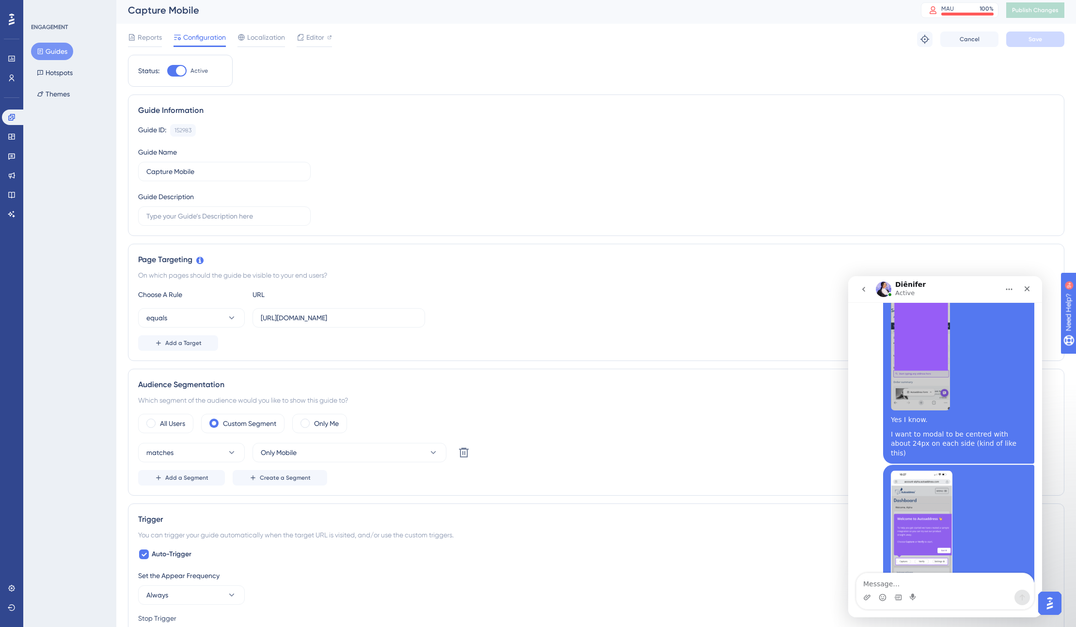
scroll to position [1524, 0]
type textarea "I want it to be equal margins on both side"
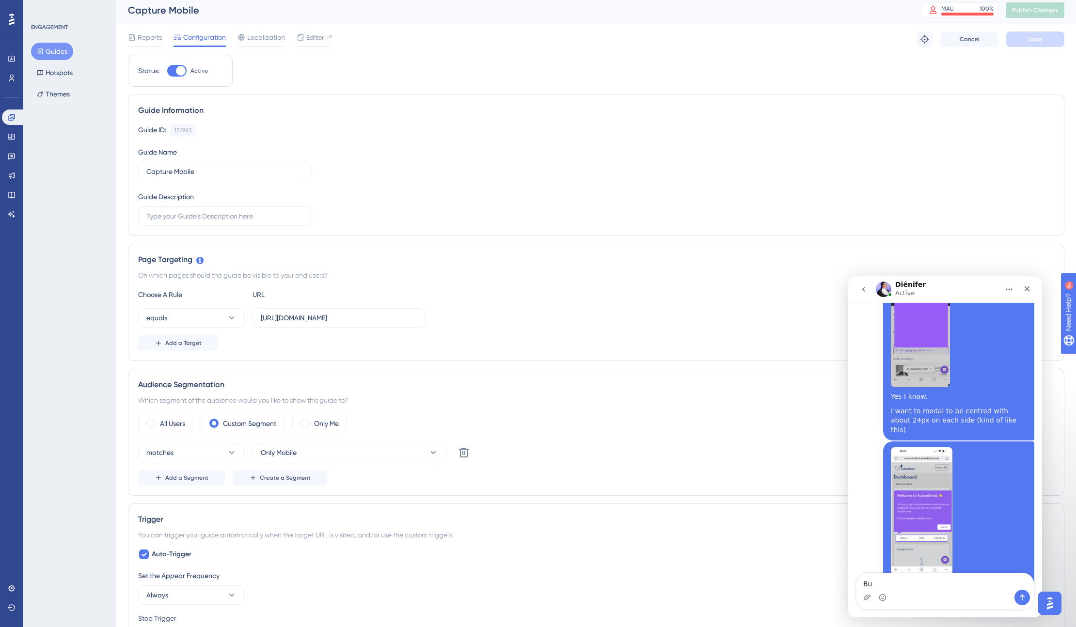
type textarea "B"
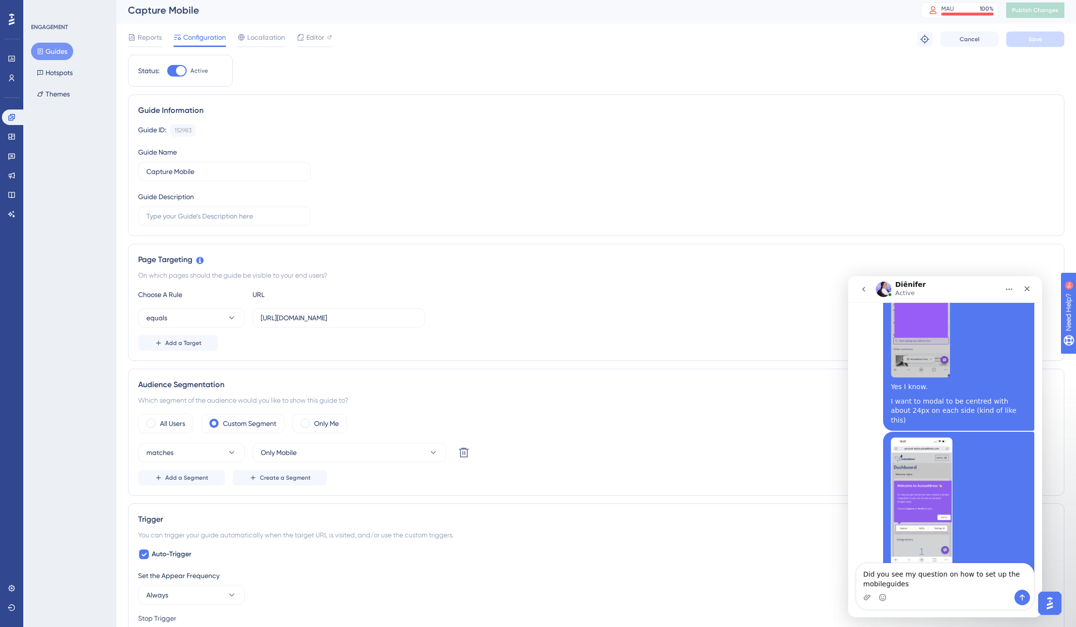
scroll to position [0, 0]
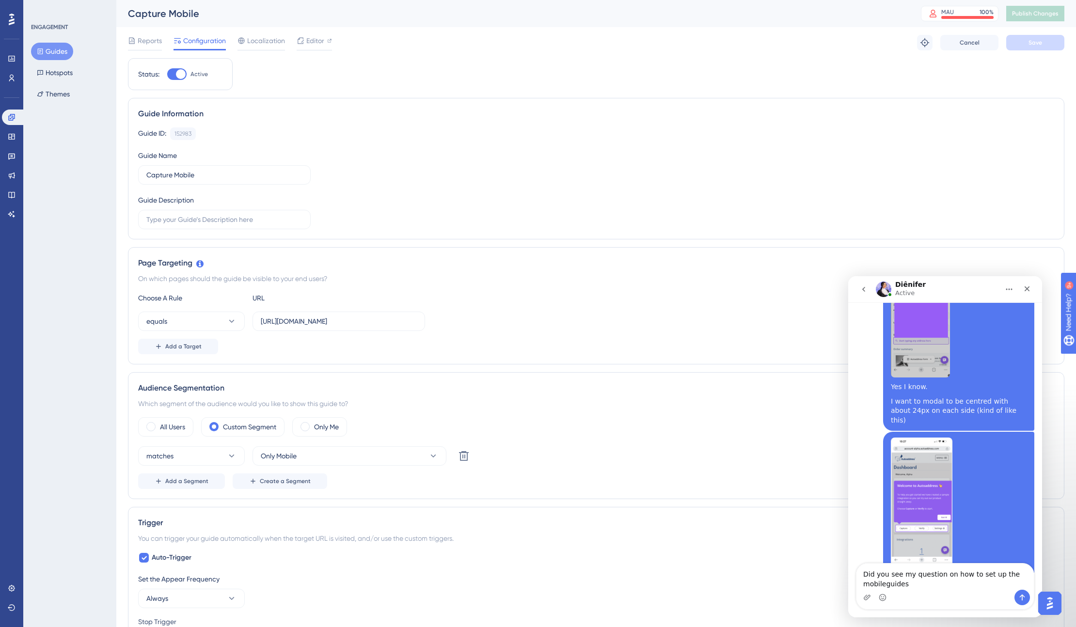
click at [884, 585] on textarea "Did you see my question on how to set up the mobileguides" at bounding box center [944, 577] width 177 height 26
click at [920, 585] on textarea "Did you see my question on how to set up the mobile guides" at bounding box center [944, 577] width 177 height 26
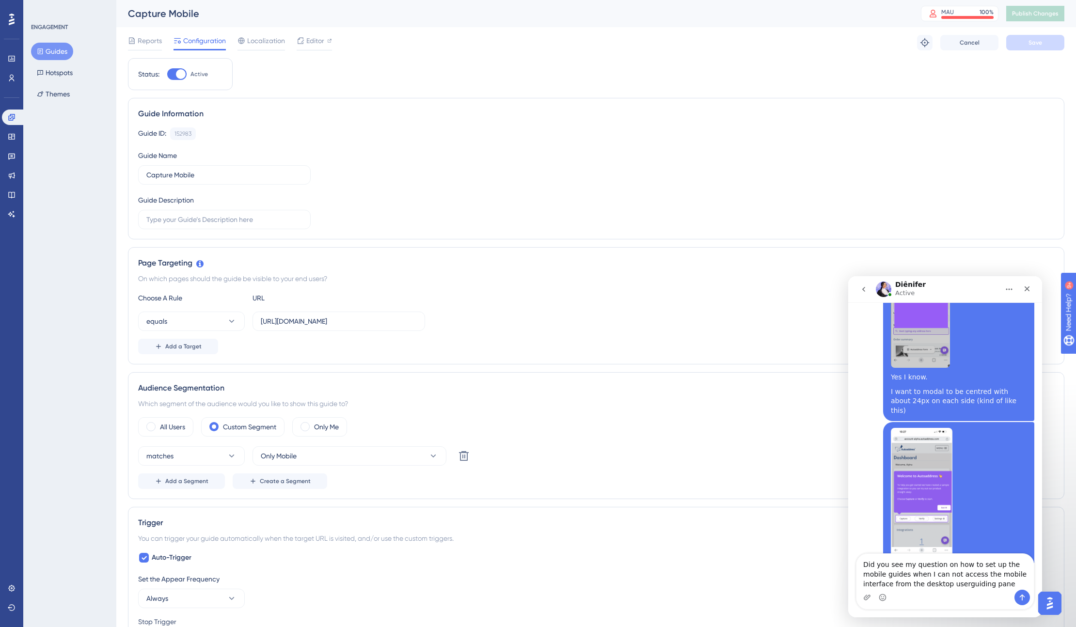
type textarea "Did you see my question on how to set up the mobile guides when I can not acces…"
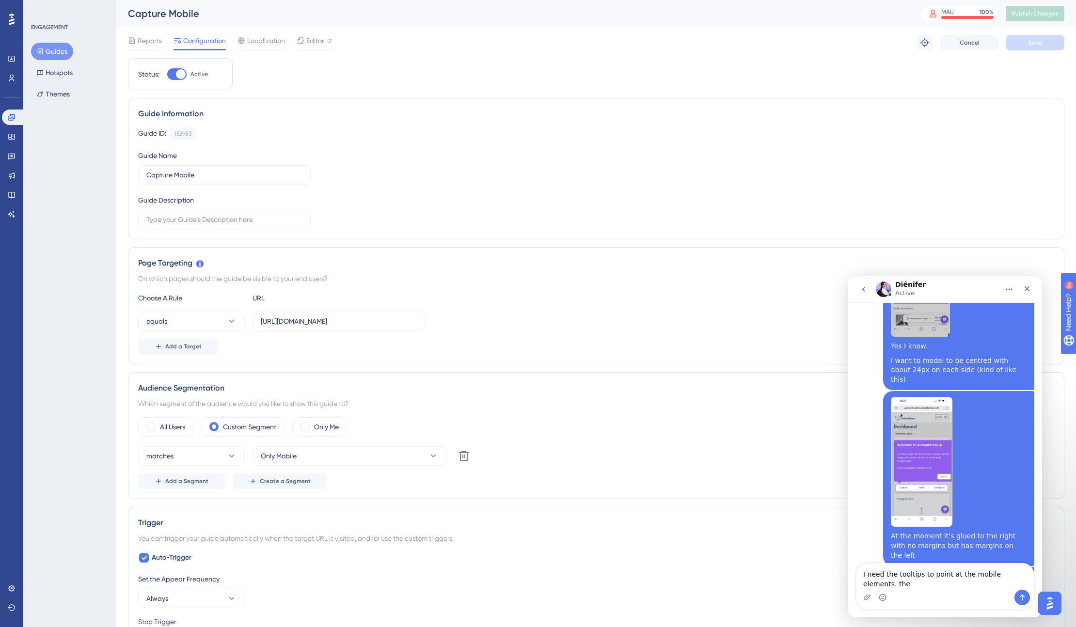
scroll to position [1607, 0]
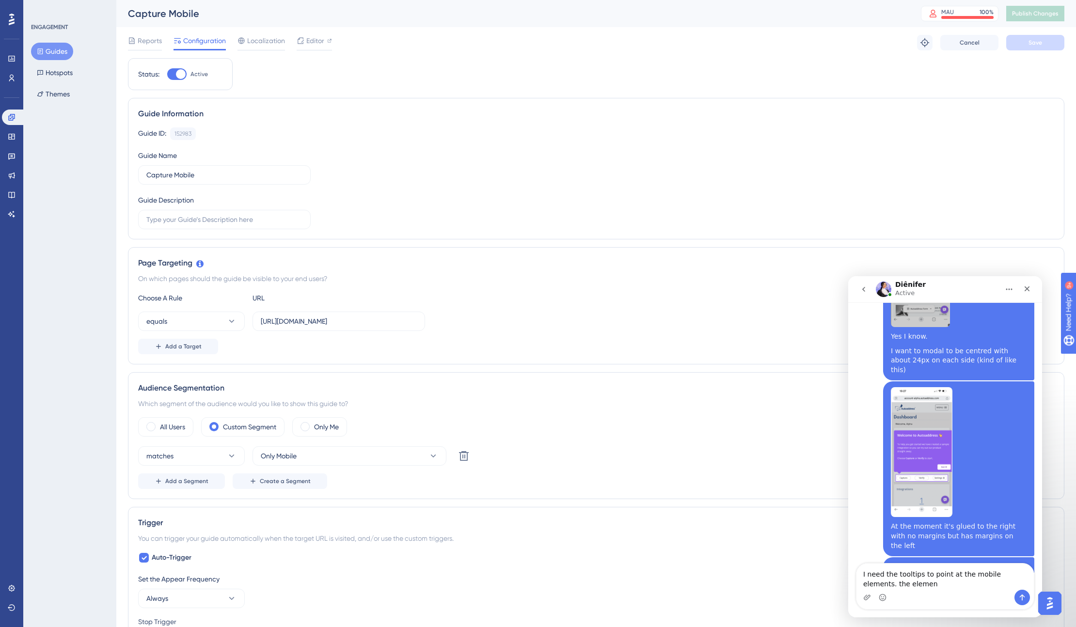
drag, startPoint x: 908, startPoint y: 589, endPoint x: 848, endPoint y: 586, distance: 60.2
click at [848, 583] on html "Diênifer Active We help your business grow with better user onboarding, automat…" at bounding box center [945, 446] width 194 height 341
type textarea "I need the tooltips to point at the mobile elements. but they don't show as I a…"
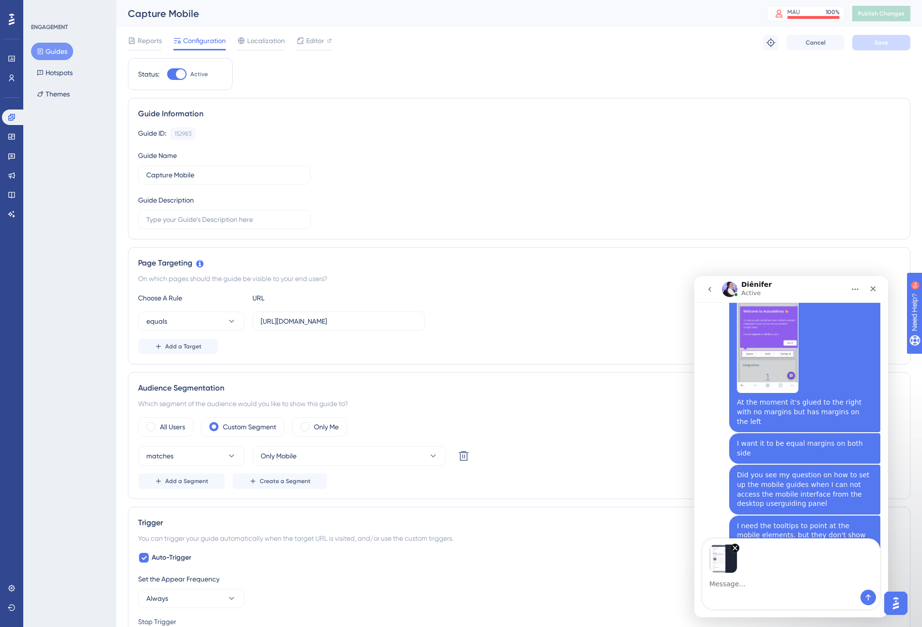
scroll to position [1756, 0]
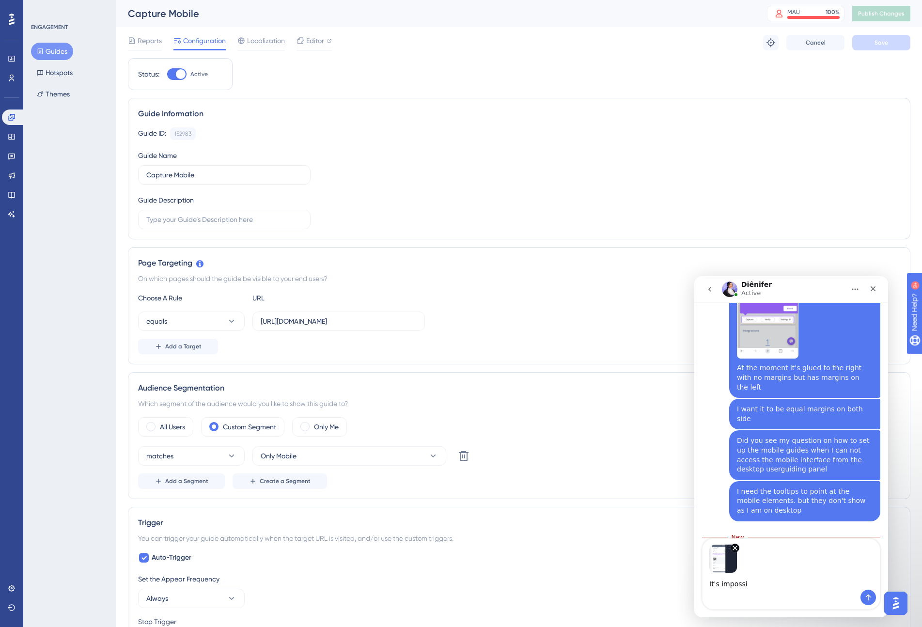
drag, startPoint x: 762, startPoint y: 584, endPoint x: 1386, endPoint y: 861, distance: 683.3
click at [694, 585] on html "Diênifer Active We help your business grow with better user onboarding, automat…" at bounding box center [791, 446] width 194 height 341
paste textarea "work on the userguiding on desktop and I can not see the mobile UI as it is cov…"
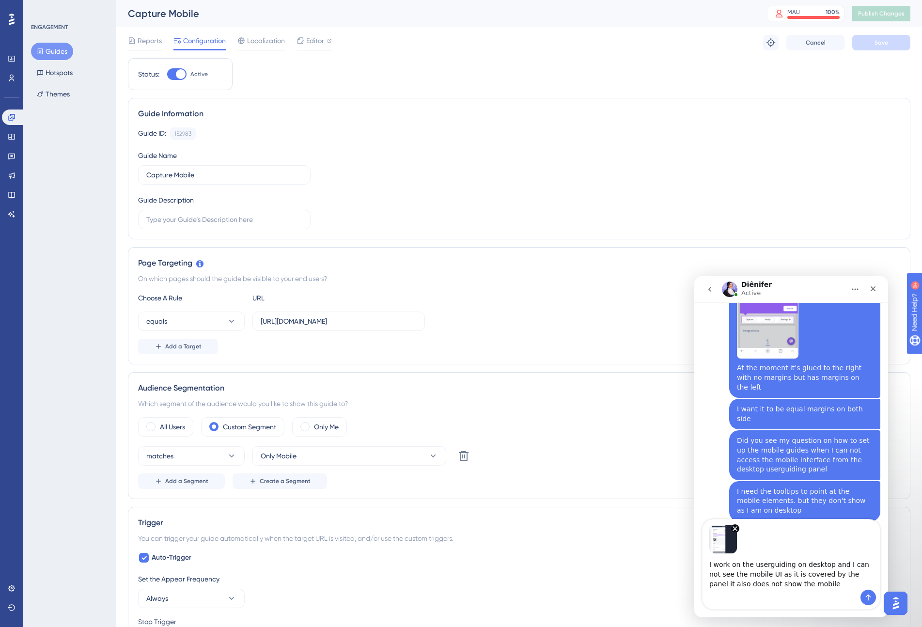
scroll to position [1775, 0]
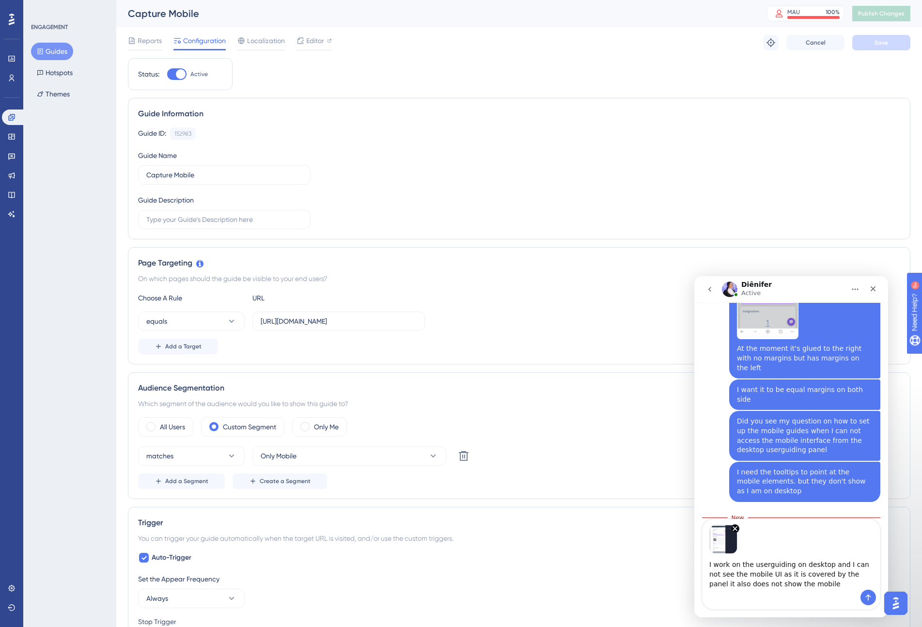
click at [766, 584] on textarea "I work on the userguiding on desktop and I can not see the mobile UI as it is c…" at bounding box center [791, 572] width 177 height 36
click at [832, 585] on textarea "I work on the userguiding on desktop and I can not see the mobile UI as it is c…" at bounding box center [791, 572] width 177 height 36
type textarea "I work on the userguiding on desktop and I can not see the mobile UI as it is c…"
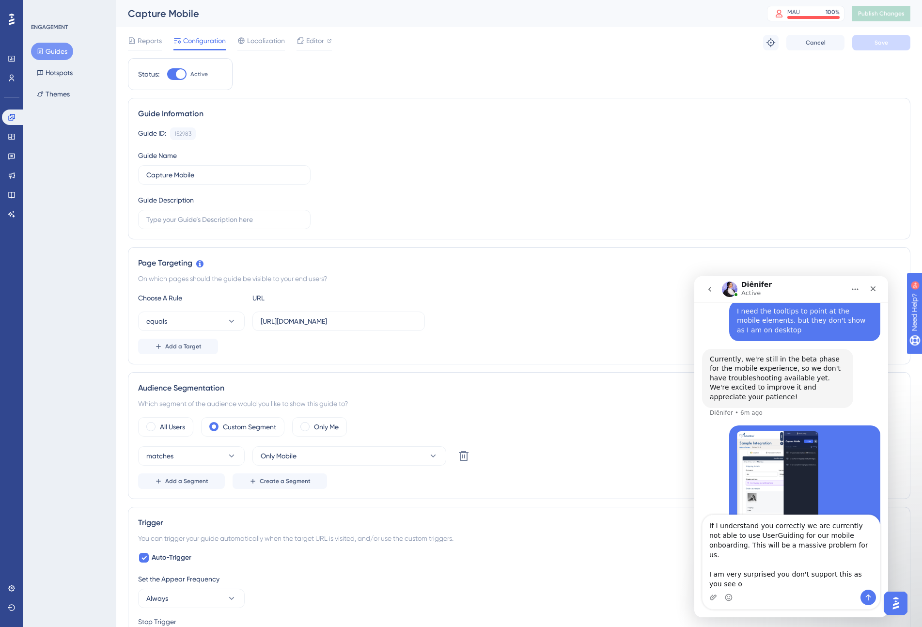
scroll to position [1946, 0]
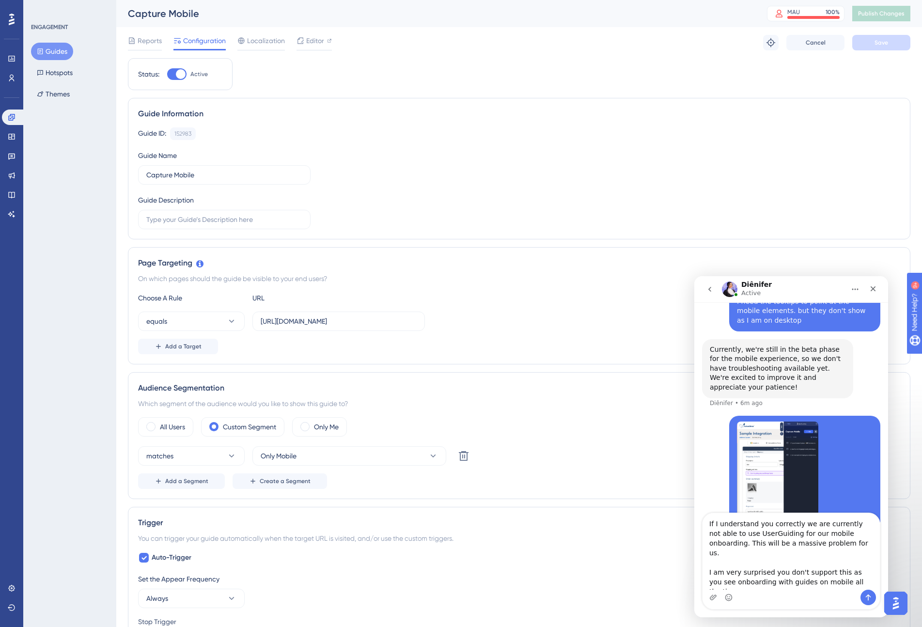
type textarea "If I understand you correctly we are currently not able to use UserGuiding for …"
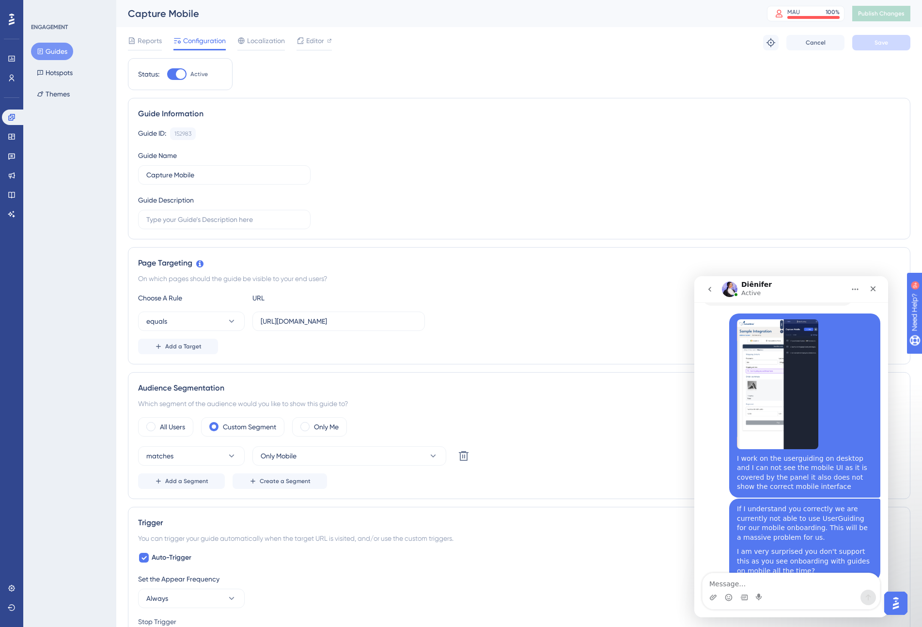
scroll to position [2039, 0]
type textarea "I"
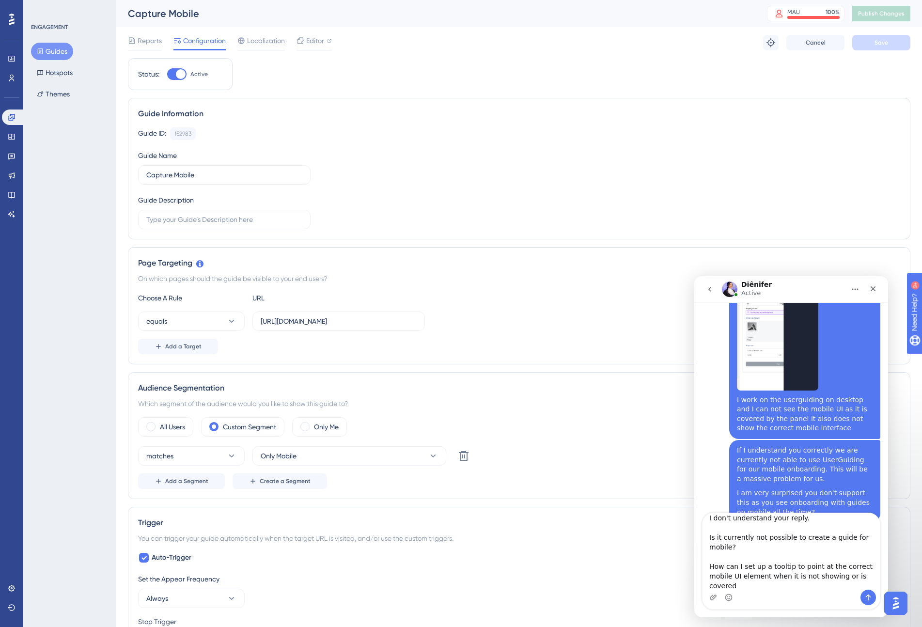
scroll to position [2099, 0]
type textarea "I don't understand your reply. Is it currently not possible to create a guide f…"
click at [715, 597] on icon "Upload attachment" at bounding box center [713, 597] width 7 height 5
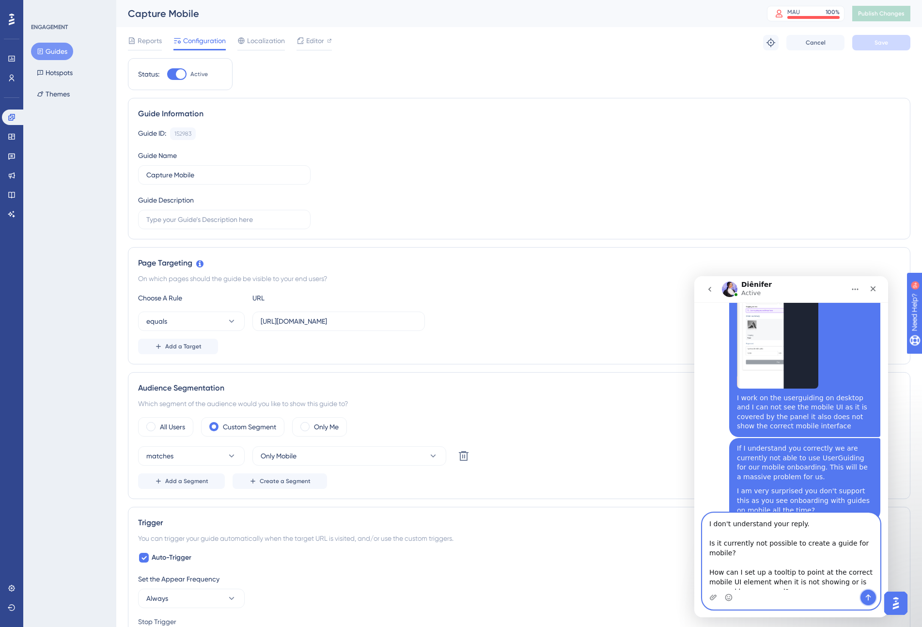
click at [869, 597] on icon "Send a message…" at bounding box center [868, 598] width 8 height 8
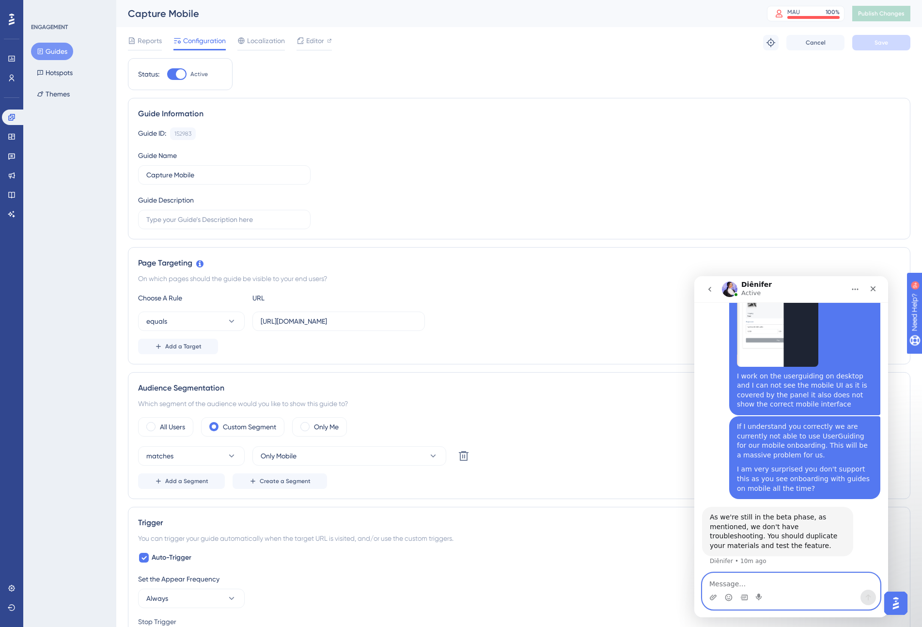
scroll to position [2124, 0]
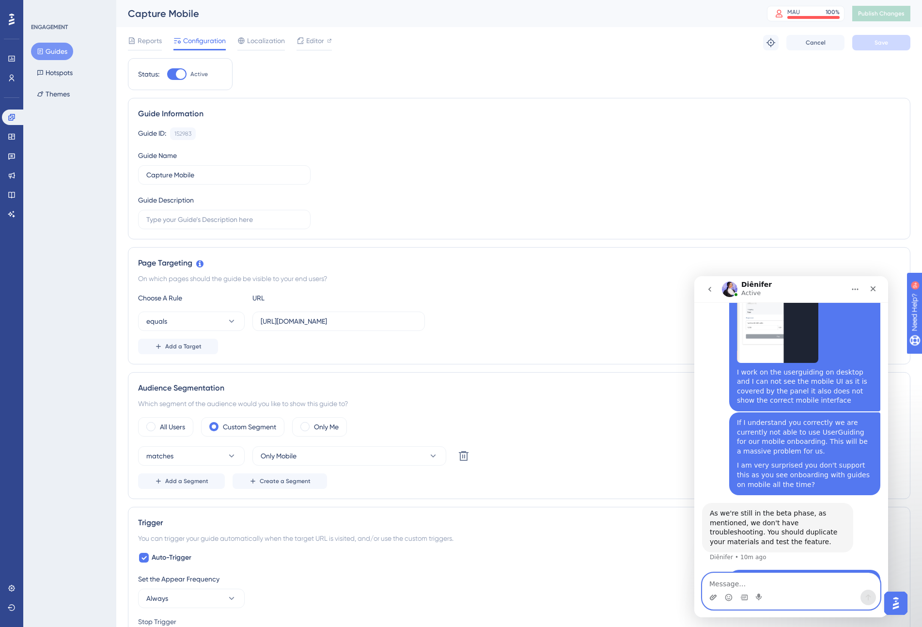
click at [711, 597] on icon "Upload attachment" at bounding box center [713, 597] width 7 height 5
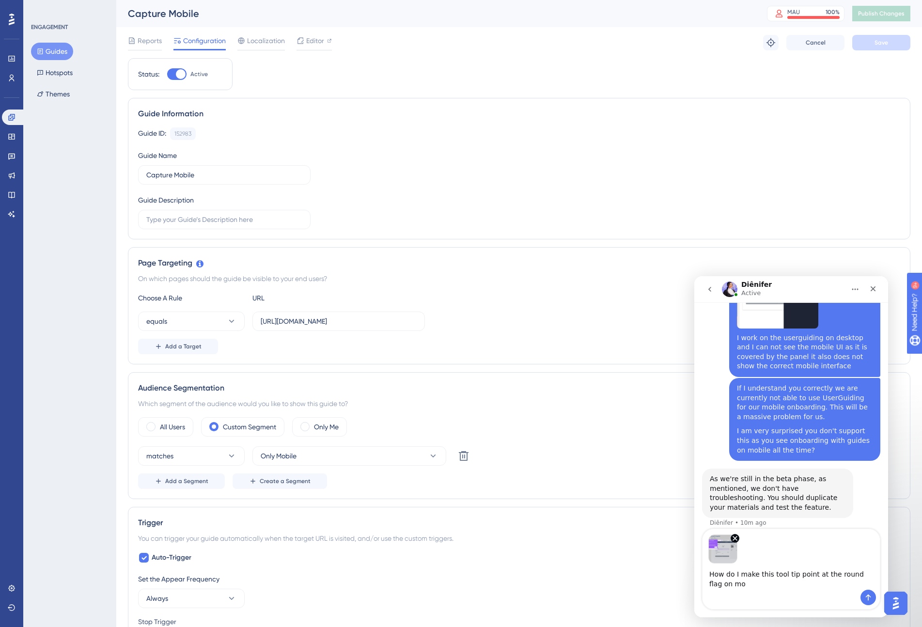
scroll to position [2168, 0]
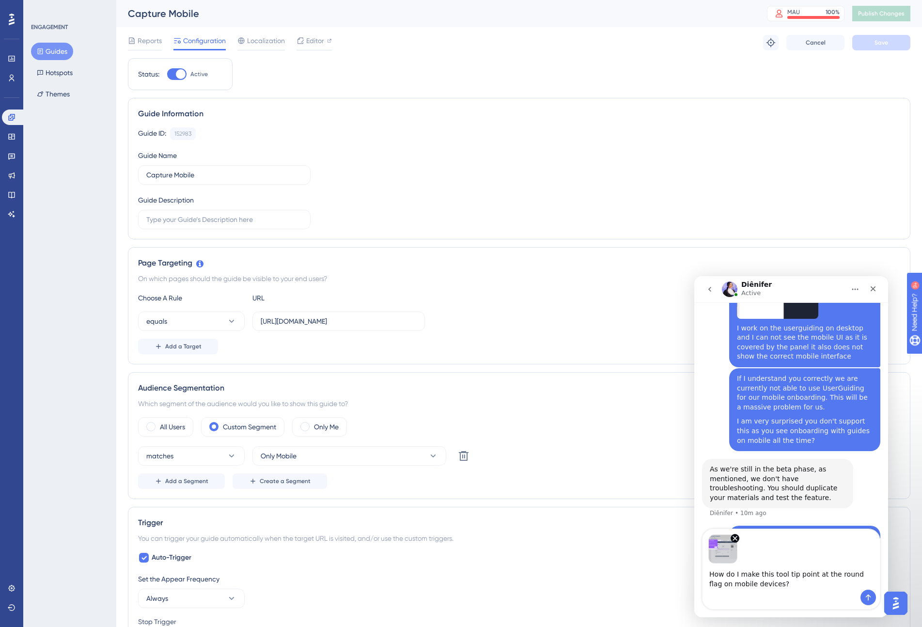
type textarea "How do I make this tool tip point at the round flag on mobile devices?"
click at [869, 594] on icon "Send a message…" at bounding box center [868, 598] width 8 height 8
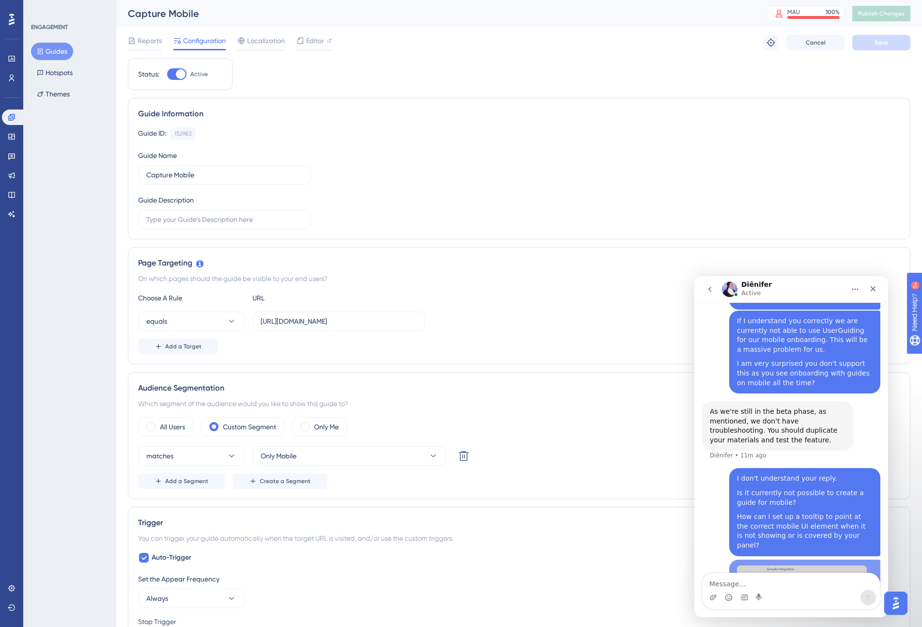
scroll to position [2245, 0]
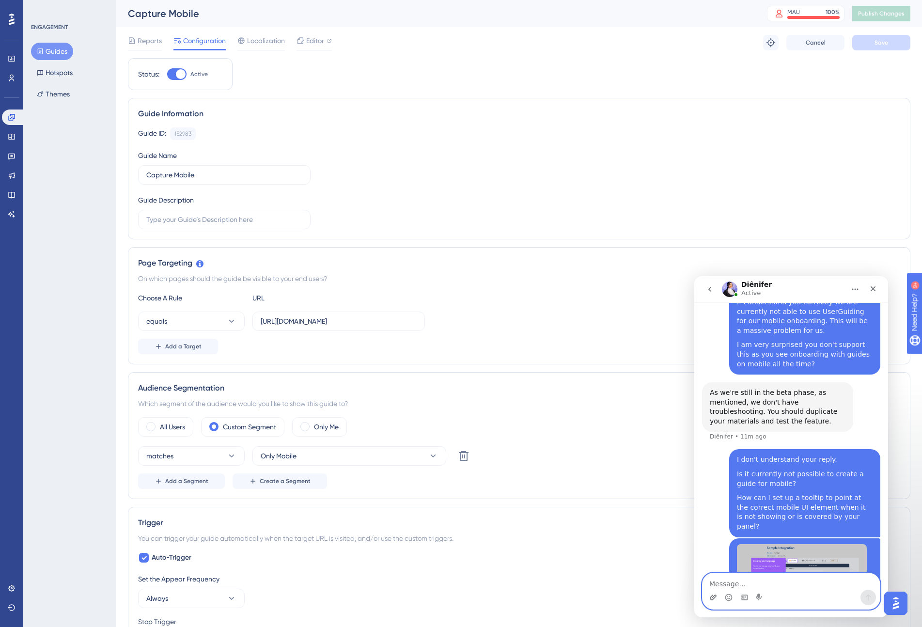
click at [714, 597] on icon "Upload attachment" at bounding box center [713, 598] width 8 height 8
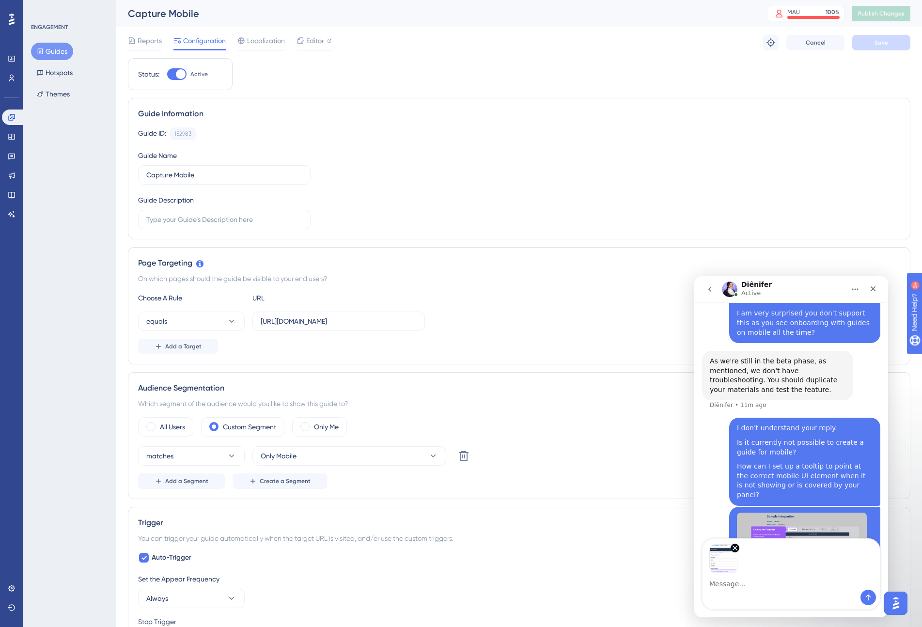
scroll to position [2279, 0]
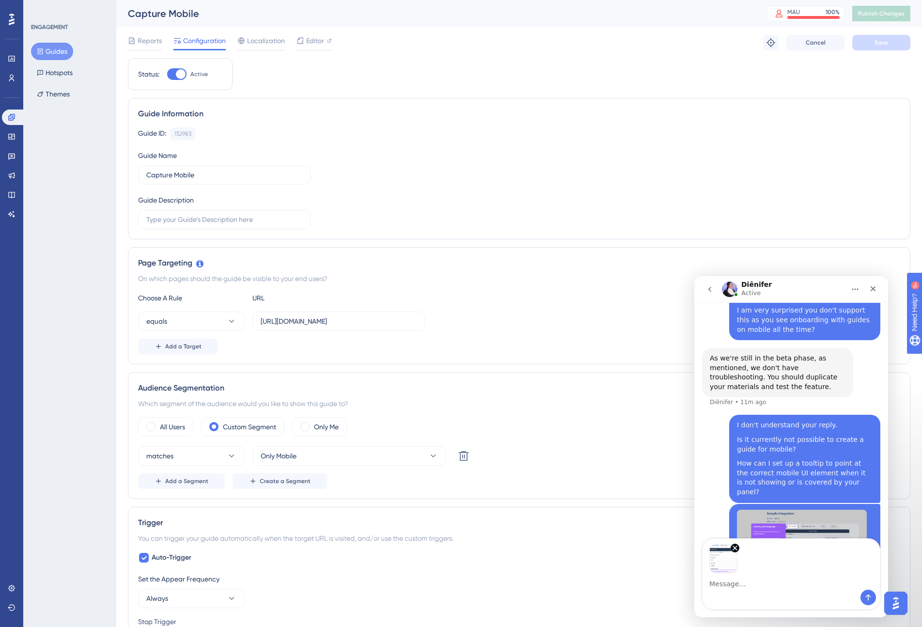
drag, startPoint x: 832, startPoint y: 521, endPoint x: 747, endPoint y: 523, distance: 85.3
click at [743, 598] on div "How do I make this tool tip point at the round flag on mobile devices?" at bounding box center [805, 607] width 136 height 19
click at [864, 597] on button "Send a message…" at bounding box center [869, 598] width 16 height 16
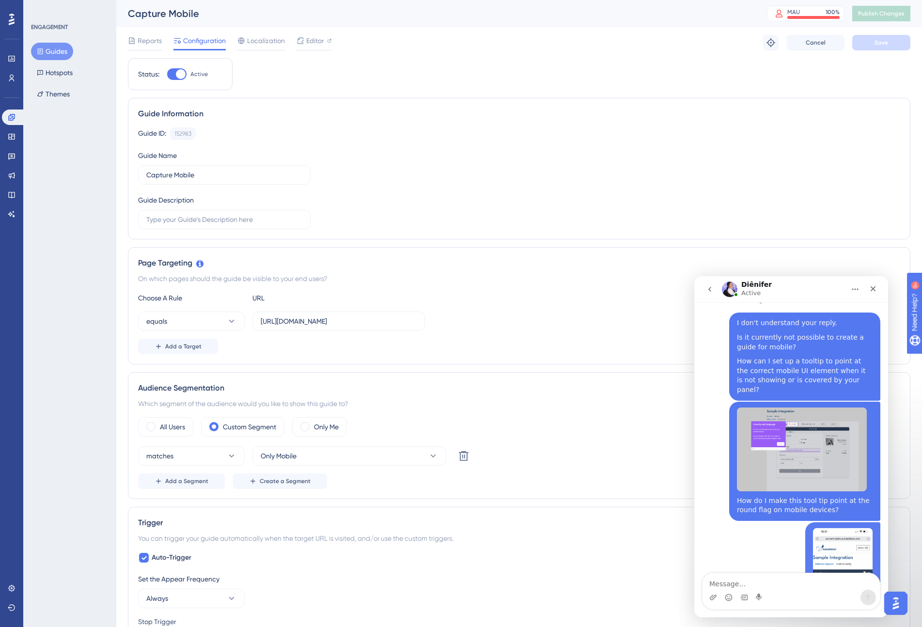
scroll to position [2387, 0]
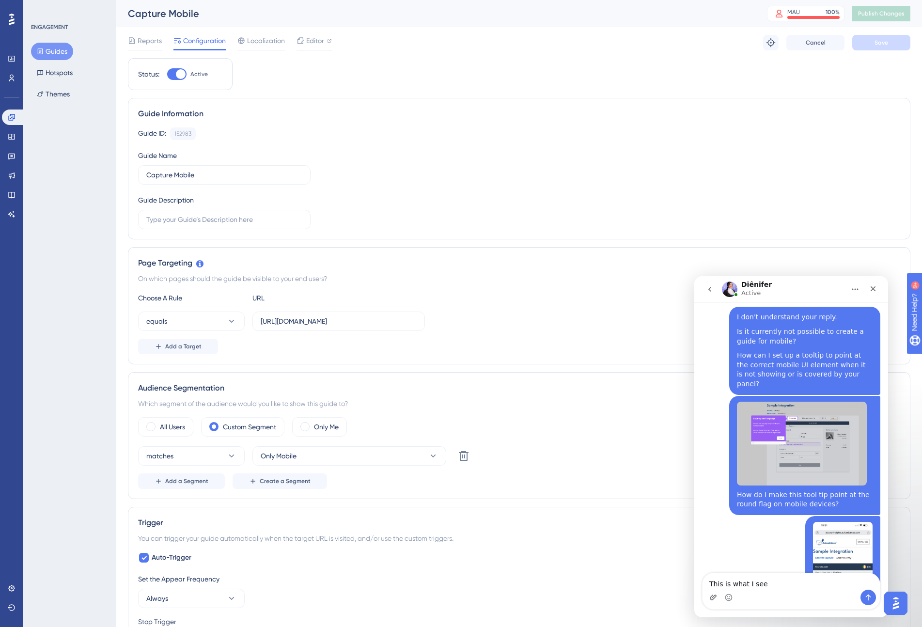
type textarea "This is what I see"
click at [712, 598] on icon "Upload attachment" at bounding box center [713, 597] width 7 height 5
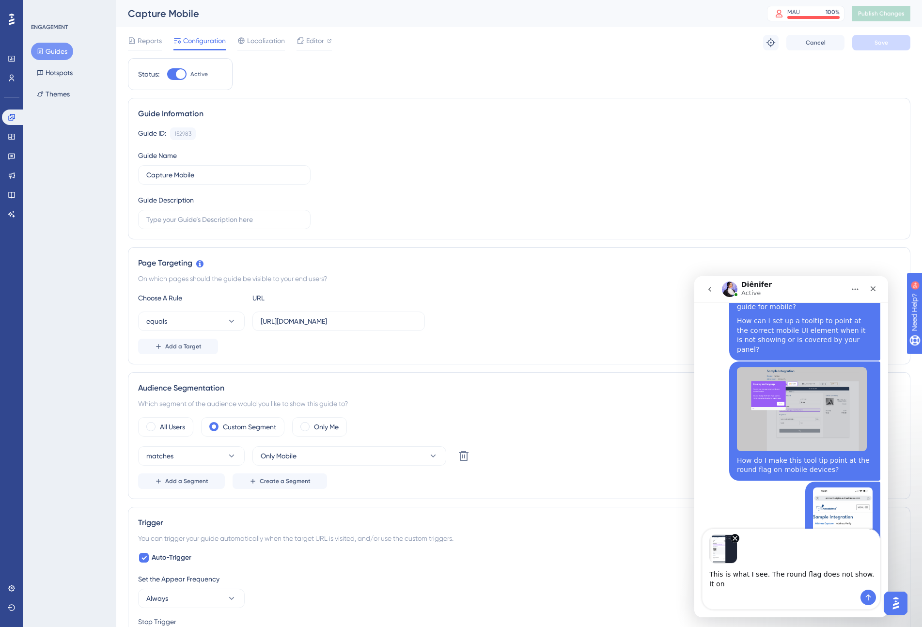
scroll to position [2432, 0]
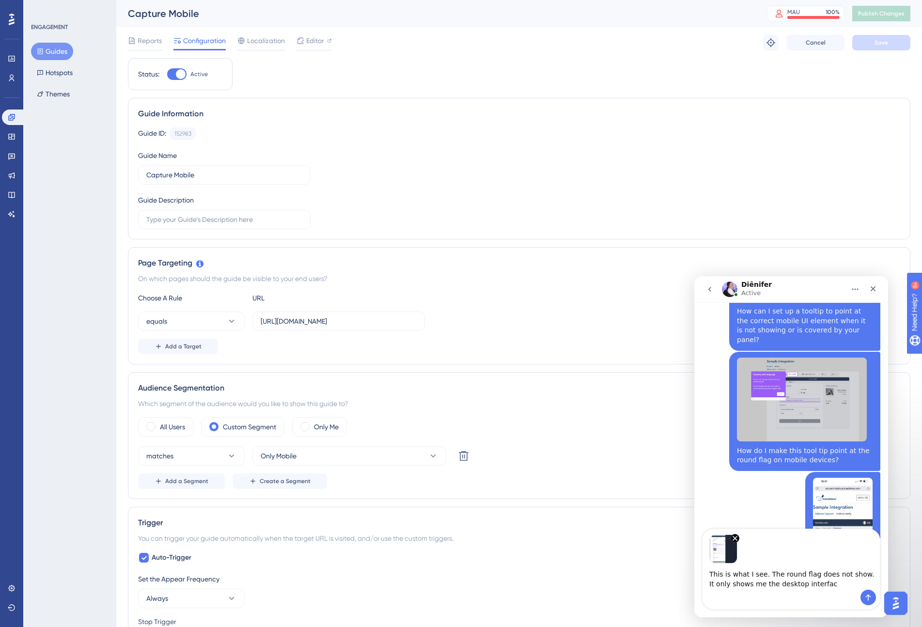
type textarea "This is what I see. The round flag does not show. It only shows me the desktop …"
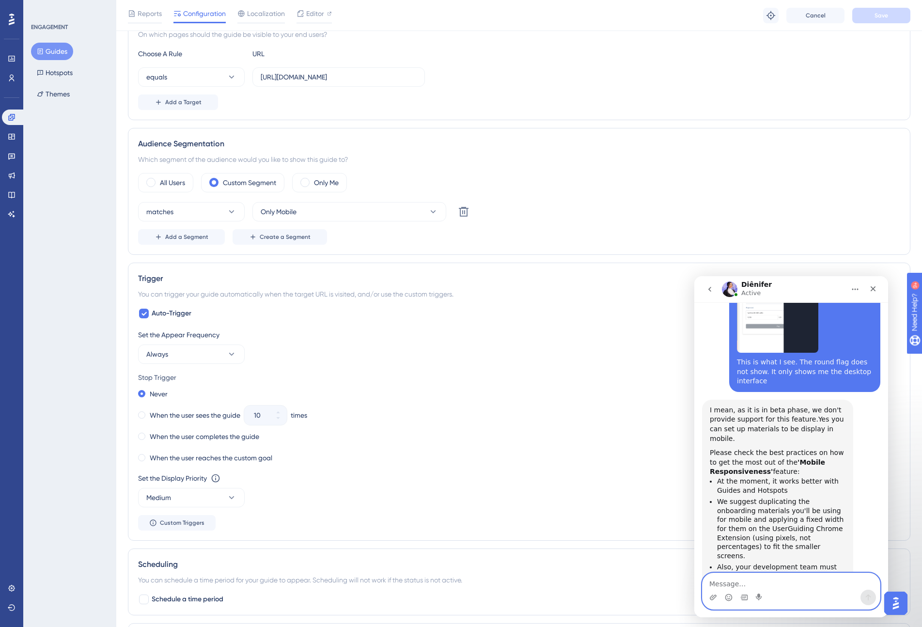
scroll to position [2817, 0]
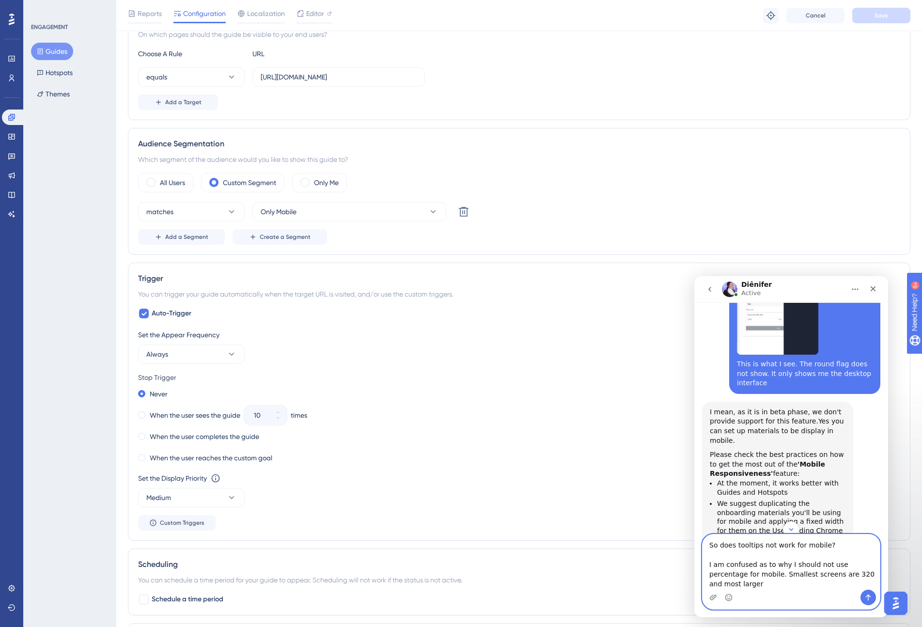
drag, startPoint x: 839, startPoint y: 584, endPoint x: 856, endPoint y: 583, distance: 17.0
click at [856, 583] on textarea "So does tooltips not work for mobile? I am confused as to why I should not use …" at bounding box center [791, 561] width 177 height 55
click at [869, 582] on textarea "So does tooltips not work for mobile? I am confused as to why I should not use …" at bounding box center [791, 561] width 177 height 55
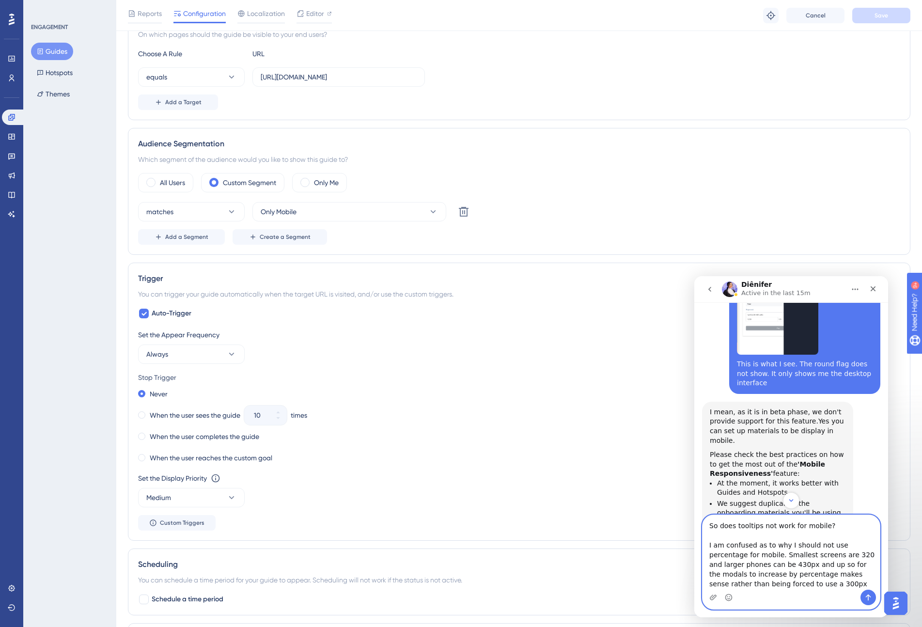
click at [777, 583] on textarea "So does tooltips not work for mobile? I am confused as to why I should not use …" at bounding box center [791, 552] width 177 height 75
click at [803, 581] on textarea "So does tooltips not work for mobile? I am confused as to why I should not use …" at bounding box center [791, 552] width 177 height 75
type textarea "So does tooltips not work for mobile? I am confused as to why I should not use …"
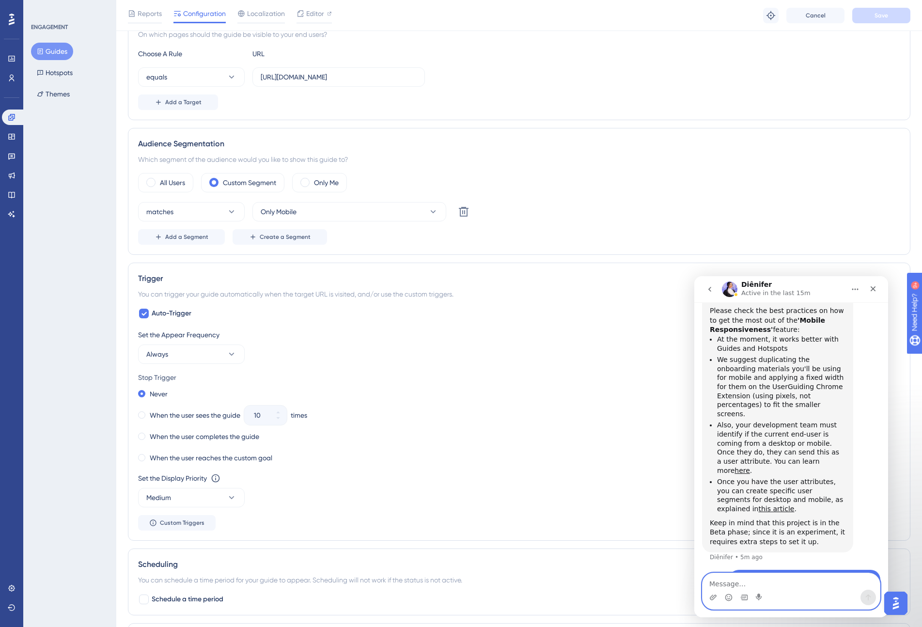
scroll to position [2962, 0]
